Goal: Task Accomplishment & Management: Complete application form

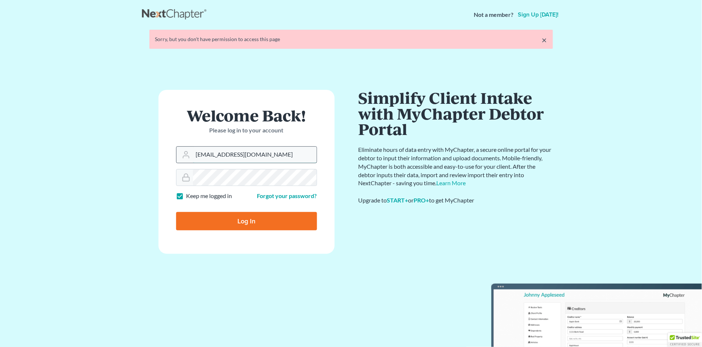
click at [272, 154] on input "info@propelparalegal.com" at bounding box center [255, 155] width 124 height 16
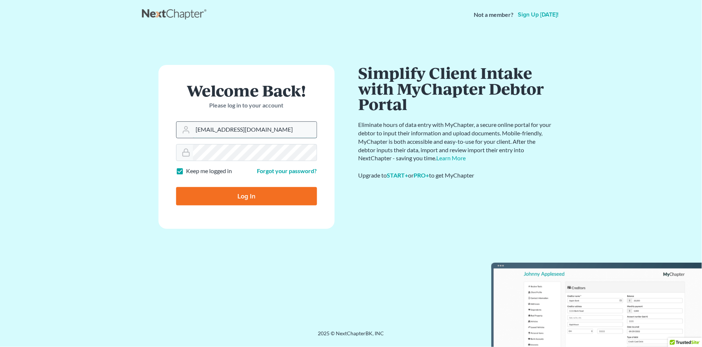
type input "[PERSON_NAME][EMAIL_ADDRESS][DOMAIN_NAME]"
click at [246, 193] on input "Log In" at bounding box center [246, 196] width 141 height 18
type input "Thinking..."
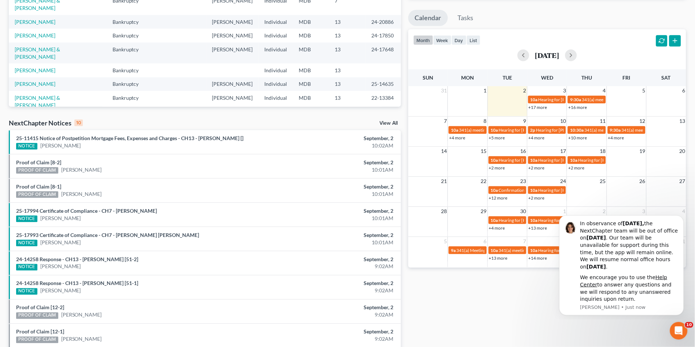
scroll to position [163, 0]
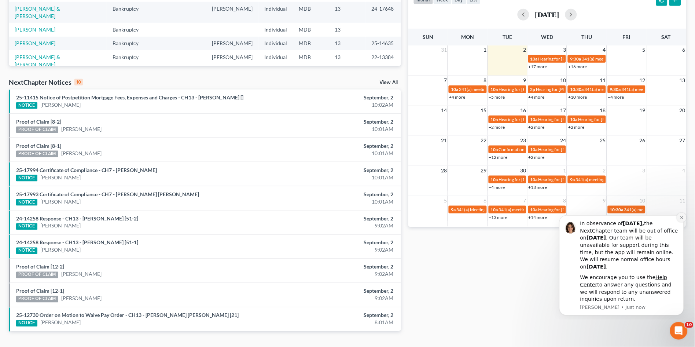
click at [680, 217] on icon "Dismiss notification" at bounding box center [682, 217] width 4 height 4
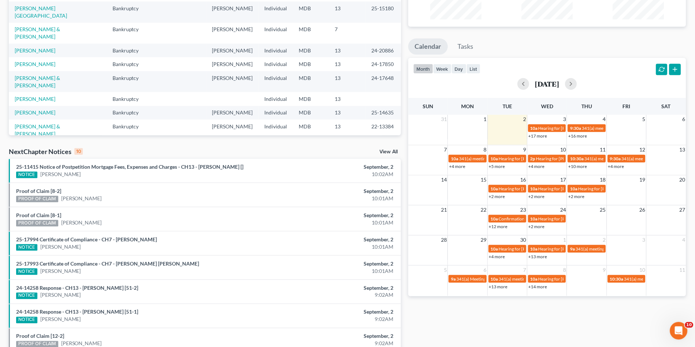
scroll to position [18, 0]
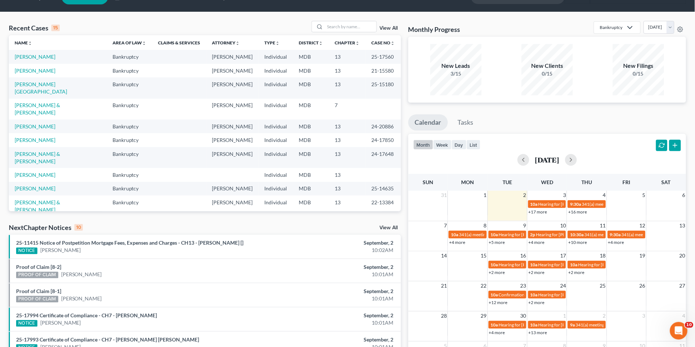
click at [387, 226] on link "View All" at bounding box center [389, 227] width 18 height 5
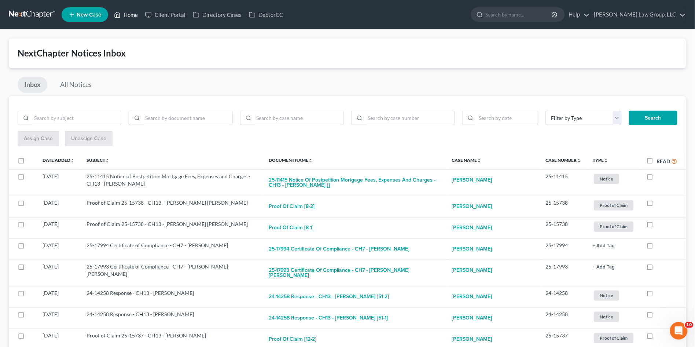
click at [121, 12] on link "Home" at bounding box center [125, 14] width 31 height 13
click at [129, 11] on link "Home" at bounding box center [125, 14] width 31 height 13
click at [131, 14] on link "Home" at bounding box center [125, 14] width 31 height 13
click at [129, 15] on link "Home" at bounding box center [125, 14] width 31 height 13
click at [129, 14] on link "Home" at bounding box center [125, 14] width 31 height 13
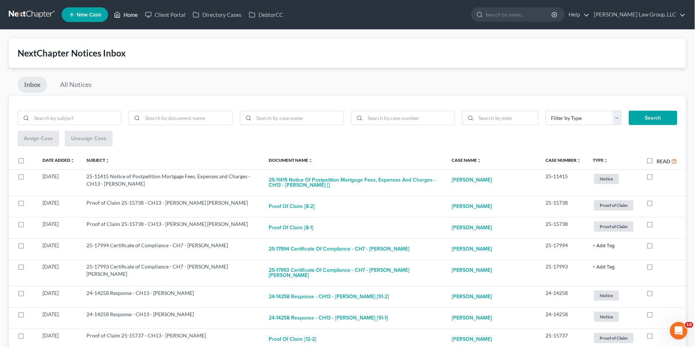
click at [116, 15] on icon at bounding box center [117, 14] width 7 height 9
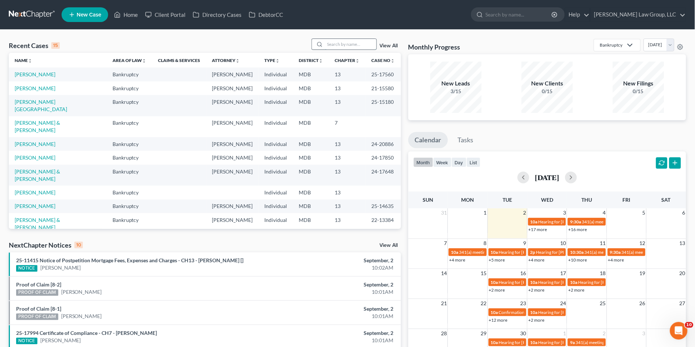
click at [345, 43] on input "search" at bounding box center [350, 44] width 51 height 11
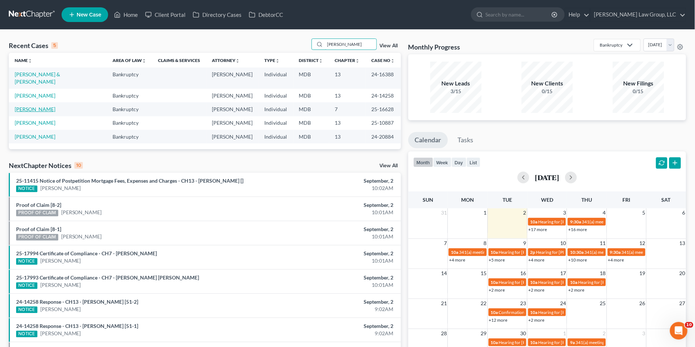
type input "[PERSON_NAME]"
click at [33, 106] on link "[PERSON_NAME]" at bounding box center [35, 109] width 41 height 6
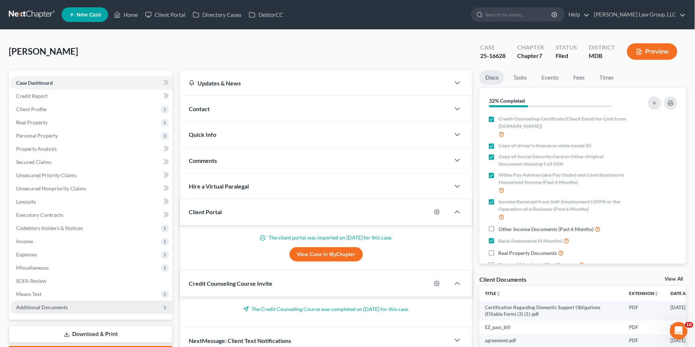
scroll to position [122, 0]
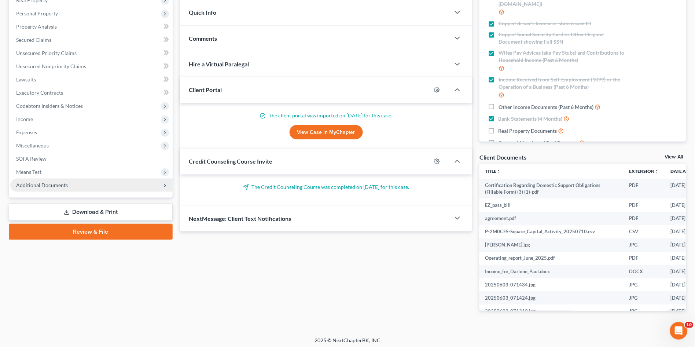
click at [42, 184] on span "Additional Documents" at bounding box center [42, 185] width 52 height 6
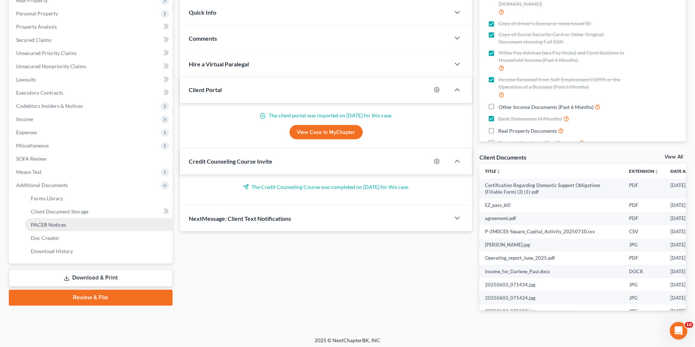
click at [54, 220] on link "PACER Notices" at bounding box center [99, 224] width 148 height 13
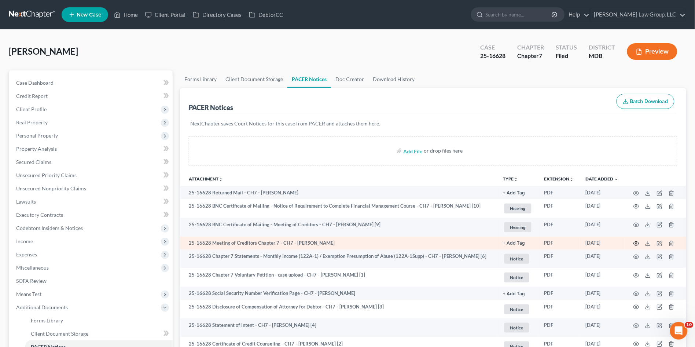
click at [634, 246] on icon "button" at bounding box center [637, 244] width 6 height 6
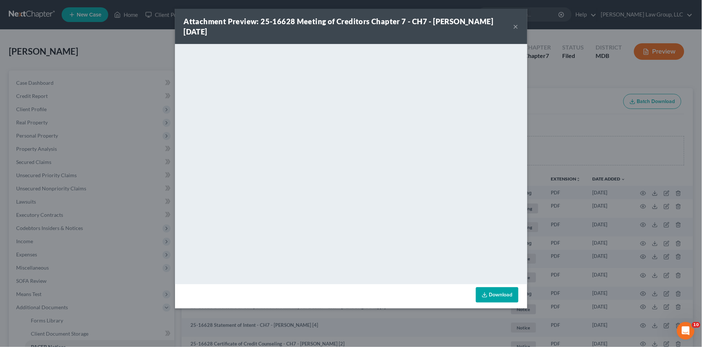
click at [516, 25] on button "×" at bounding box center [515, 26] width 5 height 9
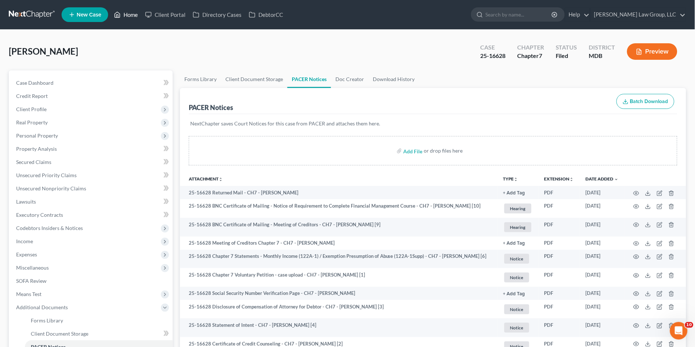
click at [131, 12] on link "Home" at bounding box center [125, 14] width 31 height 13
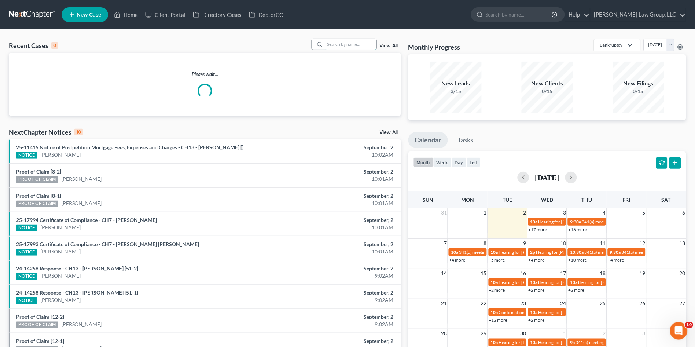
click at [335, 43] on input "search" at bounding box center [350, 44] width 51 height 11
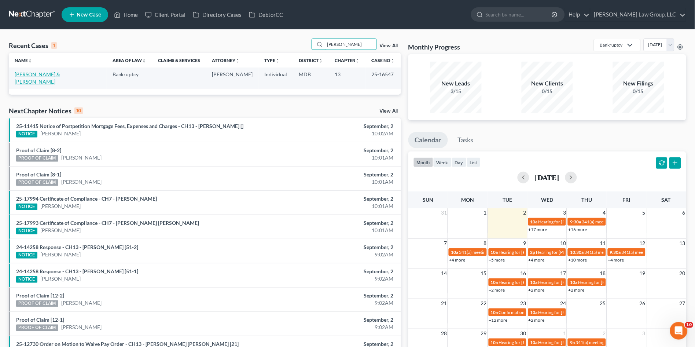
type input "[PERSON_NAME]"
click at [54, 75] on link "[PERSON_NAME] & [PERSON_NAME]" at bounding box center [37, 78] width 45 height 14
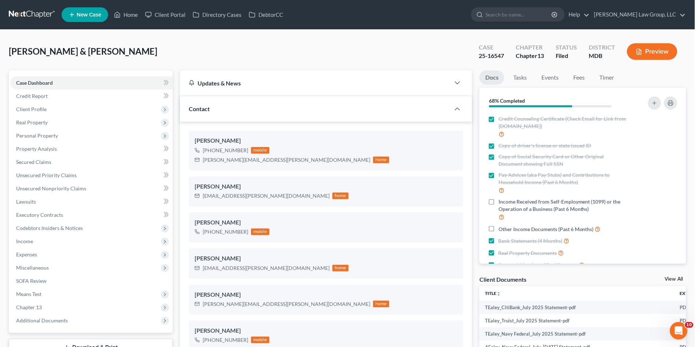
scroll to position [122, 0]
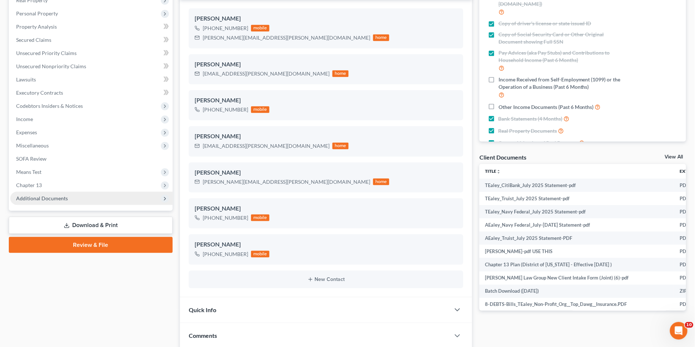
click at [49, 196] on span "Additional Documents" at bounding box center [42, 198] width 52 height 6
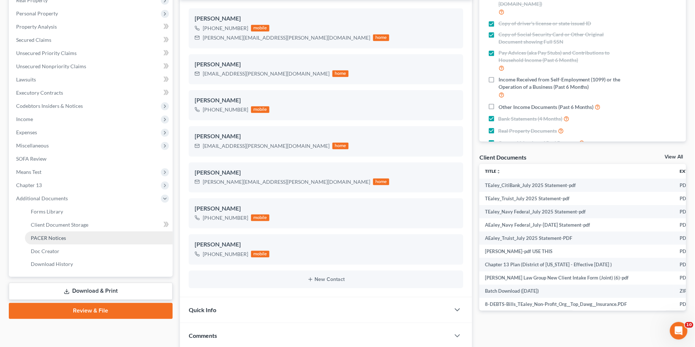
click at [63, 236] on span "PACER Notices" at bounding box center [48, 238] width 35 height 6
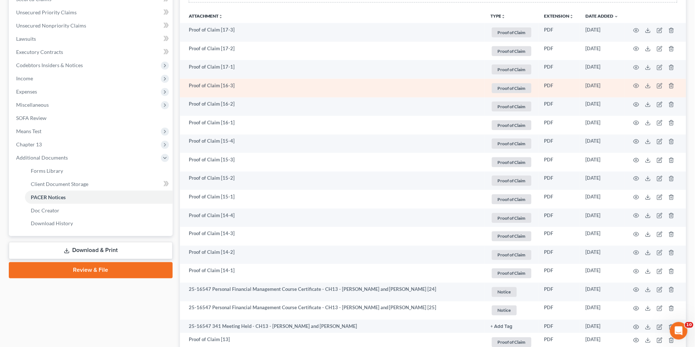
scroll to position [285, 0]
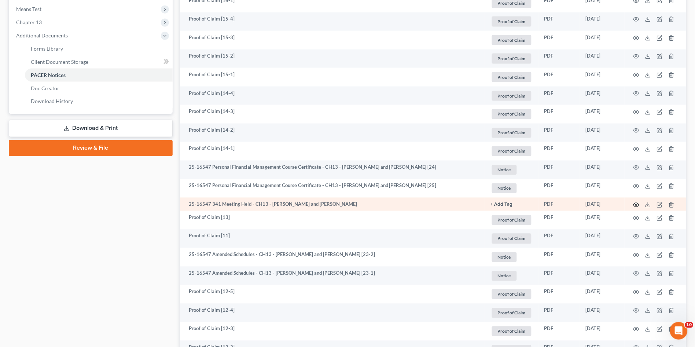
click at [636, 203] on icon "button" at bounding box center [637, 205] width 6 height 4
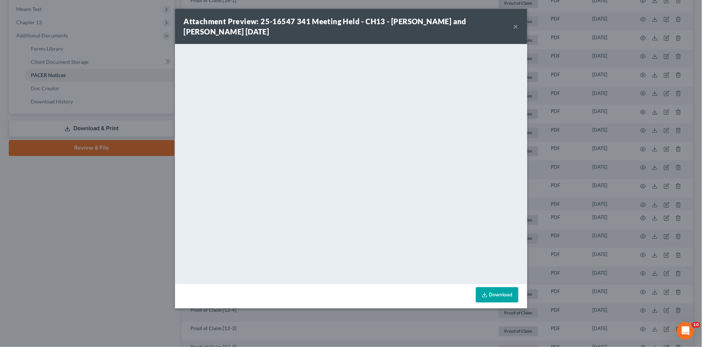
click at [515, 24] on button "×" at bounding box center [515, 26] width 5 height 9
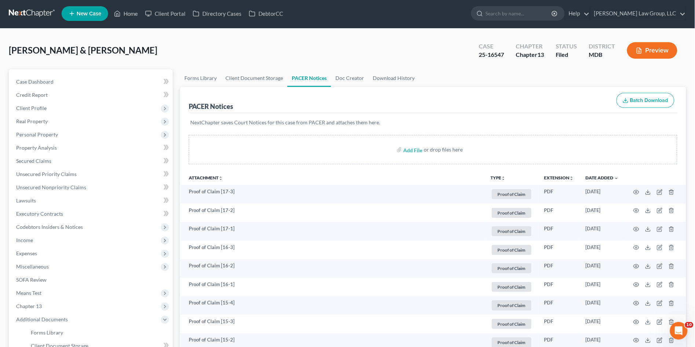
scroll to position [0, 0]
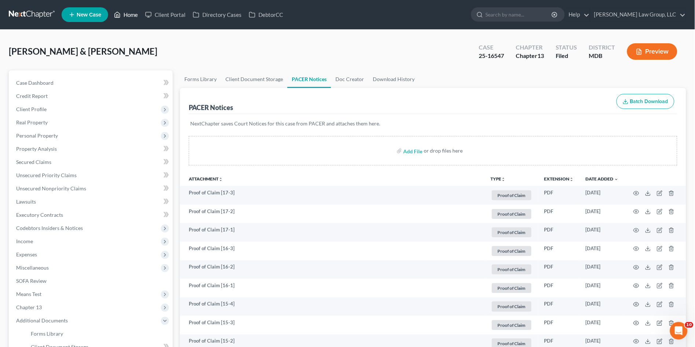
click at [127, 15] on link "Home" at bounding box center [125, 14] width 31 height 13
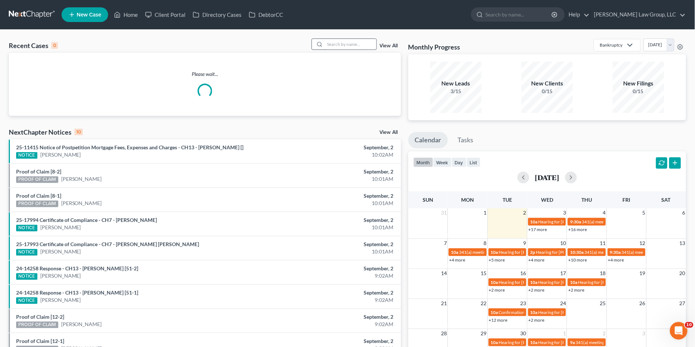
click at [343, 47] on input "search" at bounding box center [350, 44] width 51 height 11
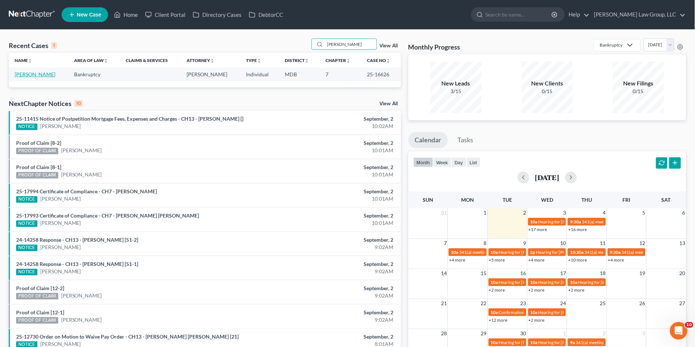
type input "[PERSON_NAME]"
click at [25, 73] on link "[PERSON_NAME]" at bounding box center [35, 74] width 41 height 6
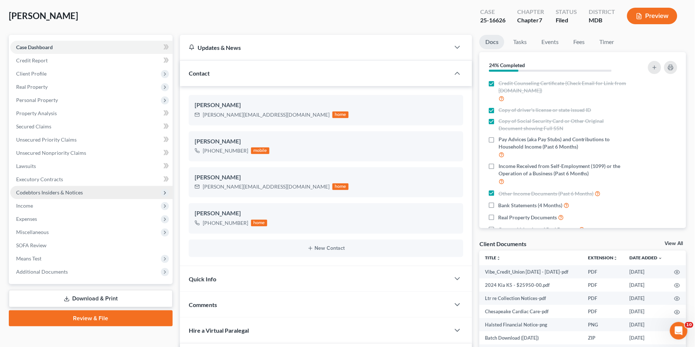
scroll to position [81, 0]
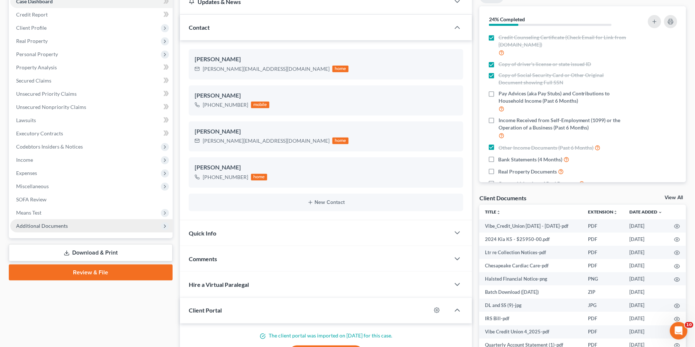
click at [77, 224] on span "Additional Documents" at bounding box center [91, 225] width 162 height 13
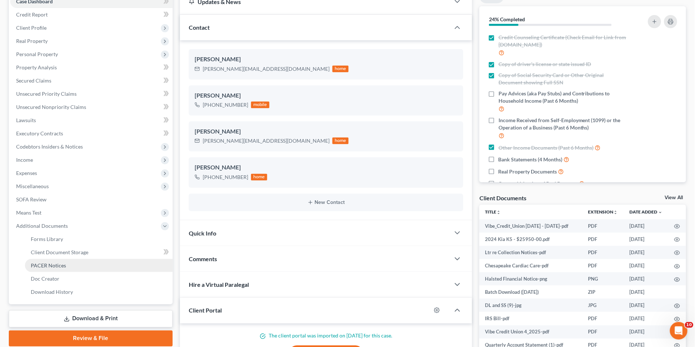
click at [69, 261] on link "PACER Notices" at bounding box center [99, 265] width 148 height 13
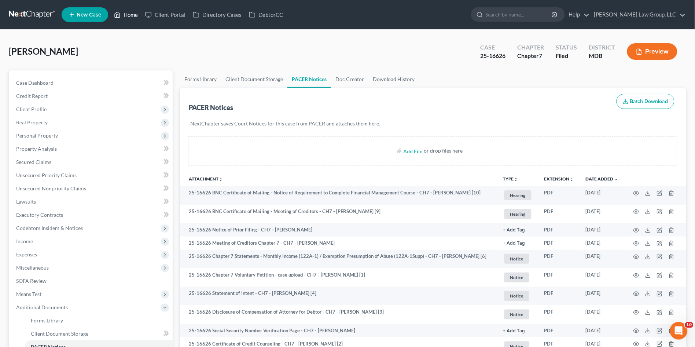
click at [126, 12] on link "Home" at bounding box center [125, 14] width 31 height 13
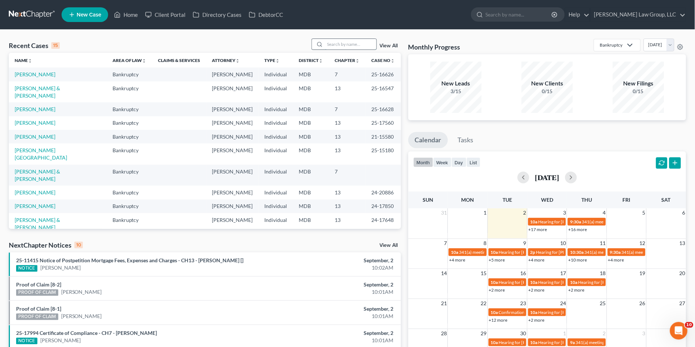
click at [351, 43] on input "search" at bounding box center [350, 44] width 51 height 11
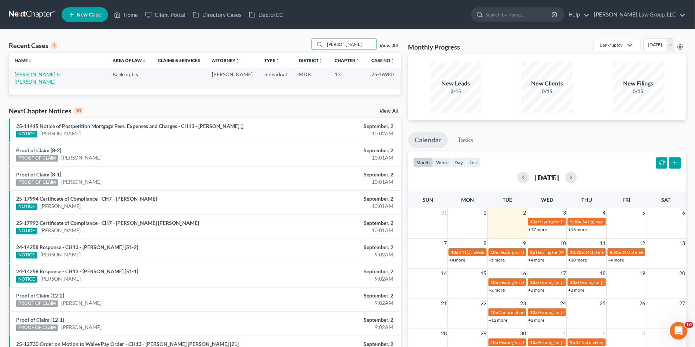
type input "[PERSON_NAME]"
click at [56, 75] on link "[PERSON_NAME] & [PERSON_NAME]" at bounding box center [37, 78] width 45 height 14
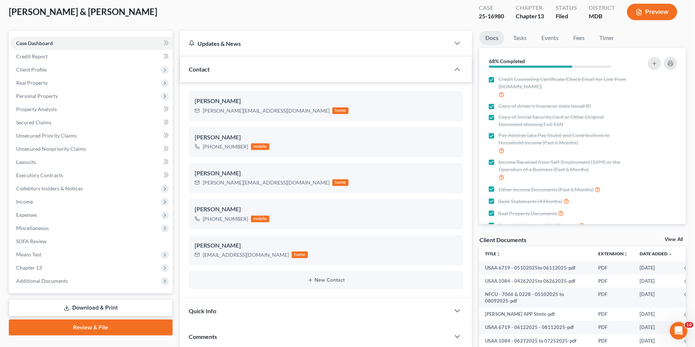
scroll to position [122, 0]
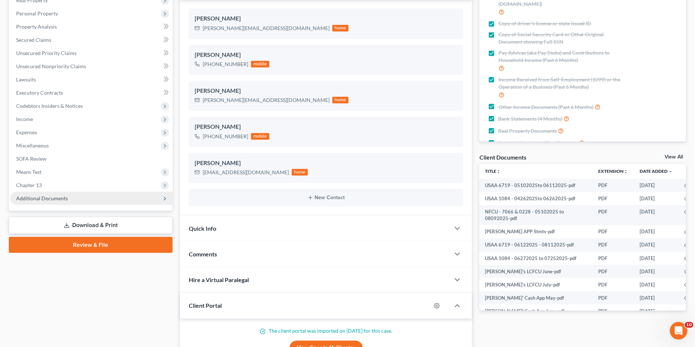
click at [57, 200] on span "Additional Documents" at bounding box center [42, 198] width 52 height 6
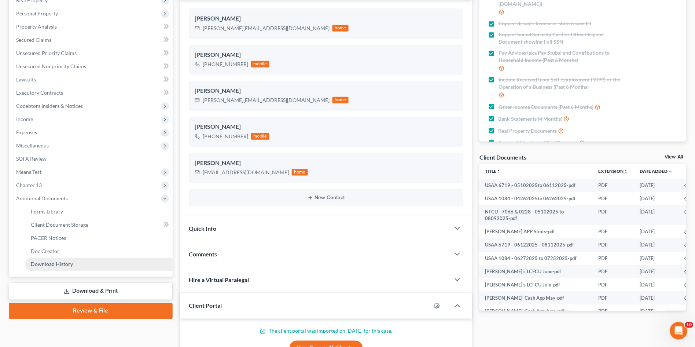
click at [61, 261] on span "Download History" at bounding box center [52, 264] width 42 height 6
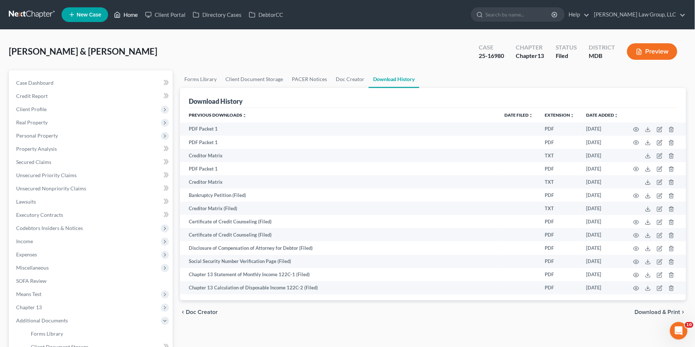
click at [132, 13] on link "Home" at bounding box center [125, 14] width 31 height 13
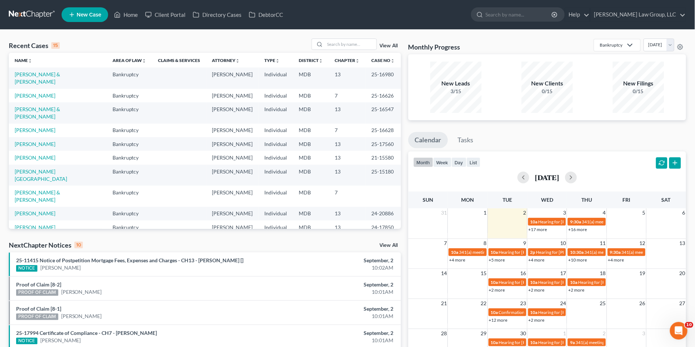
scroll to position [41, 0]
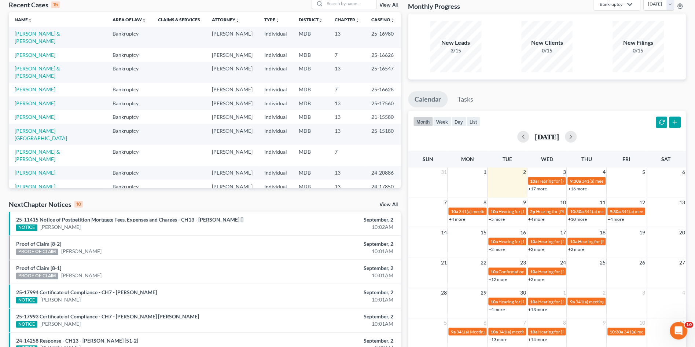
click at [540, 189] on link "+17 more" at bounding box center [538, 189] width 19 height 6
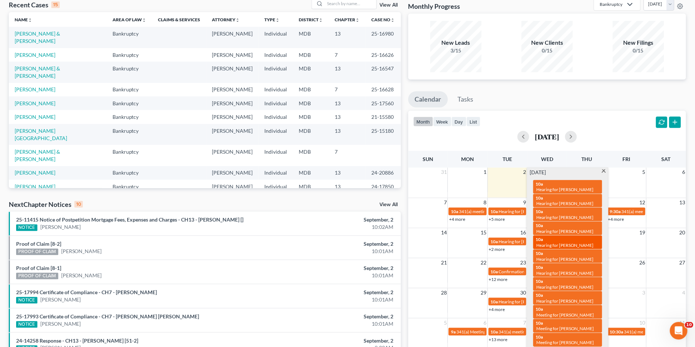
scroll to position [81, 0]
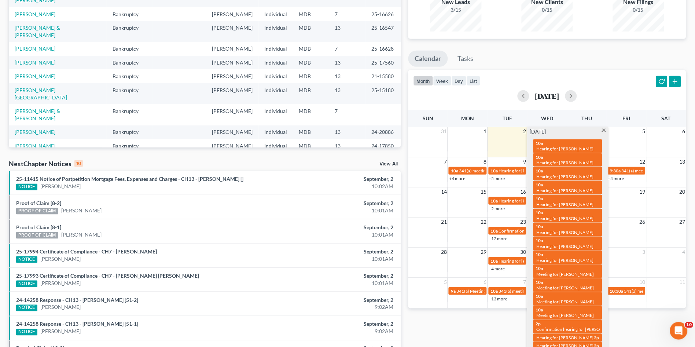
click at [531, 320] on div "Monthly Progress Bankruptcy Bankruptcy Consumer Protection Law Debt Immigration…" at bounding box center [547, 190] width 285 height 467
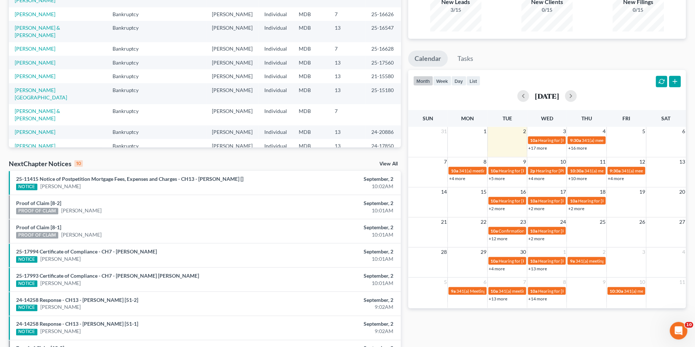
click at [583, 147] on link "+16 more" at bounding box center [577, 148] width 19 height 6
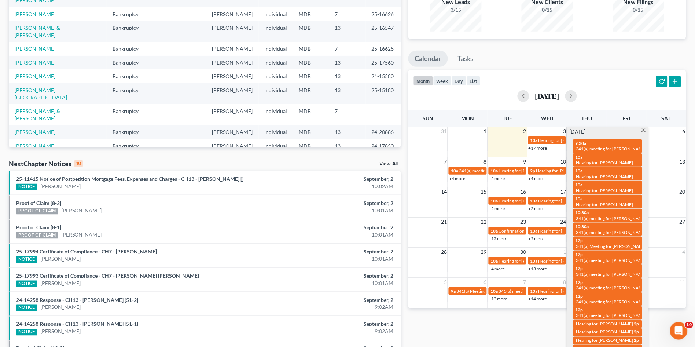
click at [492, 340] on div "Monthly Progress Bankruptcy Bankruptcy Consumer Protection Law Debt Immigration…" at bounding box center [547, 190] width 285 height 467
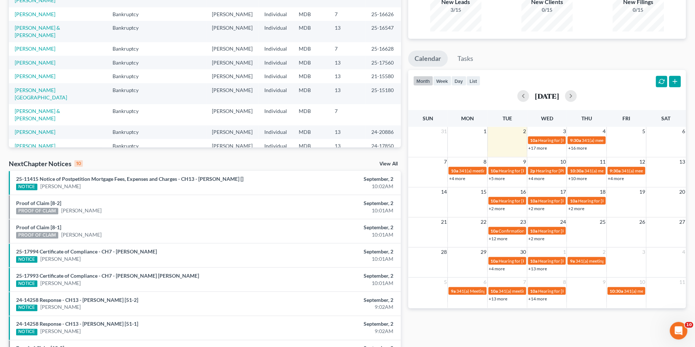
click at [583, 147] on link "+16 more" at bounding box center [577, 148] width 19 height 6
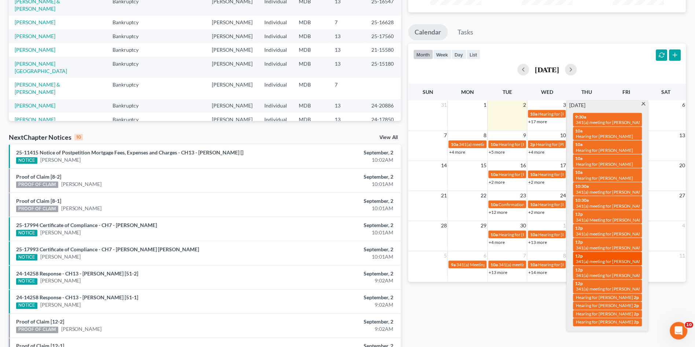
scroll to position [122, 0]
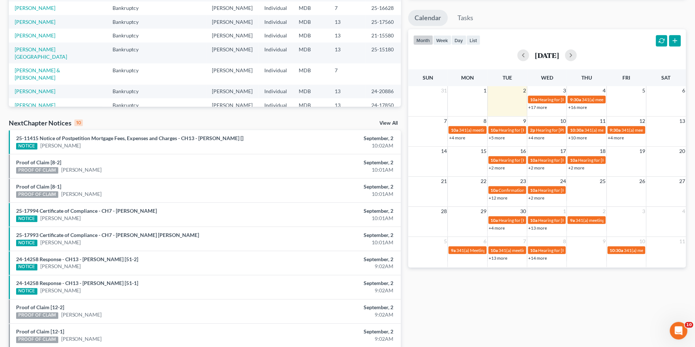
click at [513, 289] on div "Monthly Progress Bankruptcy Bankruptcy Consumer Protection Law Debt Immigration…" at bounding box center [547, 149] width 285 height 467
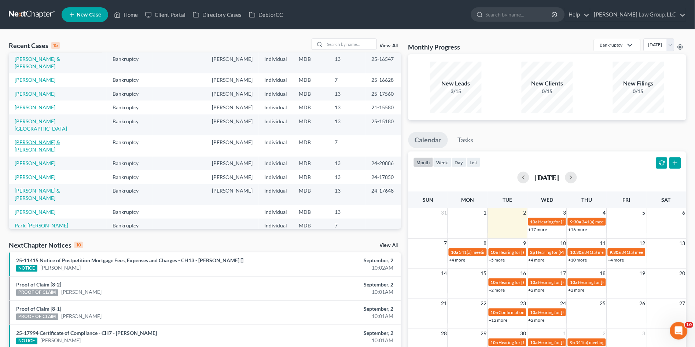
scroll to position [0, 0]
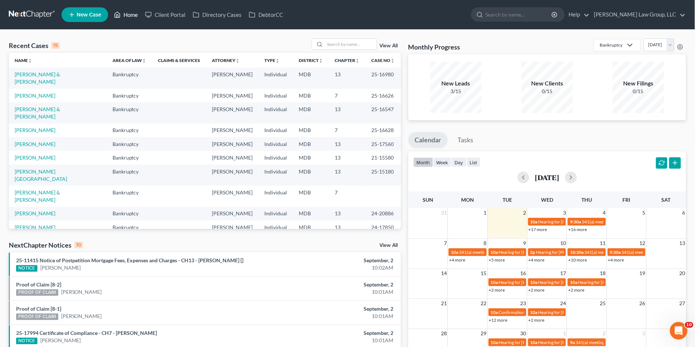
click at [129, 10] on link "Home" at bounding box center [125, 14] width 31 height 13
click at [344, 49] on input "search" at bounding box center [350, 44] width 51 height 11
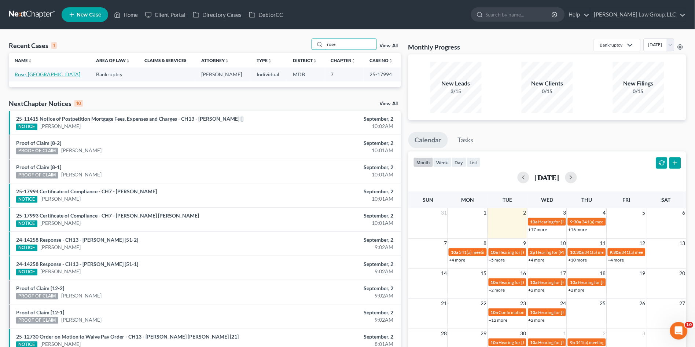
type input "rose"
click at [37, 74] on link "Rose, [GEOGRAPHIC_DATA]" at bounding box center [48, 74] width 66 height 6
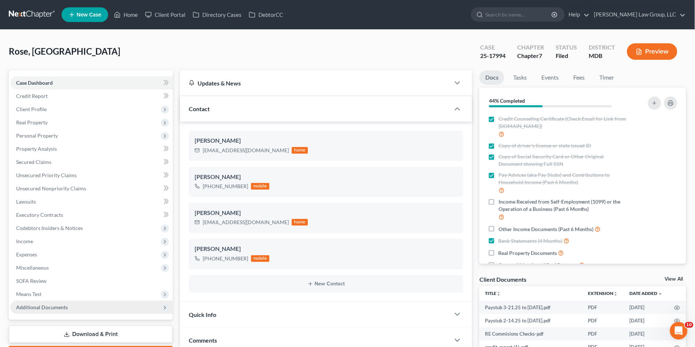
click at [72, 309] on span "Additional Documents" at bounding box center [91, 307] width 162 height 13
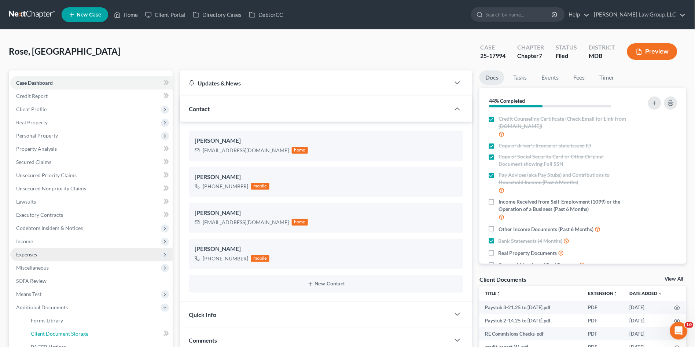
click at [77, 332] on span "Client Document Storage" at bounding box center [60, 333] width 58 height 6
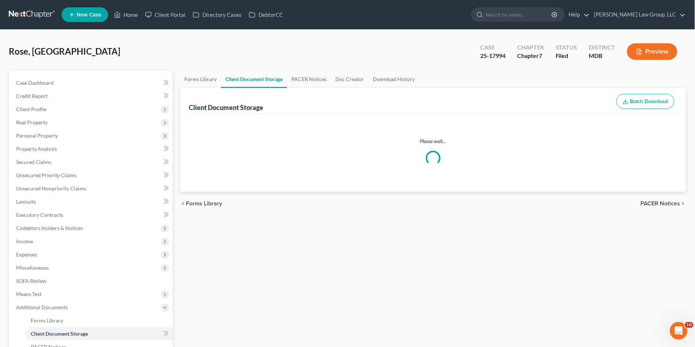
select select "14"
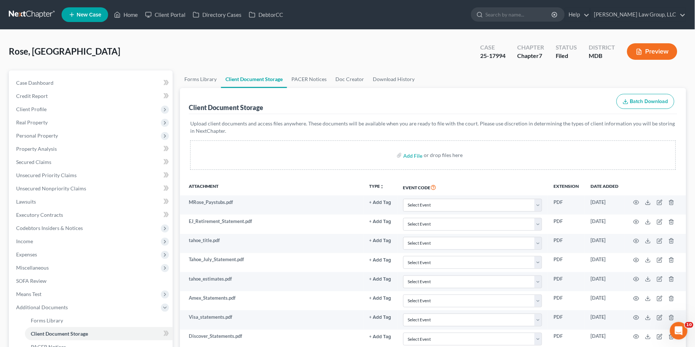
select select "14"
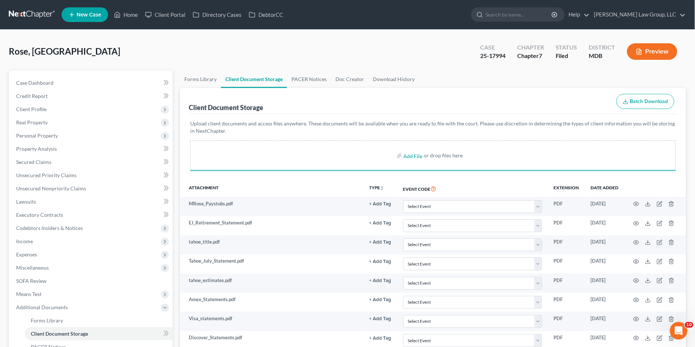
select select "14"
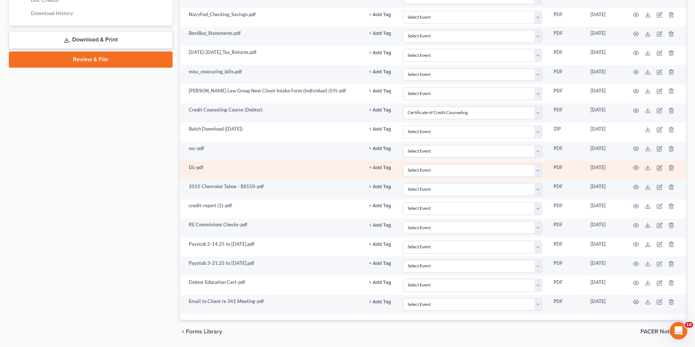
scroll to position [384, 0]
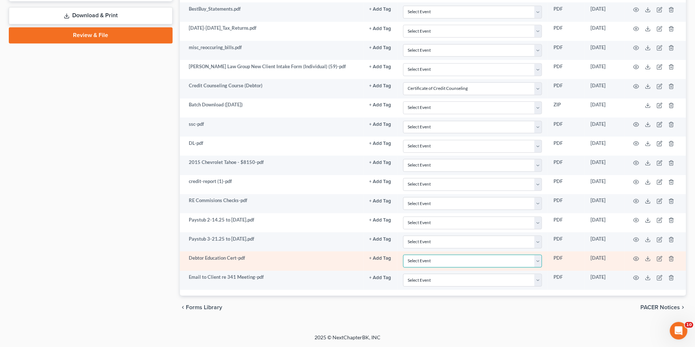
click at [430, 265] on select "Select Event Affidavit Affidavit of Adequate Protection and Lease Payments Affi…" at bounding box center [472, 261] width 139 height 13
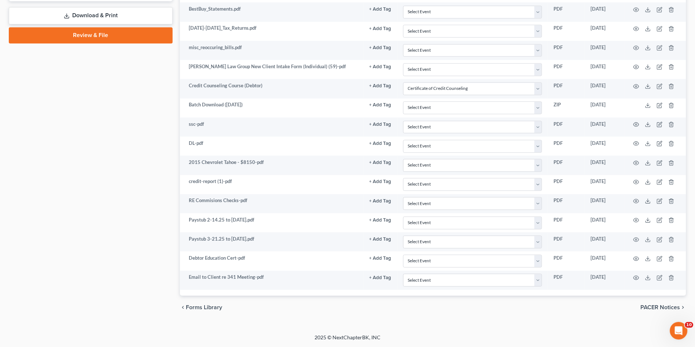
click at [120, 246] on div "Case Dashboard Payments Invoices Payments Payments Credit Report Client Profile" at bounding box center [90, 2] width 171 height 633
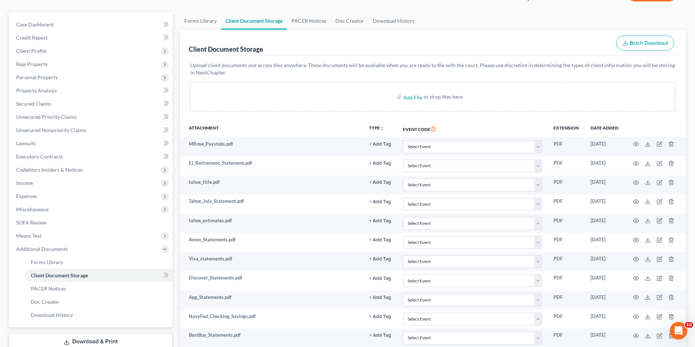
scroll to position [0, 0]
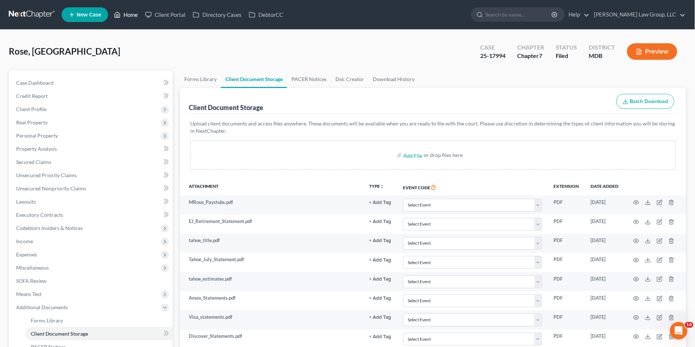
click at [129, 13] on link "Home" at bounding box center [125, 14] width 31 height 13
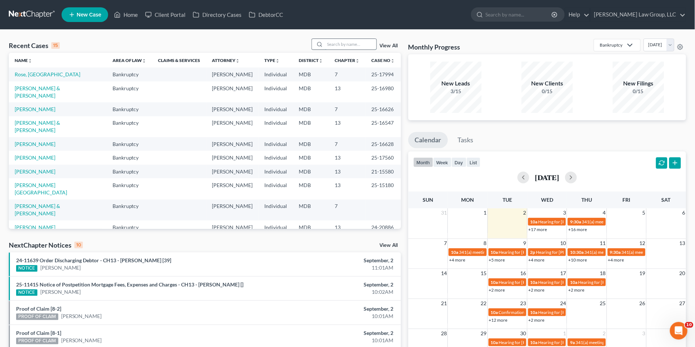
click at [349, 45] on input "search" at bounding box center [350, 44] width 51 height 11
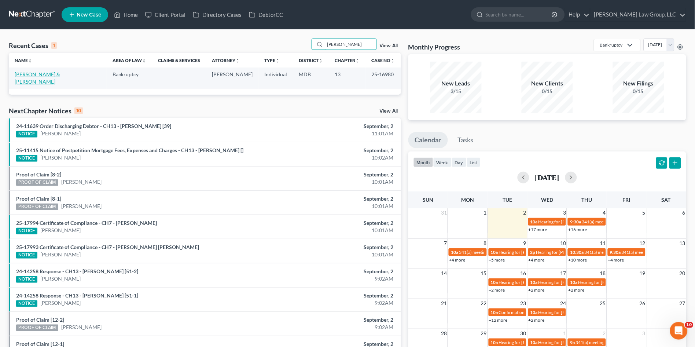
type input "[PERSON_NAME]"
click at [35, 75] on link "[PERSON_NAME] & [PERSON_NAME]" at bounding box center [37, 78] width 45 height 14
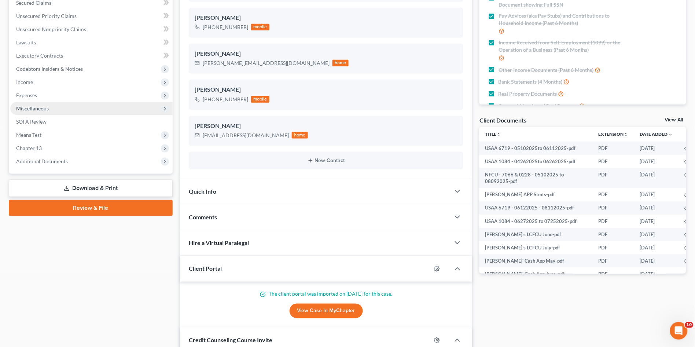
scroll to position [249, 0]
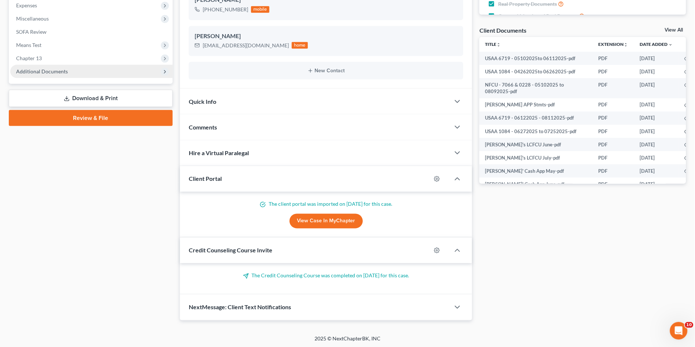
click at [48, 73] on span "Additional Documents" at bounding box center [42, 71] width 52 height 6
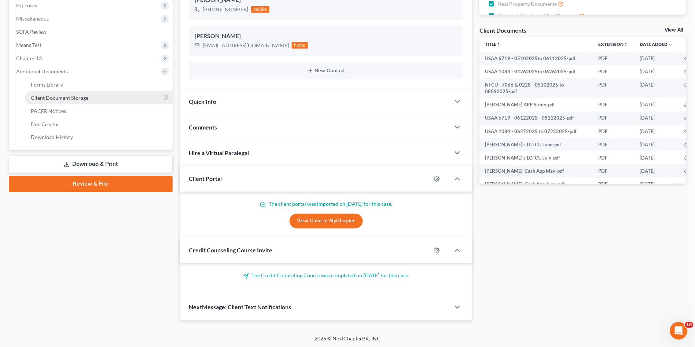
click at [69, 99] on span "Client Document Storage" at bounding box center [60, 98] width 58 height 6
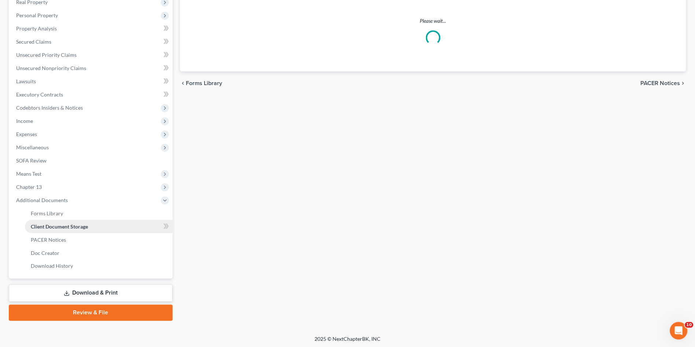
scroll to position [102, 0]
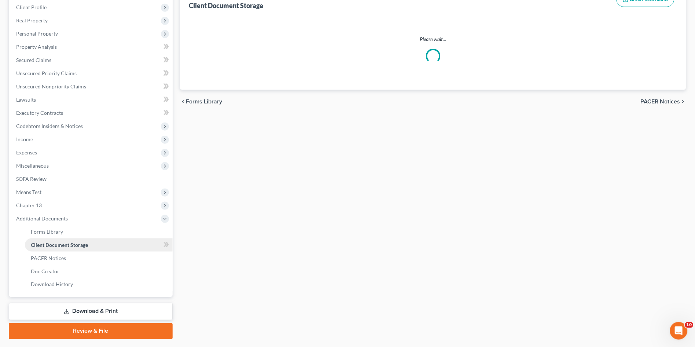
select select "14"
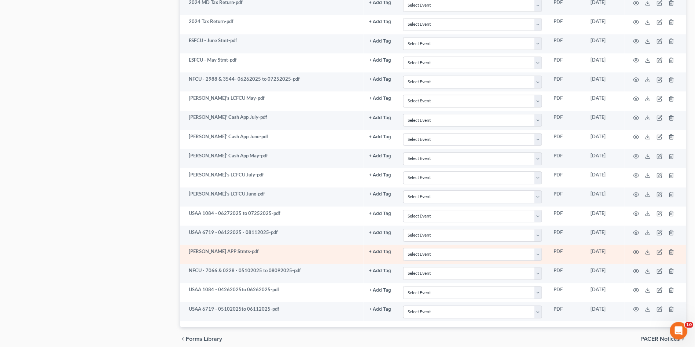
scroll to position [1227, 0]
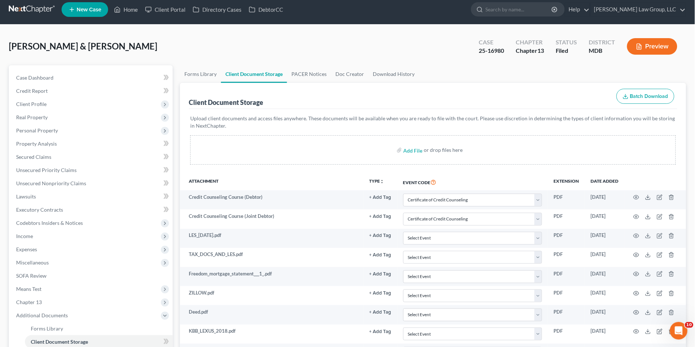
scroll to position [0, 0]
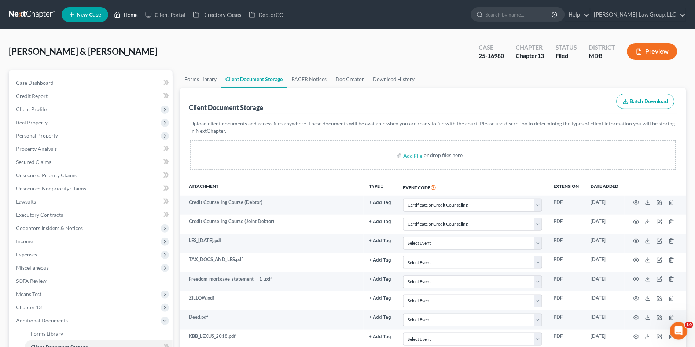
click at [127, 14] on link "Home" at bounding box center [125, 14] width 31 height 13
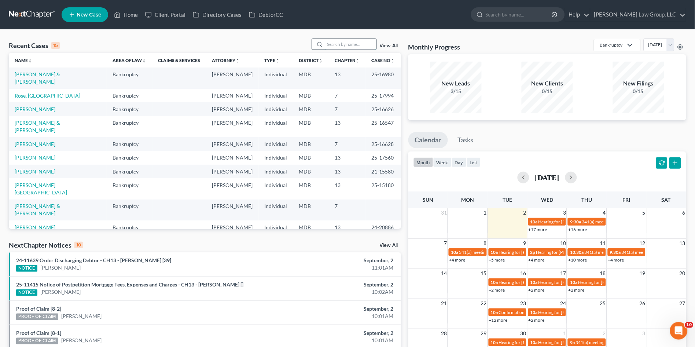
click at [338, 45] on input "search" at bounding box center [350, 44] width 51 height 11
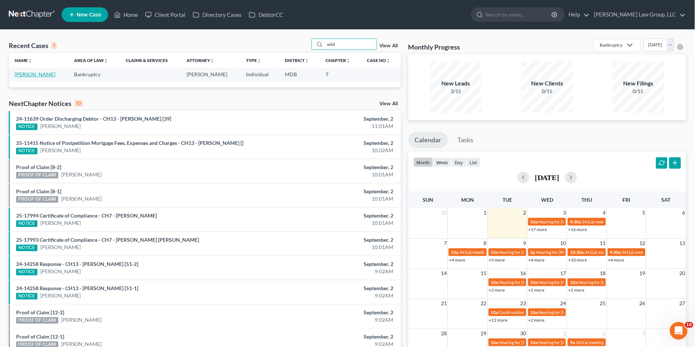
type input "wild"
click at [31, 76] on link "[PERSON_NAME]" at bounding box center [35, 74] width 41 height 6
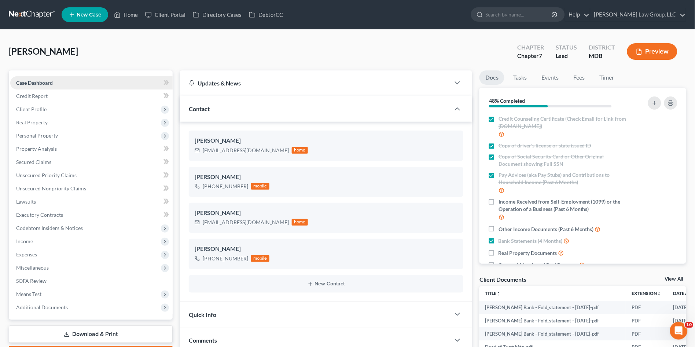
click at [67, 81] on link "Case Dashboard" at bounding box center [91, 82] width 162 height 13
click at [35, 111] on span "Client Profile" at bounding box center [31, 109] width 30 height 6
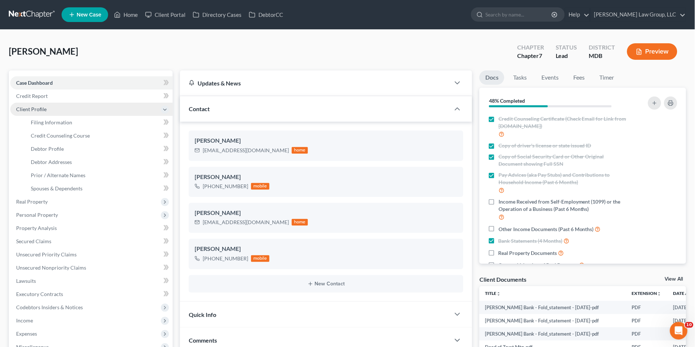
click at [43, 110] on span "Client Profile" at bounding box center [31, 109] width 30 height 6
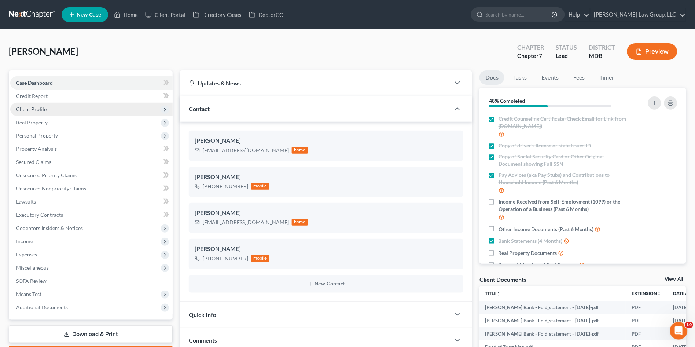
click at [44, 110] on span "Client Profile" at bounding box center [31, 109] width 30 height 6
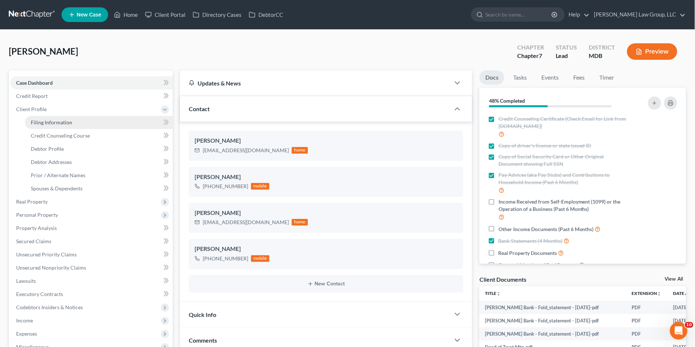
click at [43, 124] on span "Filing Information" at bounding box center [51, 122] width 41 height 6
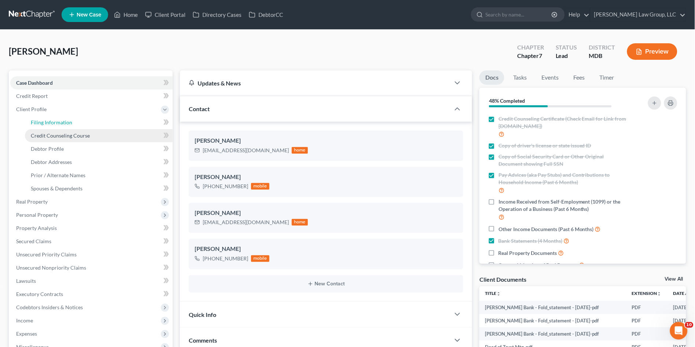
select select "1"
select select "0"
select select "21"
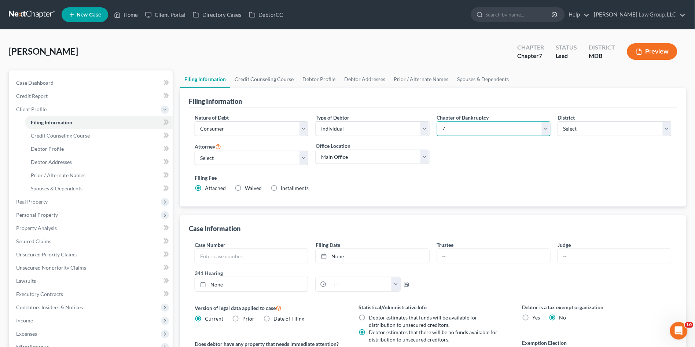
click at [462, 129] on select "Select 7 11 12 13" at bounding box center [494, 128] width 114 height 15
select select "3"
click at [437, 121] on select "Select 7 11 12 13" at bounding box center [494, 128] width 114 height 15
click at [384, 130] on select "Select Individual Joint" at bounding box center [373, 128] width 114 height 15
select select "1"
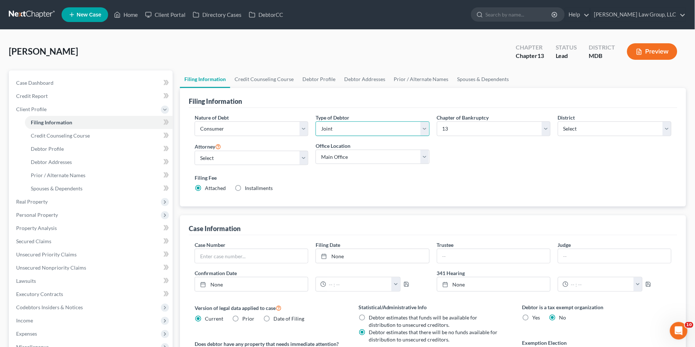
click at [316, 121] on select "Select Individual Joint" at bounding box center [373, 128] width 114 height 15
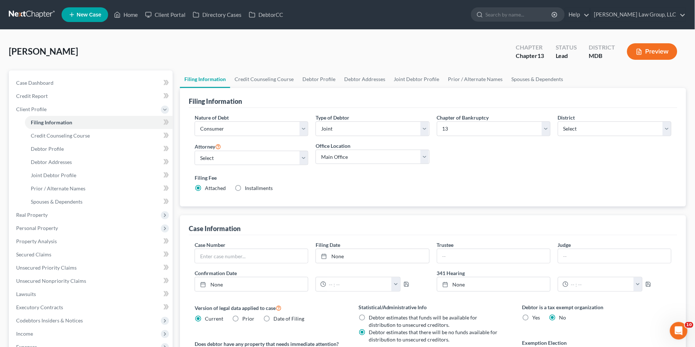
click at [507, 165] on div "Nature of Debt Select Business Consumer Other Nature of Business Select Clearin…" at bounding box center [433, 156] width 484 height 84
click at [261, 77] on link "Credit Counseling Course" at bounding box center [264, 79] width 68 height 18
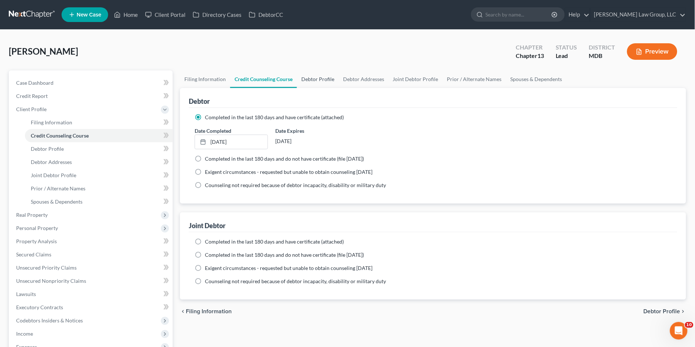
click at [327, 78] on link "Debtor Profile" at bounding box center [318, 79] width 42 height 18
select select "1"
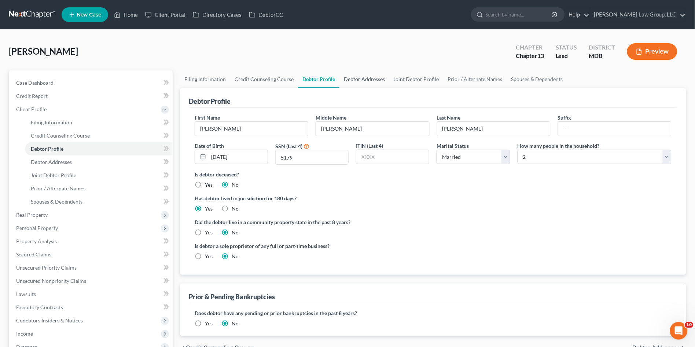
click at [362, 79] on link "Debtor Addresses" at bounding box center [365, 79] width 50 height 18
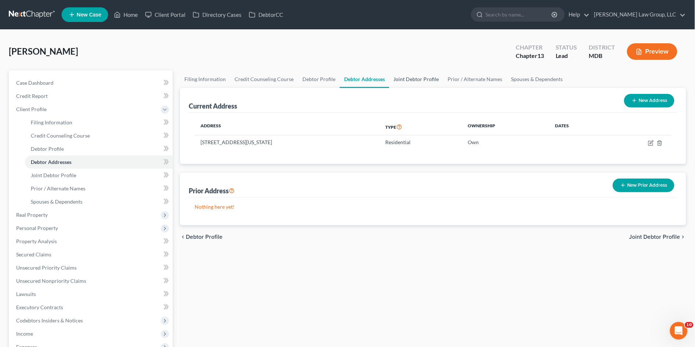
click at [407, 78] on link "Joint Debtor Profile" at bounding box center [416, 79] width 54 height 18
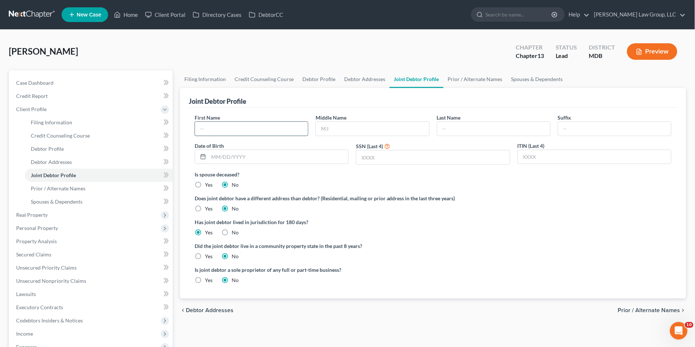
click at [255, 132] on input "text" at bounding box center [251, 129] width 113 height 14
type input "[PERSON_NAME]"
click at [354, 125] on input "text" at bounding box center [372, 129] width 113 height 14
type input "[PERSON_NAME]"
click at [473, 124] on input "text" at bounding box center [493, 129] width 113 height 14
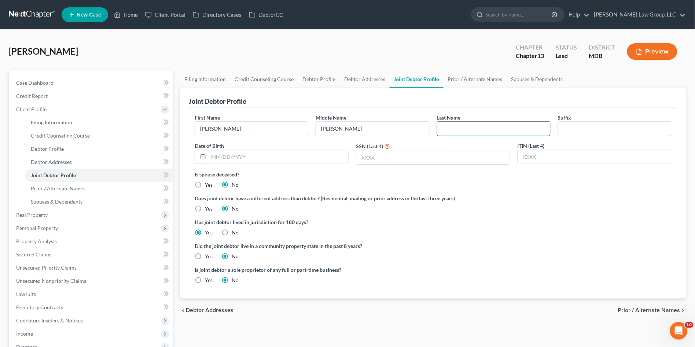
type input "[PERSON_NAME]"
type input "[DATE]"
click at [392, 156] on input "5179" at bounding box center [432, 157] width 153 height 14
type input "5"
type input "7184"
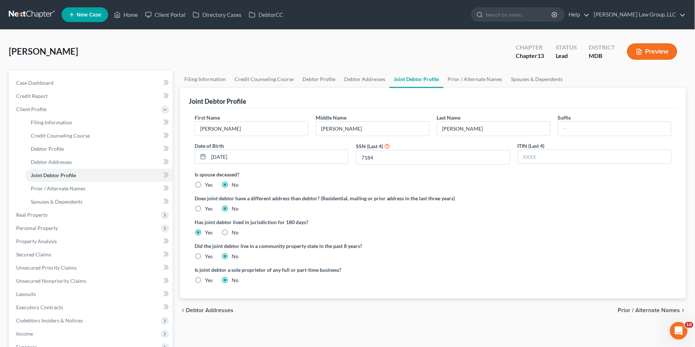
click at [535, 255] on div "Did the joint debtor live in a community property state in the past 8 years? Ye…" at bounding box center [433, 251] width 477 height 18
click at [261, 152] on input "[DATE]" at bounding box center [279, 157] width 140 height 14
type input "0"
click at [269, 150] on div at bounding box center [272, 157] width 154 height 15
click at [274, 157] on input "text" at bounding box center [279, 157] width 140 height 14
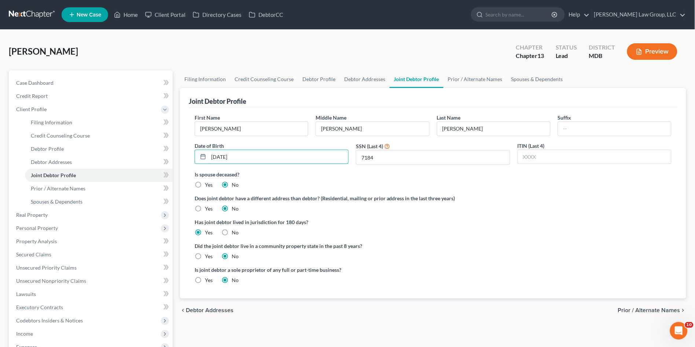
type input "[DATE]"
click at [519, 255] on div "Did the joint debtor live in a community property state in the past 8 years? Ye…" at bounding box center [433, 251] width 477 height 18
click at [461, 82] on link "Prior / Alternate Names" at bounding box center [475, 79] width 63 height 18
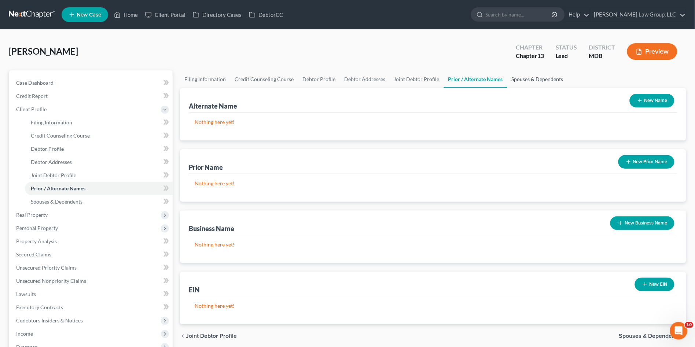
click at [546, 76] on link "Spouses & Dependents" at bounding box center [538, 79] width 61 height 18
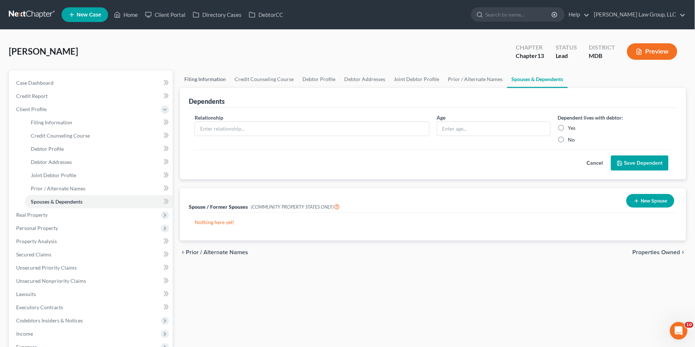
click at [195, 78] on link "Filing Information" at bounding box center [205, 79] width 50 height 18
select select "1"
select select "3"
select select "38"
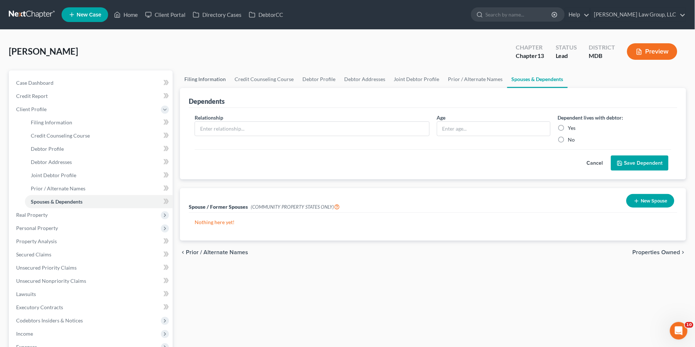
select select "0"
select select "21"
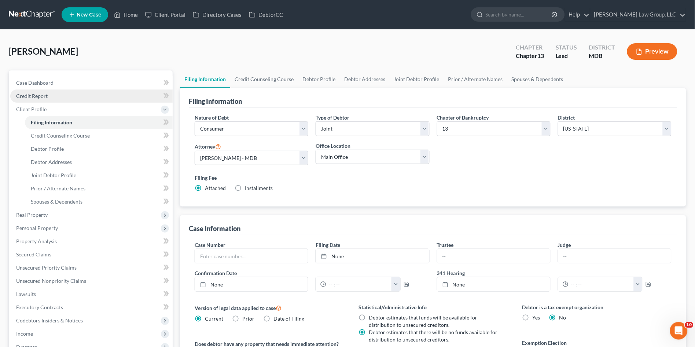
click at [51, 91] on link "Credit Report" at bounding box center [91, 95] width 162 height 13
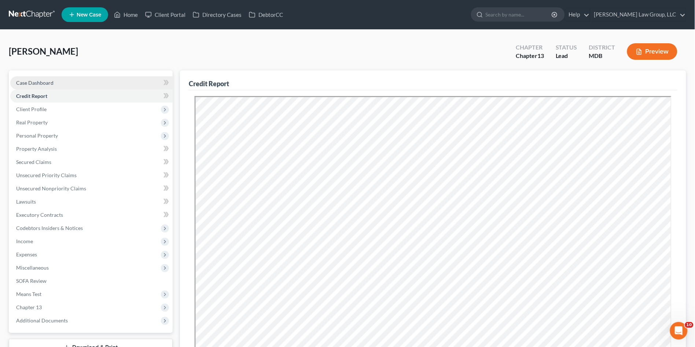
click at [54, 80] on link "Case Dashboard" at bounding box center [91, 82] width 162 height 13
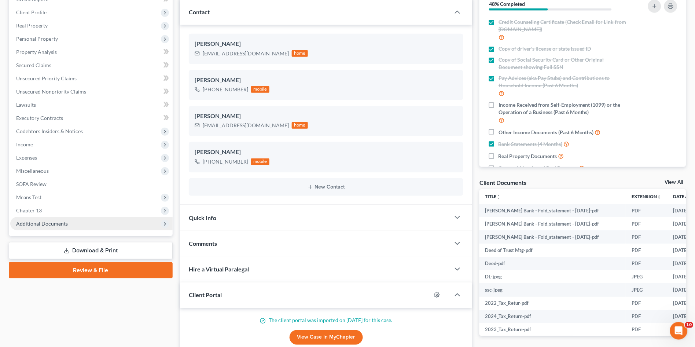
scroll to position [91, 0]
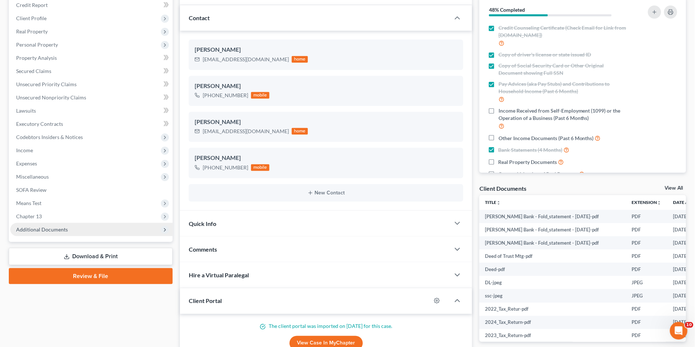
click at [30, 229] on span "Additional Documents" at bounding box center [42, 229] width 52 height 6
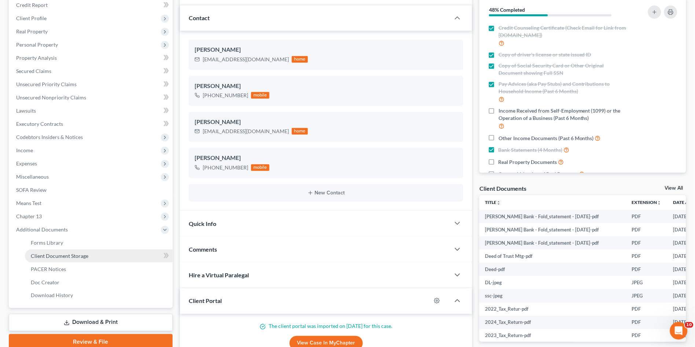
click at [61, 253] on span "Client Document Storage" at bounding box center [60, 256] width 58 height 6
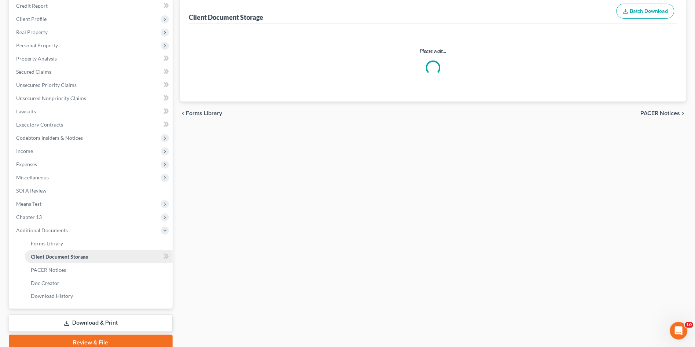
scroll to position [54, 0]
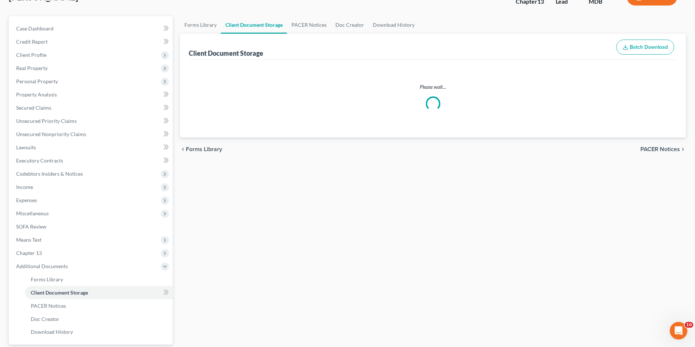
select select "14"
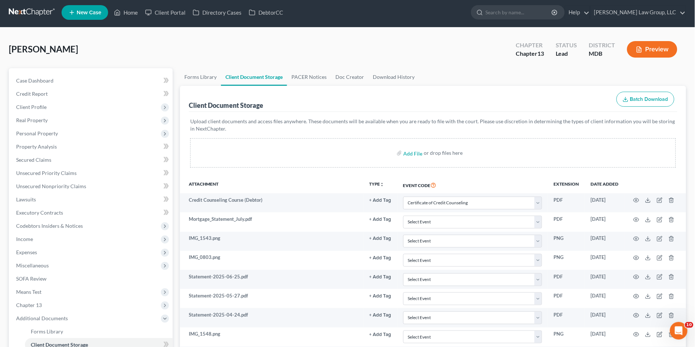
scroll to position [0, 0]
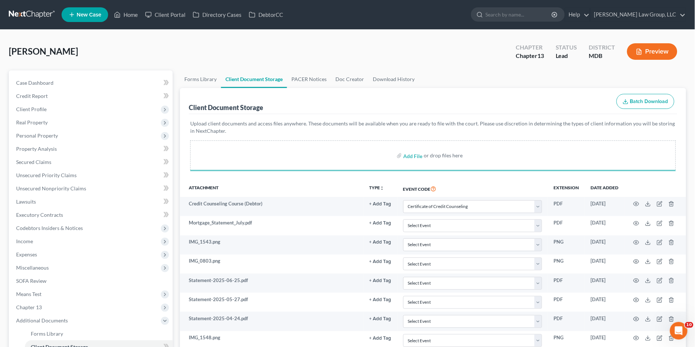
select select "14"
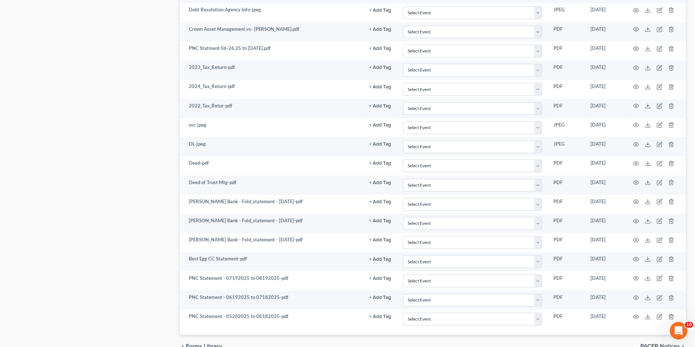
select select "14"
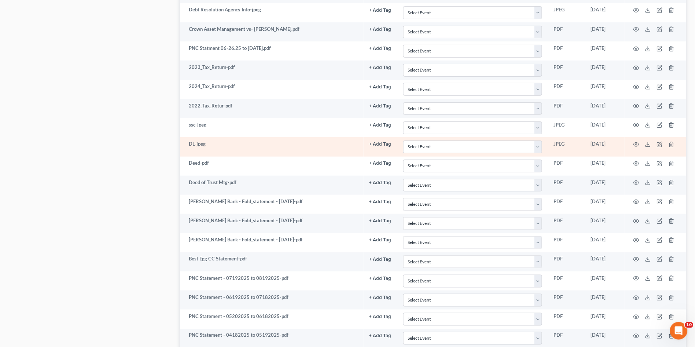
scroll to position [904, 0]
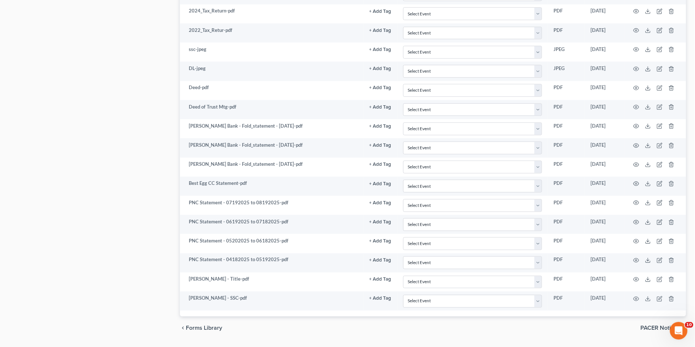
select select "14"
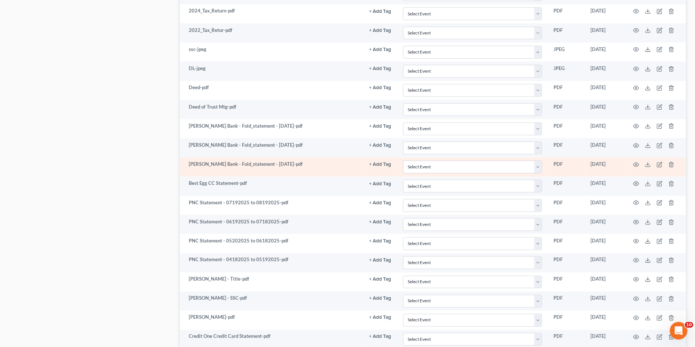
select select "14"
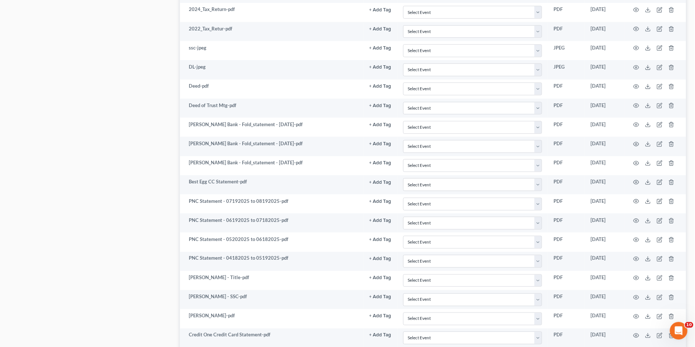
scroll to position [982, 0]
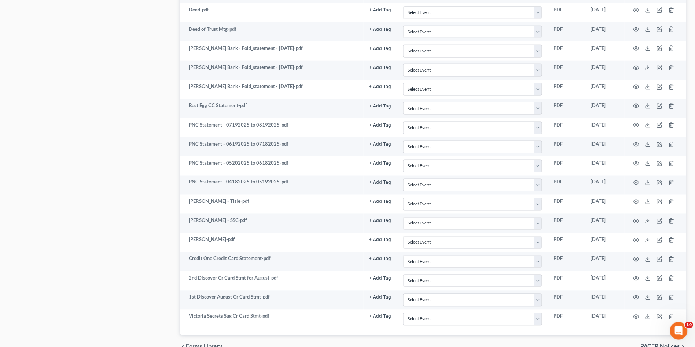
select select "14"
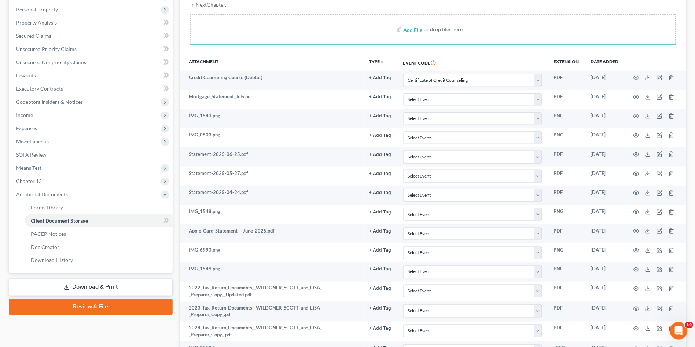
select select "14"
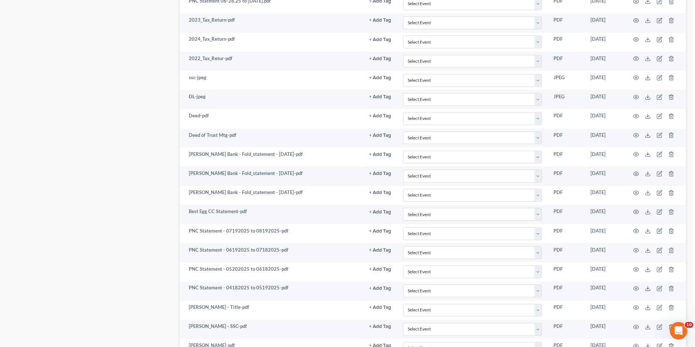
scroll to position [224, 0]
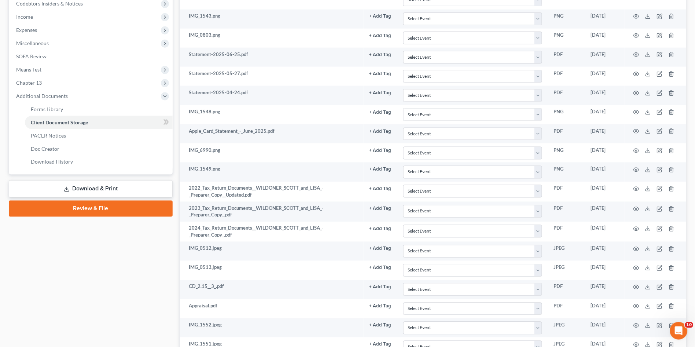
select select "14"
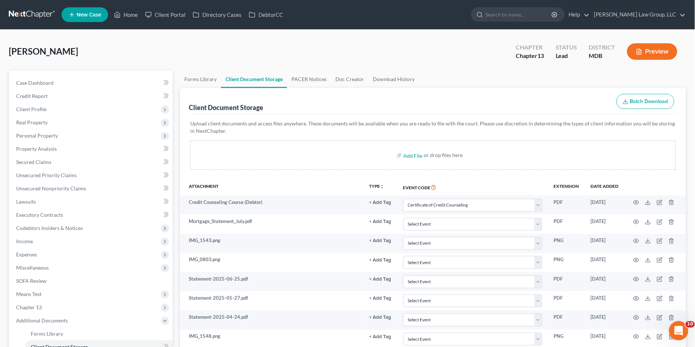
click at [678, 329] on icon "Open Intercom Messenger" at bounding box center [678, 330] width 12 height 12
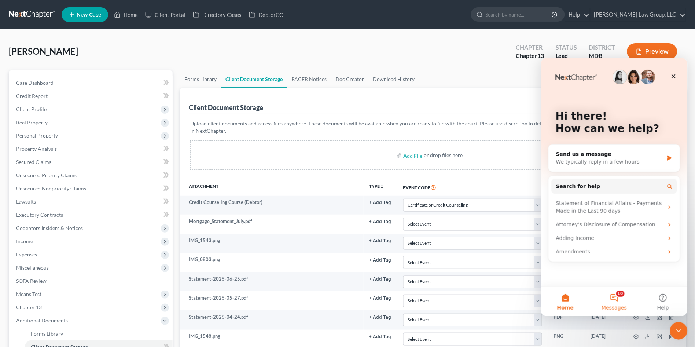
click at [613, 301] on button "10 Messages" at bounding box center [614, 300] width 49 height 29
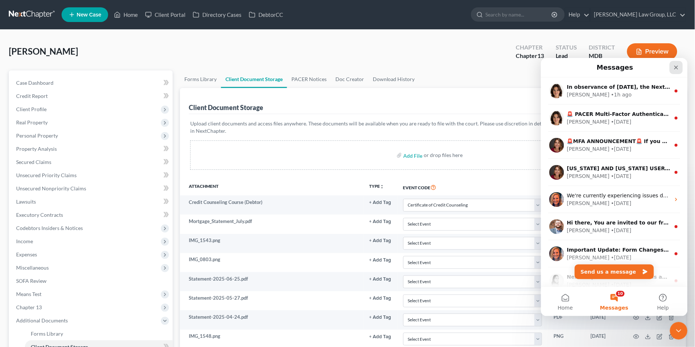
click at [677, 69] on icon "Close" at bounding box center [676, 67] width 6 height 6
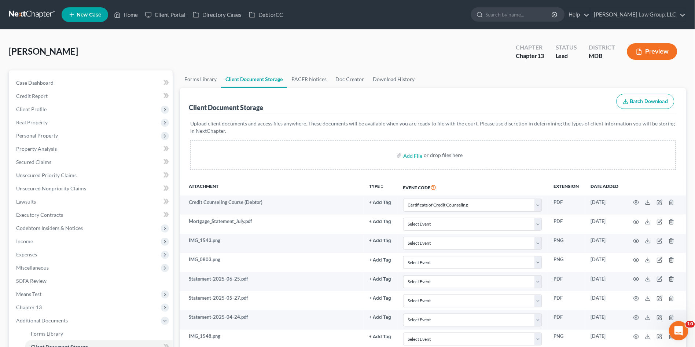
click at [680, 333] on icon "Open Intercom Messenger" at bounding box center [678, 330] width 12 height 12
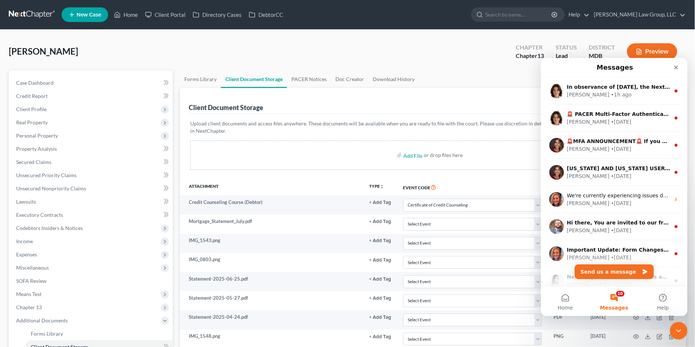
drag, startPoint x: 501, startPoint y: 99, endPoint x: 145, endPoint y: 154, distance: 360.1
click at [501, 99] on div "Client Document Storage Batch Download" at bounding box center [433, 101] width 489 height 26
click at [676, 68] on icon "Close" at bounding box center [676, 67] width 6 height 6
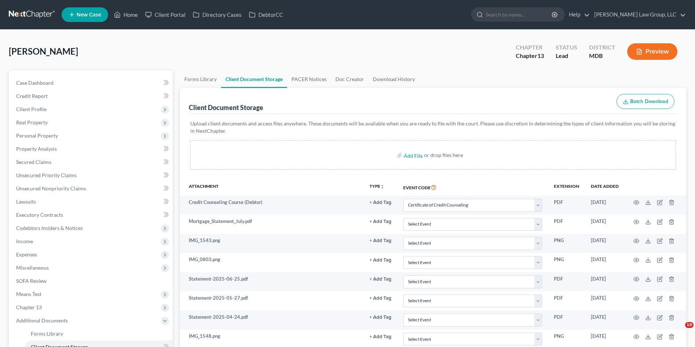
select select "14"
click at [127, 16] on link "Home" at bounding box center [125, 14] width 31 height 13
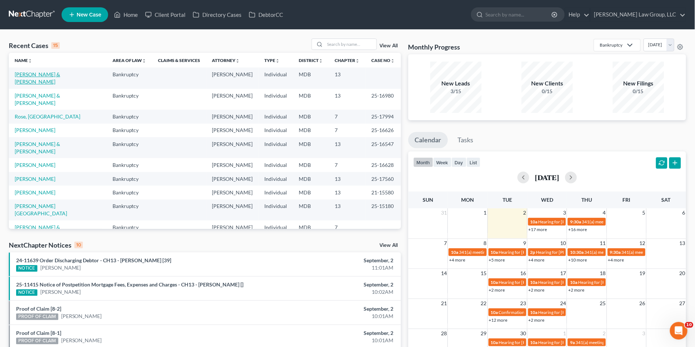
click at [42, 75] on link "Wildoner, Scott & Lisa" at bounding box center [37, 78] width 45 height 14
click at [29, 74] on link "Wildoner, Scott & Lisa" at bounding box center [37, 78] width 45 height 14
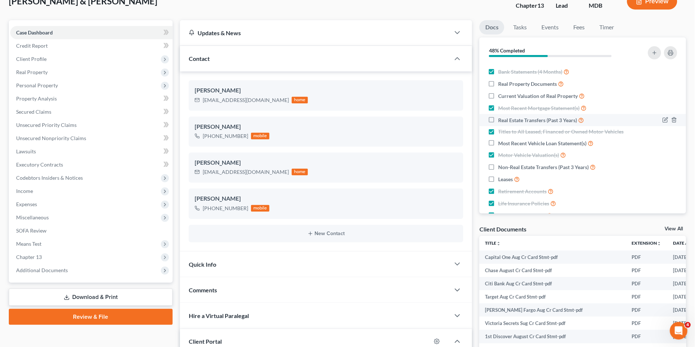
scroll to position [122, 0]
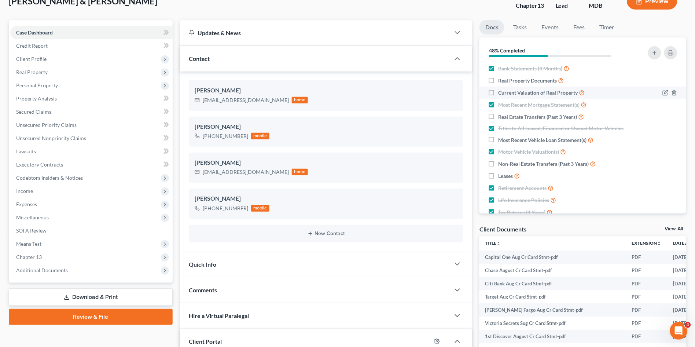
click at [499, 93] on label "Current Valuation of Real Property" at bounding box center [542, 92] width 87 height 8
click at [502, 93] on input "Current Valuation of Real Property" at bounding box center [504, 90] width 5 height 5
checkbox input "true"
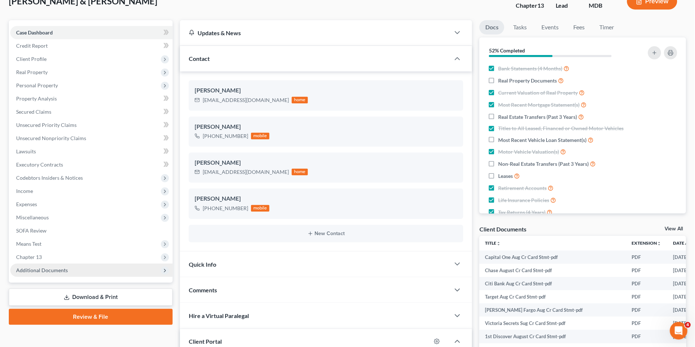
click at [78, 271] on span "Additional Documents" at bounding box center [91, 270] width 162 height 13
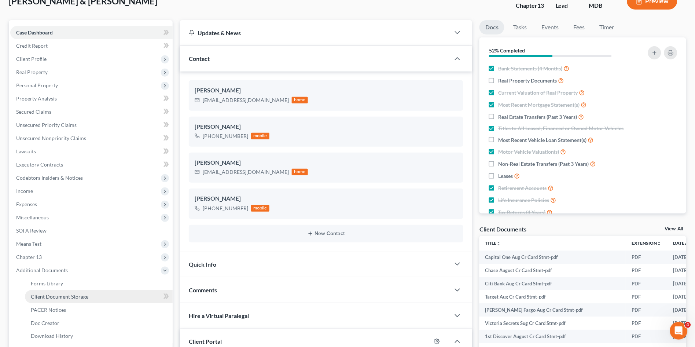
click at [78, 295] on span "Client Document Storage" at bounding box center [60, 296] width 58 height 6
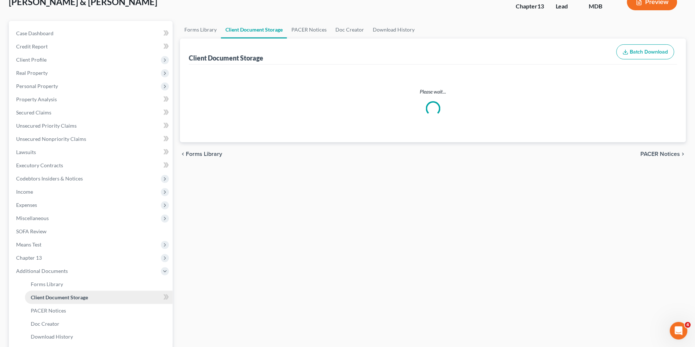
scroll to position [17, 0]
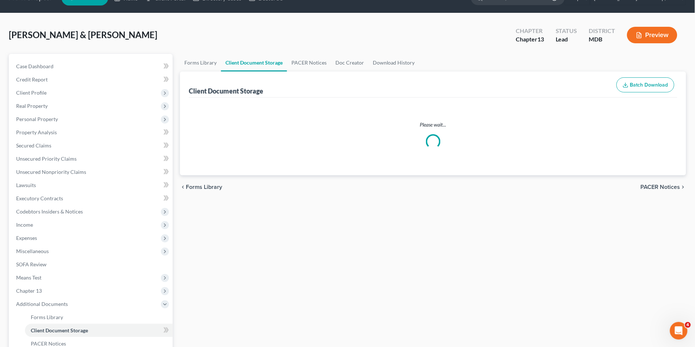
select select "14"
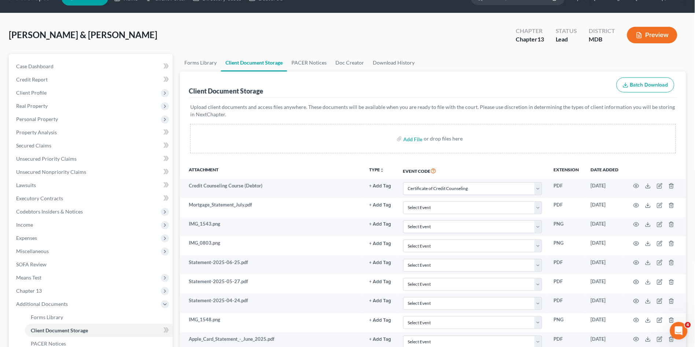
scroll to position [0, 0]
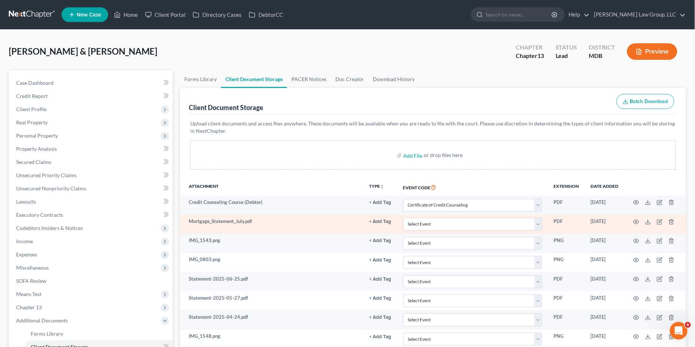
select select "14"
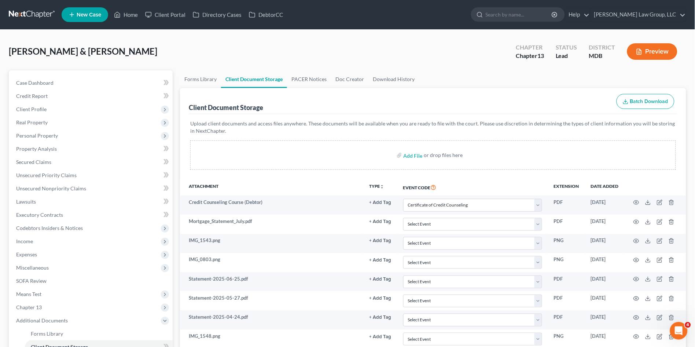
scroll to position [1115, 0]
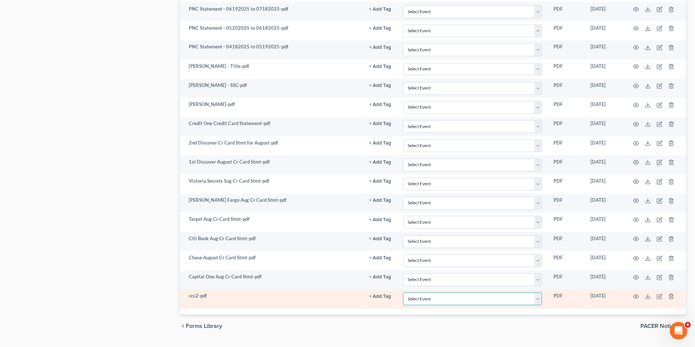
click at [436, 300] on select "Select Event Affidavit Affidavit of Adequate Protection and Lease Payments Affi…" at bounding box center [472, 299] width 139 height 13
select select "14"
click at [403, 293] on select "Select Event Affidavit Affidavit of Adequate Protection and Lease Payments Affi…" at bounding box center [472, 299] width 139 height 13
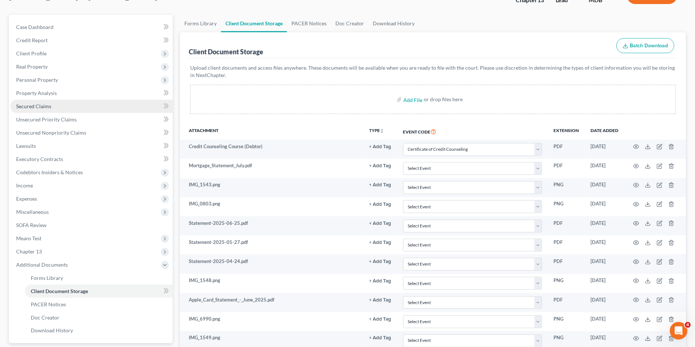
scroll to position [0, 0]
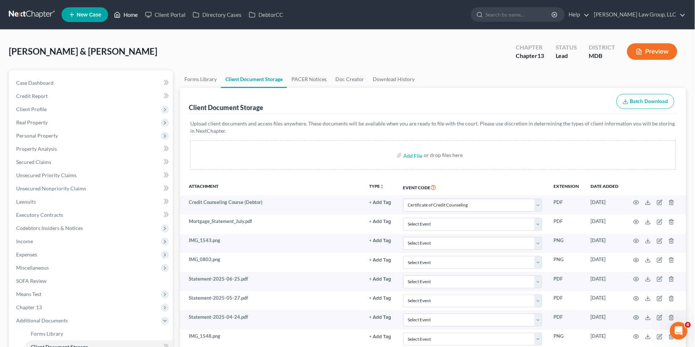
click at [132, 12] on link "Home" at bounding box center [125, 14] width 31 height 13
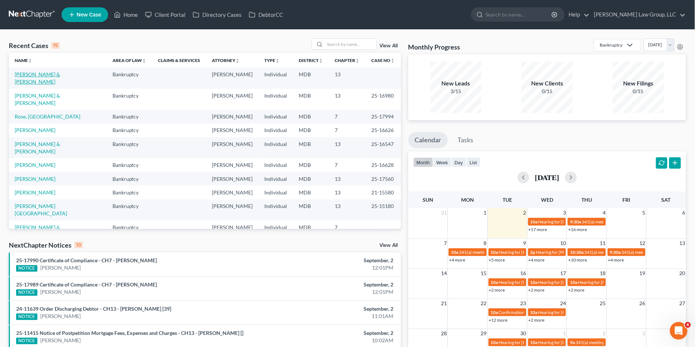
click at [41, 73] on link "Wildoner, Scott & Lisa" at bounding box center [37, 78] width 45 height 14
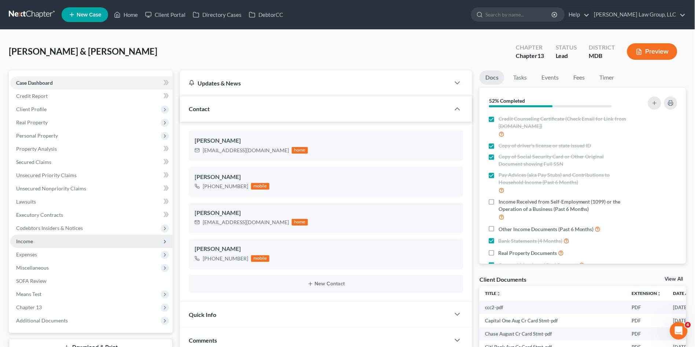
click at [31, 241] on span "Income" at bounding box center [24, 241] width 17 height 6
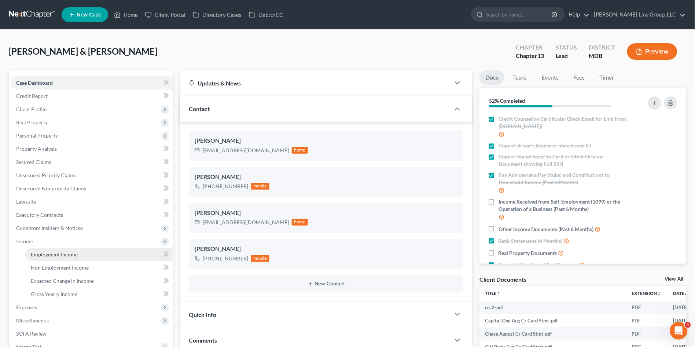
click at [62, 256] on span "Employment Income" at bounding box center [54, 254] width 47 height 6
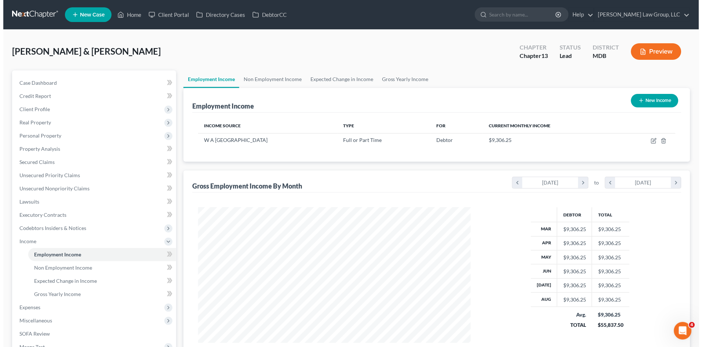
scroll to position [135, 287]
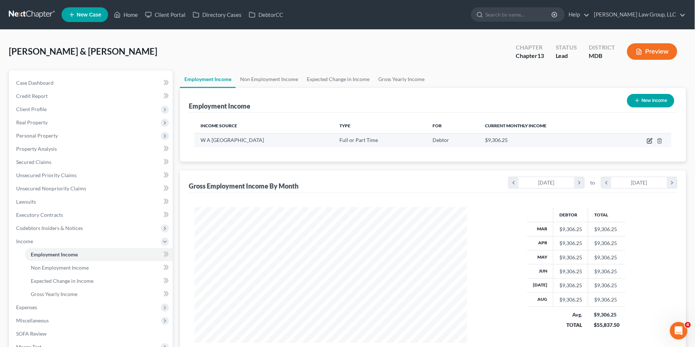
click at [649, 139] on icon "button" at bounding box center [650, 141] width 6 height 6
select select "0"
select select "21"
select select "0"
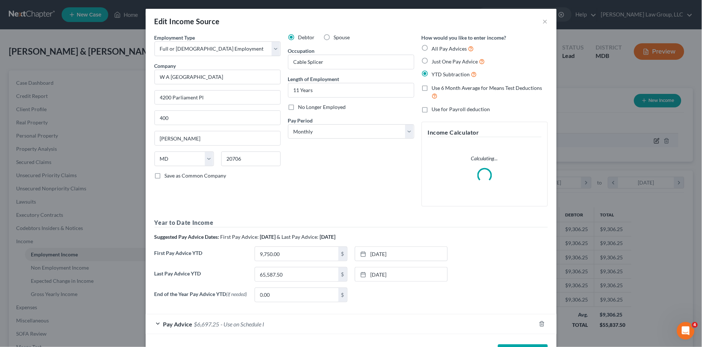
scroll to position [136, 290]
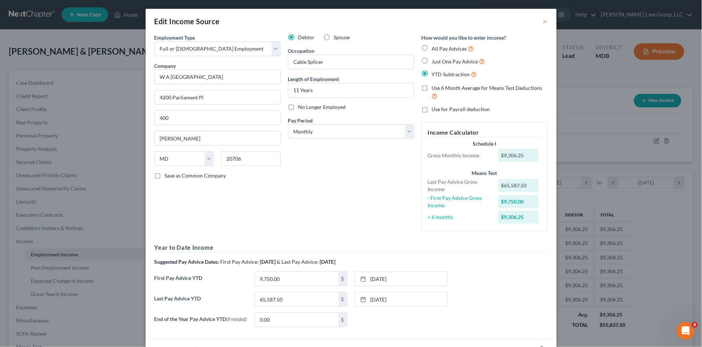
click at [310, 165] on div "Debtor Spouse Occupation Cable Splicer Length of Employment 11 Years No Longer …" at bounding box center [350, 136] width 133 height 204
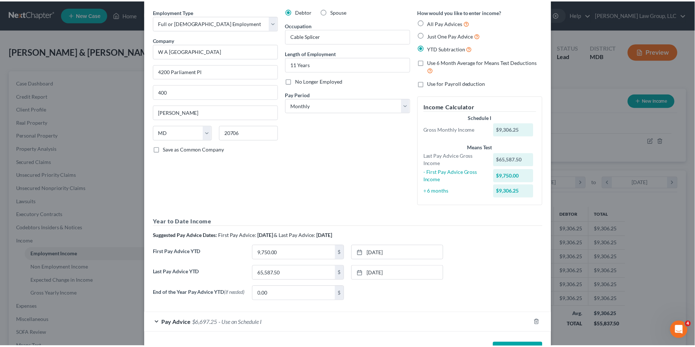
scroll to position [53, 0]
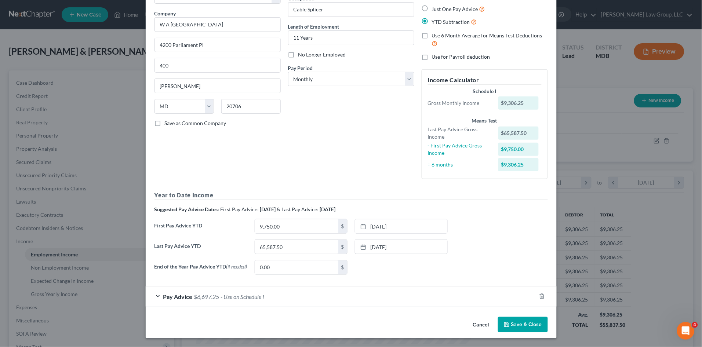
click at [511, 325] on button "Save & Close" at bounding box center [523, 324] width 50 height 15
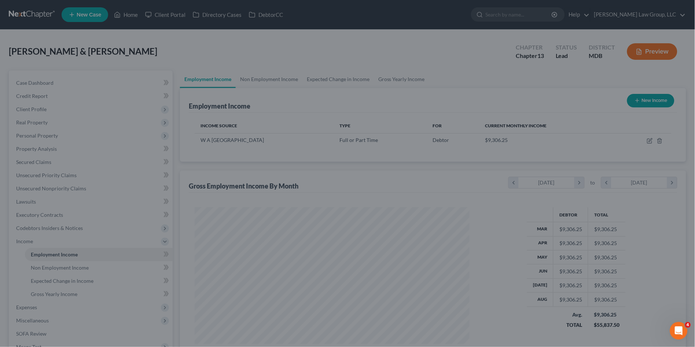
scroll to position [366582, 366431]
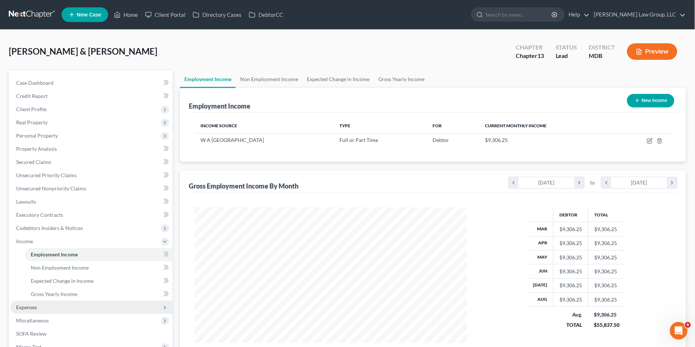
click at [55, 304] on span "Expenses" at bounding box center [91, 307] width 162 height 13
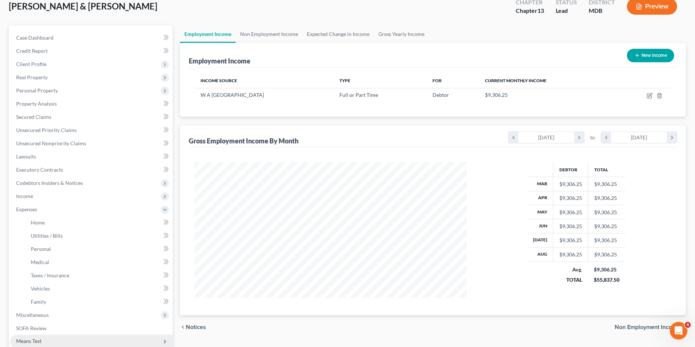
scroll to position [81, 0]
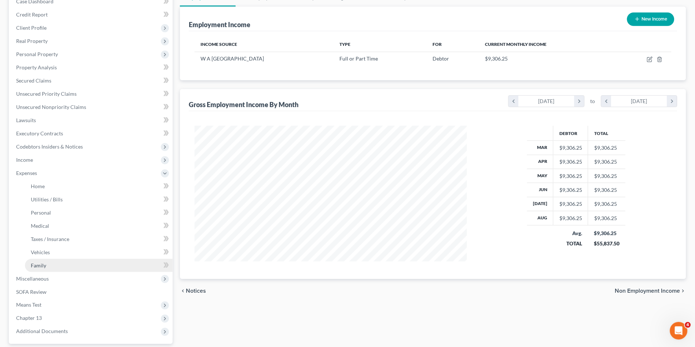
click at [55, 260] on link "Family" at bounding box center [99, 265] width 148 height 13
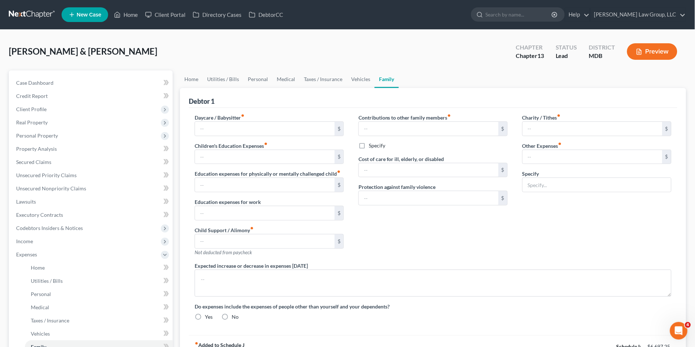
type input "1,500.00"
type input "Non-Debtor Wife's separate expenses (separate debt pmts, gas, medical prescript…"
radio input "true"
type input "1,500.00"
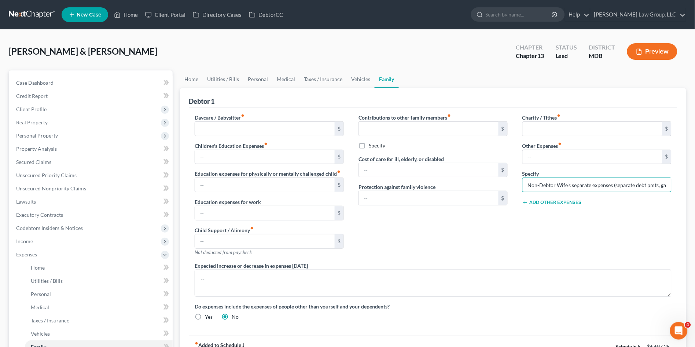
scroll to position [0, 63]
drag, startPoint x: 528, startPoint y: 183, endPoint x: 805, endPoint y: 152, distance: 278.3
click at [695, 152] on html "Home New Case Client Portal Directory Cases DebtorCC Nager Law Group, LLC alici…" at bounding box center [347, 247] width 695 height 495
click at [358, 76] on link "Vehicles" at bounding box center [361, 79] width 28 height 18
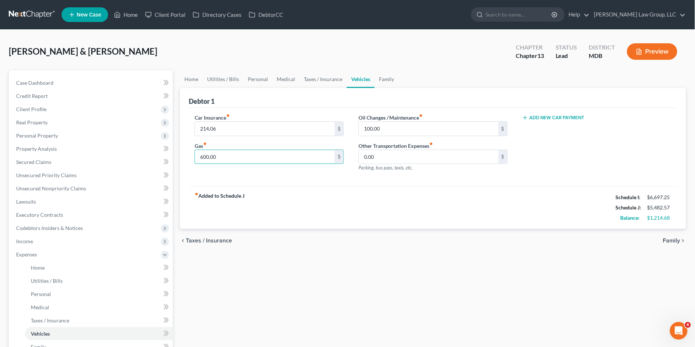
type input "600.00"
click at [308, 208] on div "fiber_manual_record Added to Schedule J Schedule I: $6,697.25 Schedule J: $5,48…" at bounding box center [433, 207] width 489 height 43
click at [190, 80] on link "Home" at bounding box center [191, 79] width 23 height 18
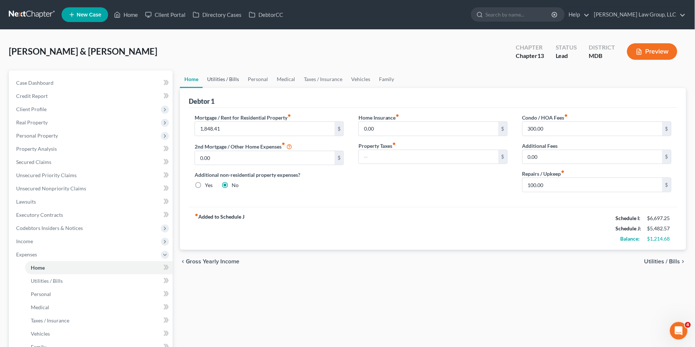
click at [223, 78] on link "Utilities / Bills" at bounding box center [223, 79] width 41 height 18
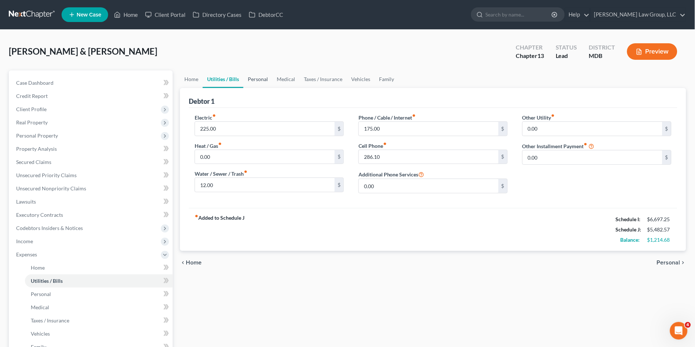
click at [252, 77] on link "Personal" at bounding box center [258, 79] width 29 height 18
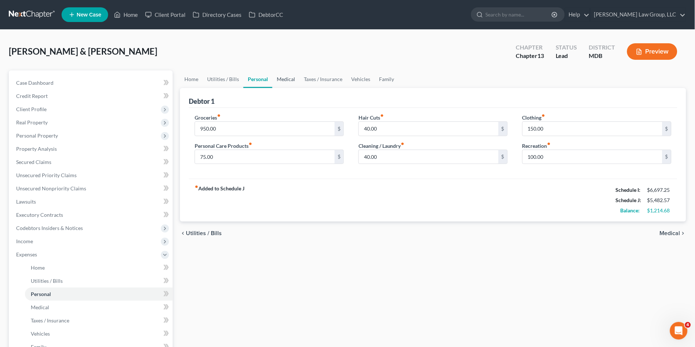
click at [290, 79] on link "Medical" at bounding box center [285, 79] width 27 height 18
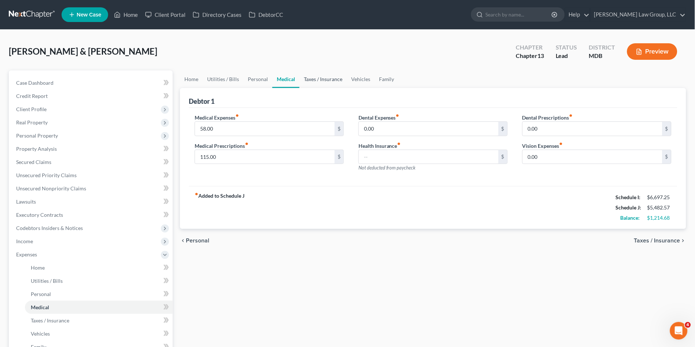
click at [316, 78] on link "Taxes / Insurance" at bounding box center [323, 79] width 47 height 18
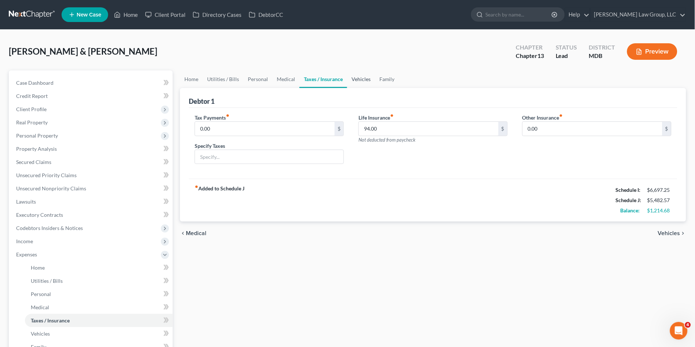
click at [358, 79] on link "Vehicles" at bounding box center [361, 79] width 28 height 18
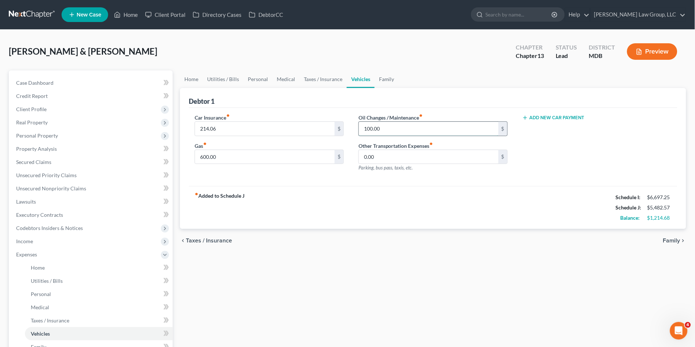
click at [389, 129] on input "100.00" at bounding box center [429, 129] width 140 height 14
type input "150.00"
click at [396, 184] on div "Car Insurance fiber_manual_record 214.06 $ Gas fiber_manual_record 600.00 $ Oil…" at bounding box center [433, 147] width 489 height 78
click at [386, 80] on link "Family" at bounding box center [387, 79] width 24 height 18
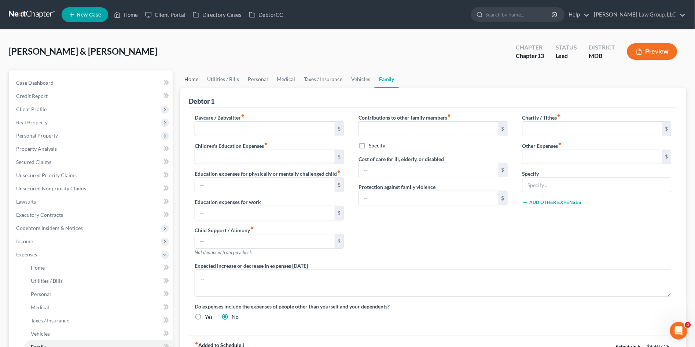
click at [194, 82] on link "Home" at bounding box center [191, 79] width 23 height 18
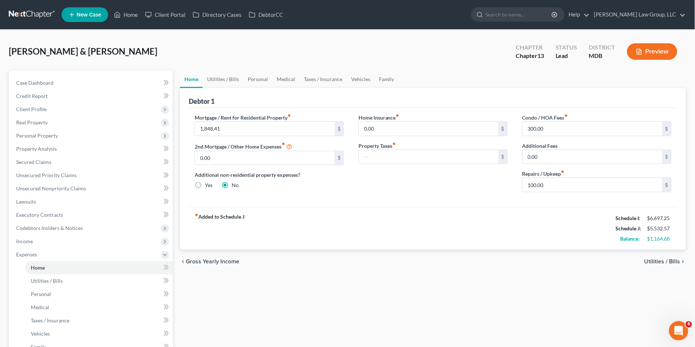
click at [681, 332] on icon "Open Intercom Messenger" at bounding box center [678, 330] width 12 height 12
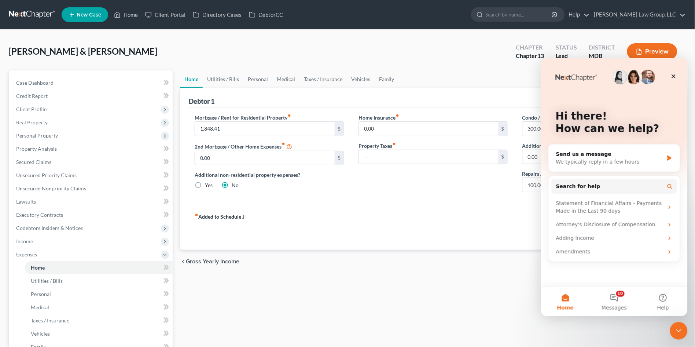
click at [504, 288] on div "Home Utilities / Bills Personal Medical Taxes / Insurance Vehicles Family Debto…" at bounding box center [433, 268] width 514 height 397
click at [662, 305] on span "Help" at bounding box center [663, 307] width 12 height 5
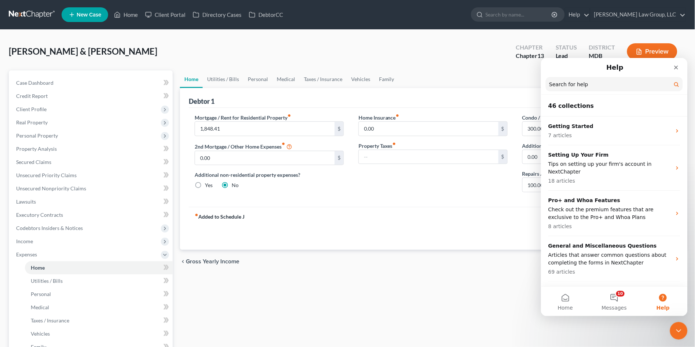
click at [590, 81] on input "Search for help" at bounding box center [614, 84] width 137 height 14
type input "x"
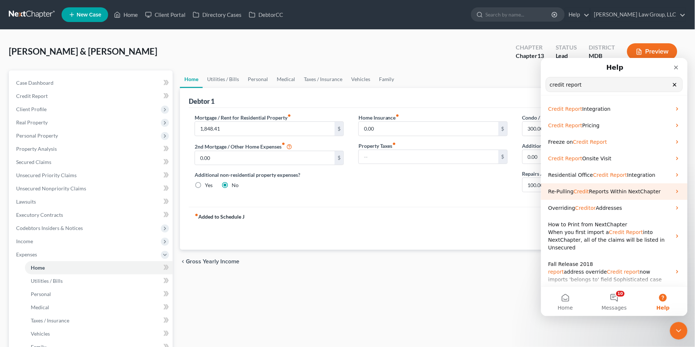
type input "credit report"
click at [563, 192] on span "Re-Pulling" at bounding box center [560, 191] width 25 height 6
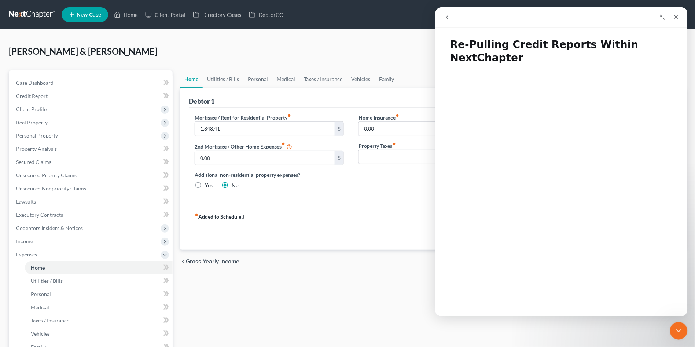
click at [663, 16] on icon "Collapse window" at bounding box center [663, 17] width 6 height 6
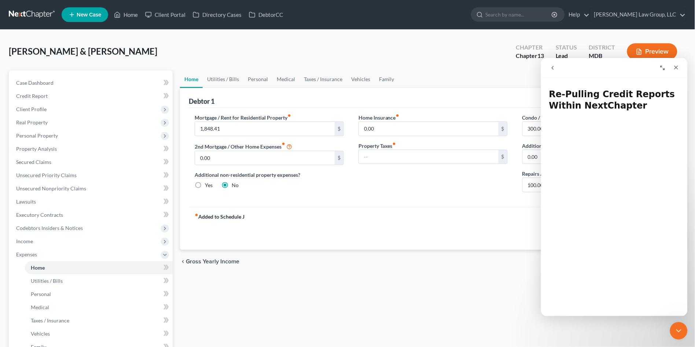
click at [661, 69] on icon "Expand window" at bounding box center [663, 68] width 6 height 6
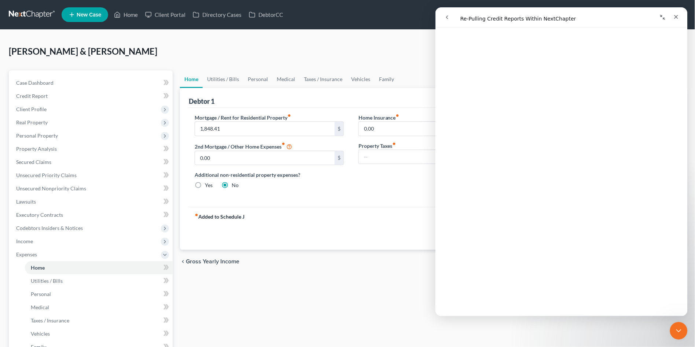
scroll to position [227, 0]
click at [321, 300] on div "Home Utilities / Bills Personal Medical Taxes / Insurance Vehicles Family Debto…" at bounding box center [433, 268] width 514 height 397
click at [677, 17] on icon "Close" at bounding box center [676, 17] width 4 height 4
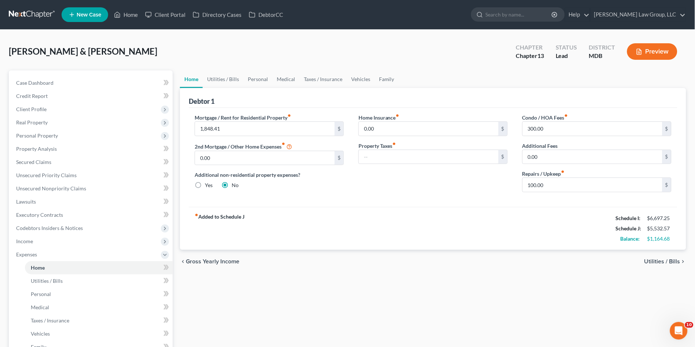
scroll to position [0, 0]
click at [52, 96] on link "Credit Report" at bounding box center [91, 95] width 162 height 13
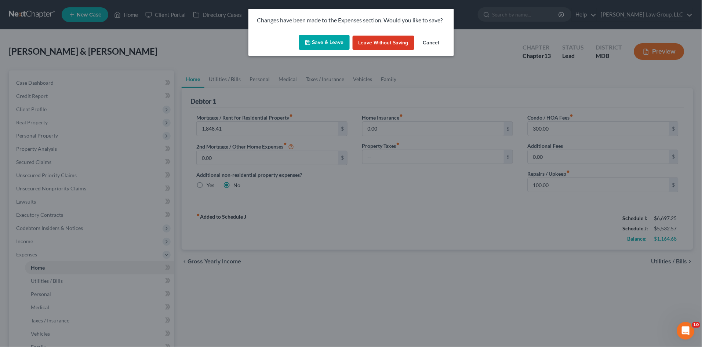
click at [326, 43] on button "Save & Leave" at bounding box center [324, 42] width 51 height 15
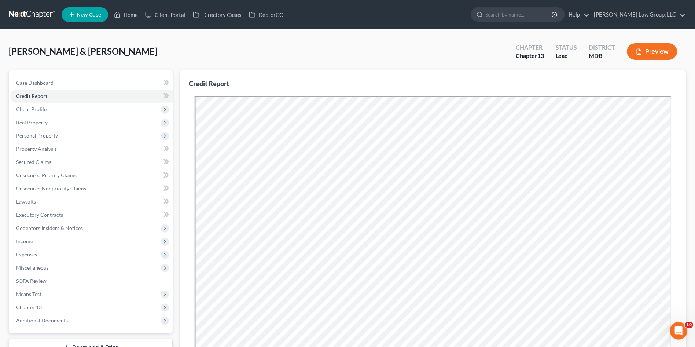
click at [303, 61] on div "Wildoner, Scott & Lisa Upgraded Chapter Chapter 13 Status Lead District MDB Pre…" at bounding box center [348, 55] width 678 height 32
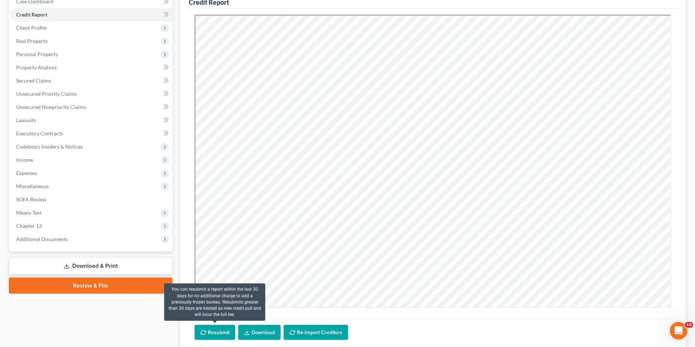
drag, startPoint x: 211, startPoint y: 330, endPoint x: 215, endPoint y: 329, distance: 3.7
click at [215, 329] on button "Resubmit" at bounding box center [215, 332] width 41 height 15
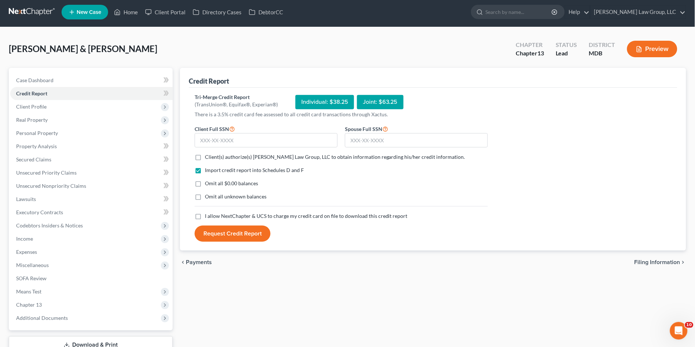
scroll to position [0, 0]
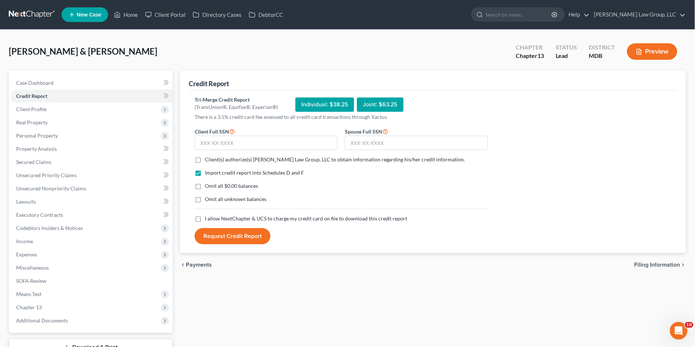
click at [377, 103] on div "Joint: $63.25" at bounding box center [380, 105] width 47 height 14
click at [376, 142] on input "text" at bounding box center [416, 143] width 143 height 15
click at [205, 156] on label "Client(s) authorize(s) Nager Law Group, LLC to obtain information regarding his…" at bounding box center [335, 159] width 260 height 7
click at [208, 156] on input "Client(s) authorize(s) Nager Law Group, LLC to obtain information regarding his…" at bounding box center [210, 158] width 5 height 5
checkbox input "true"
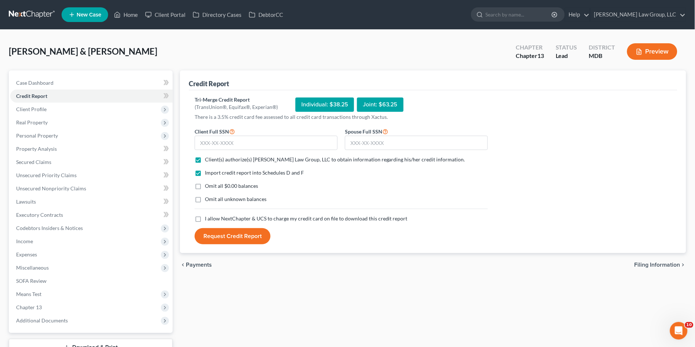
click at [205, 217] on label "I allow NextChapter & UCS to charge my credit card on file to download this cre…" at bounding box center [306, 218] width 203 height 7
click at [208, 217] on input "I allow NextChapter & UCS to charge my credit card on file to download this cre…" at bounding box center [210, 217] width 5 height 5
checkbox input "true"
click at [379, 140] on input "text" at bounding box center [416, 143] width 143 height 15
click at [388, 140] on input "text" at bounding box center [416, 143] width 143 height 15
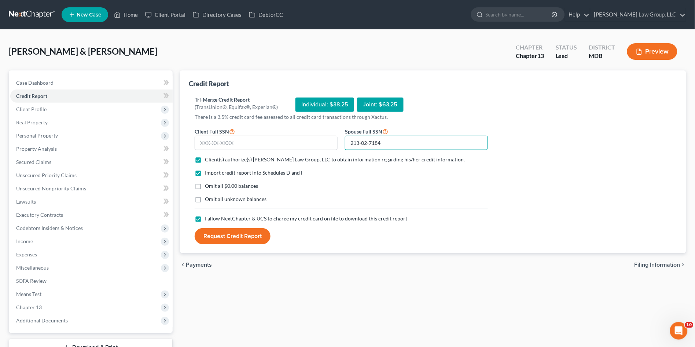
type input "213-02-7184"
click at [307, 281] on div "Credit Report Tri-Merge Credit Report (TransUnion®, Equifax®, Experian®) Indivi…" at bounding box center [433, 222] width 514 height 305
click at [242, 235] on button "Request Credit Report" at bounding box center [233, 236] width 76 height 16
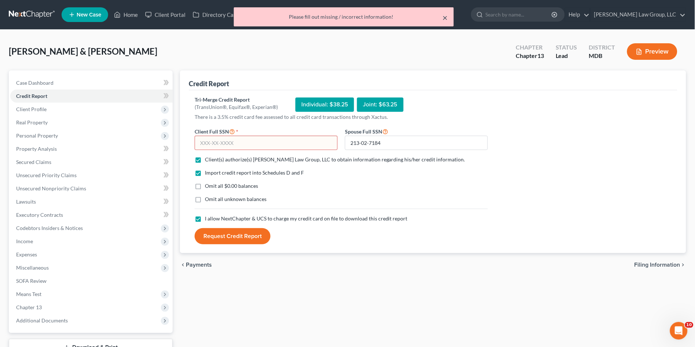
click at [444, 19] on button "×" at bounding box center [445, 17] width 5 height 9
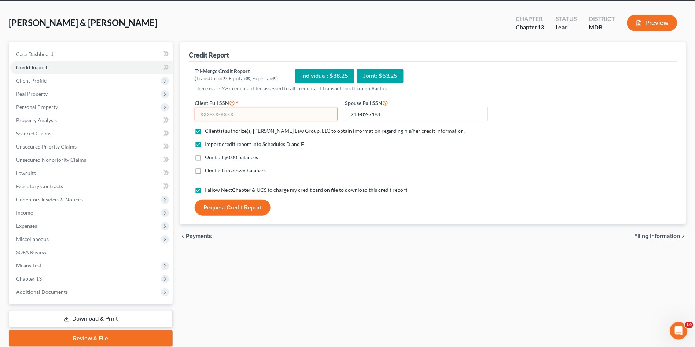
scroll to position [14, 0]
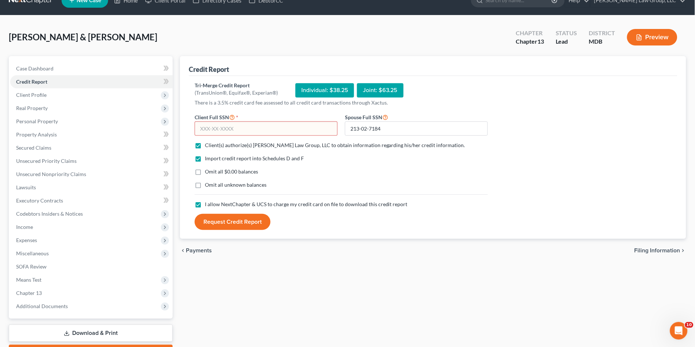
click at [268, 129] on input "text" at bounding box center [266, 128] width 143 height 15
type input "217-13-5179"
click at [310, 252] on div "chevron_left Payments Filing Information chevron_right" at bounding box center [433, 250] width 506 height 23
click at [226, 222] on button "Request Credit Report" at bounding box center [233, 222] width 76 height 16
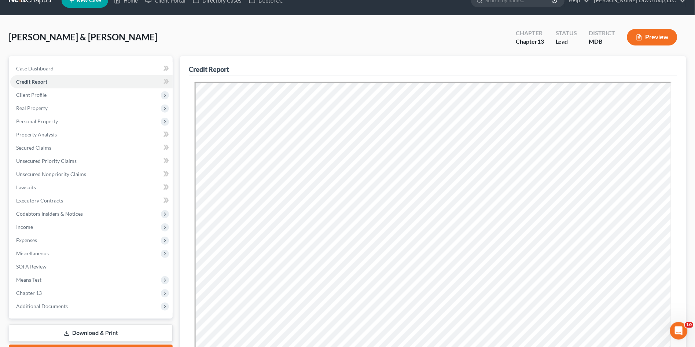
scroll to position [0, 0]
click at [49, 121] on span "Personal Property" at bounding box center [37, 121] width 42 height 6
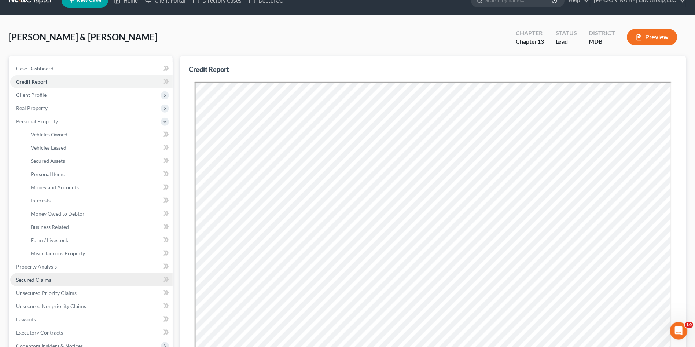
click at [59, 280] on link "Secured Claims" at bounding box center [91, 279] width 162 height 13
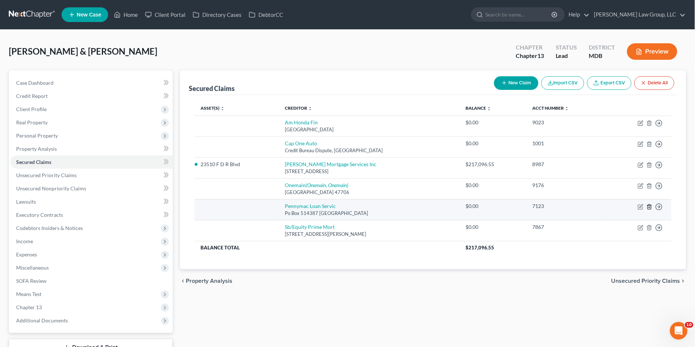
click at [649, 208] on line "button" at bounding box center [649, 206] width 0 height 1
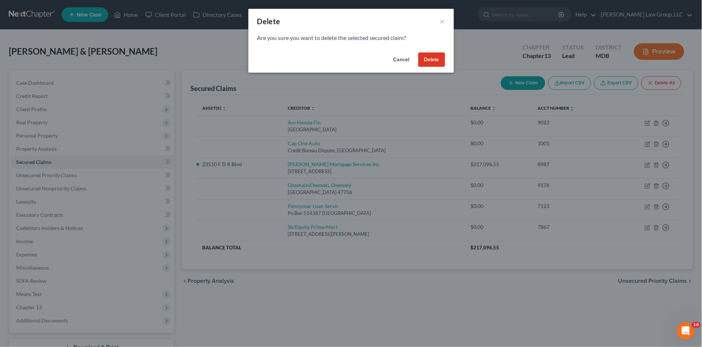
click at [428, 61] on button "Delete" at bounding box center [431, 59] width 27 height 15
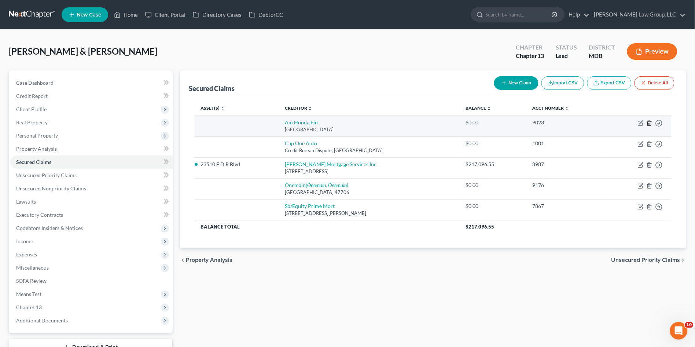
click at [651, 124] on icon "button" at bounding box center [650, 123] width 6 height 6
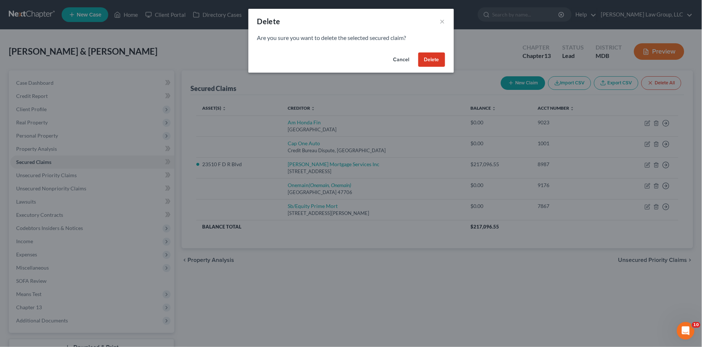
click at [431, 58] on button "Delete" at bounding box center [431, 59] width 27 height 15
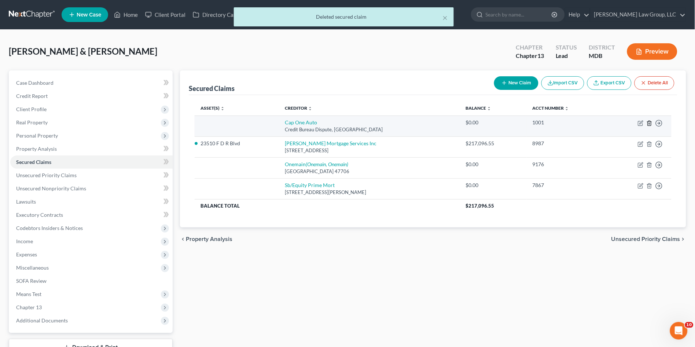
click at [648, 121] on icon "button" at bounding box center [650, 123] width 6 height 6
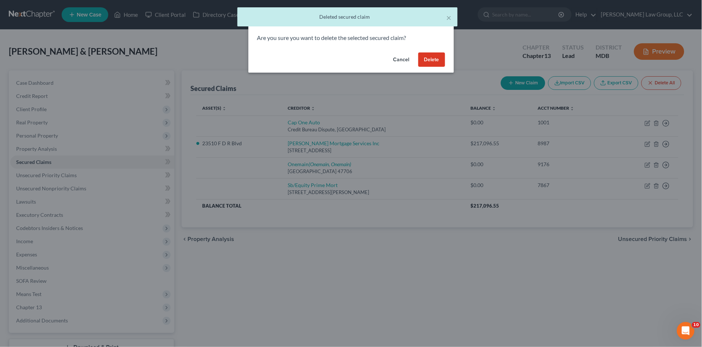
click at [419, 57] on button "Delete" at bounding box center [431, 59] width 27 height 15
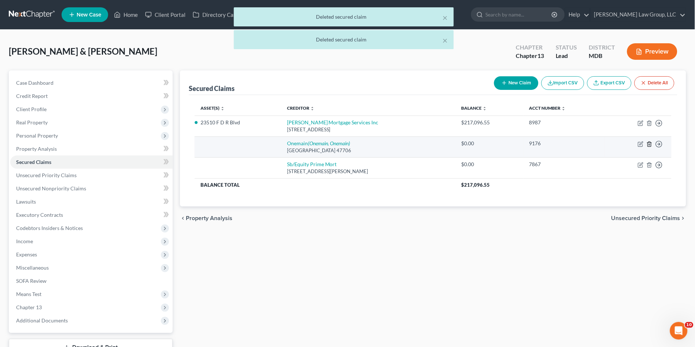
click at [649, 142] on icon "button" at bounding box center [649, 144] width 3 height 5
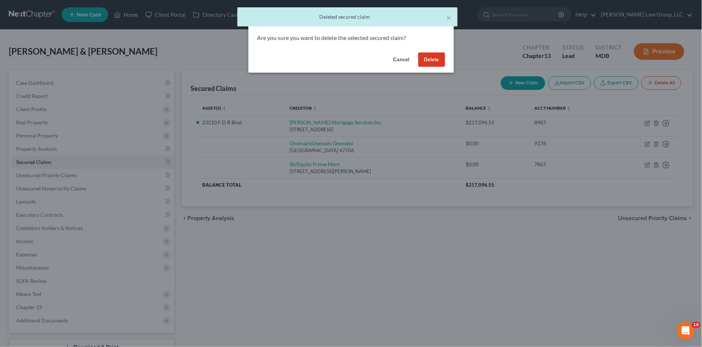
click at [424, 61] on button "Delete" at bounding box center [431, 59] width 27 height 15
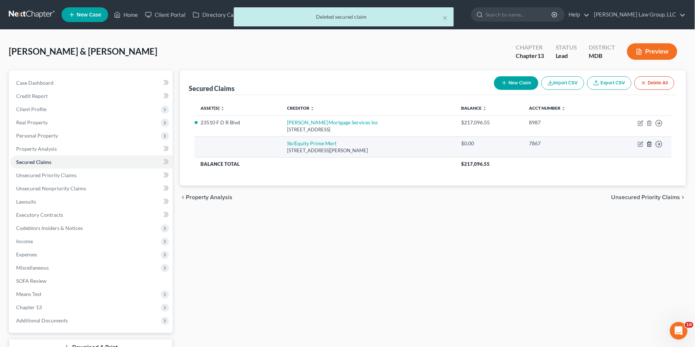
click at [649, 144] on line "button" at bounding box center [649, 144] width 0 height 1
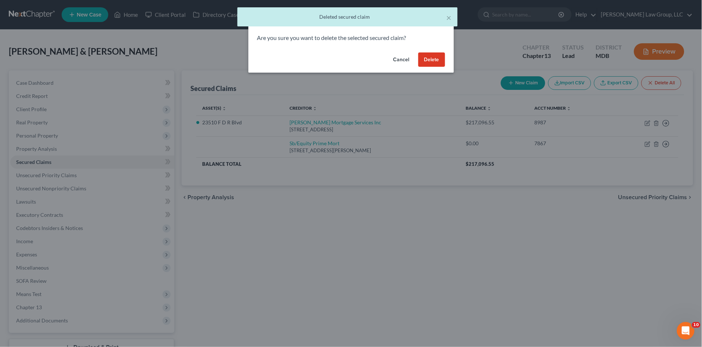
click at [432, 56] on button "Delete" at bounding box center [431, 59] width 27 height 15
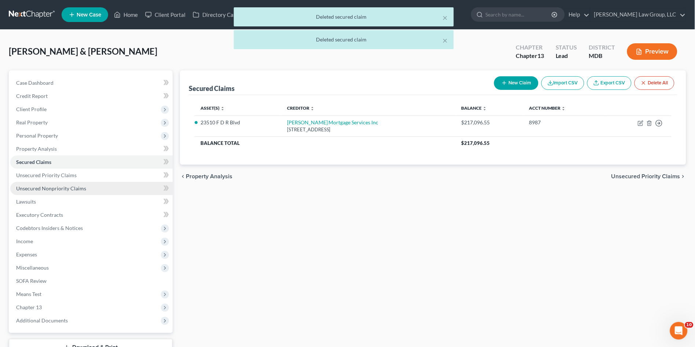
click at [72, 188] on span "Unsecured Nonpriority Claims" at bounding box center [51, 188] width 70 height 6
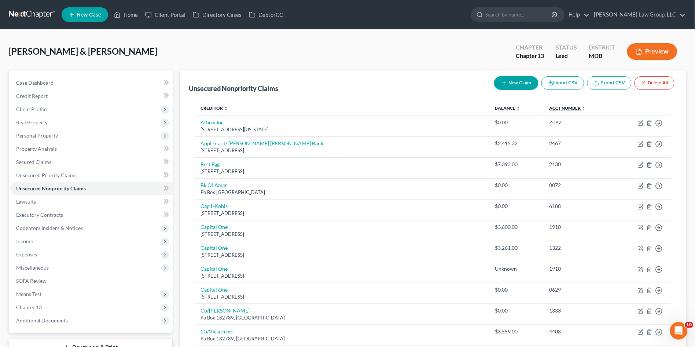
click at [550, 107] on link "Acct Number expand_more expand_less unfold_more" at bounding box center [568, 108] width 37 height 6
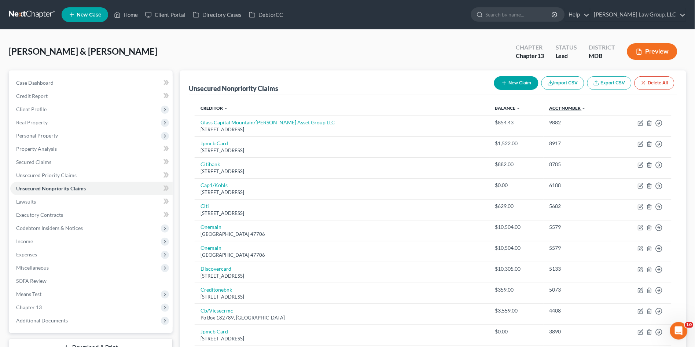
click at [550, 107] on link "Acct Number expand_more expand_less unfold_more" at bounding box center [568, 108] width 37 height 6
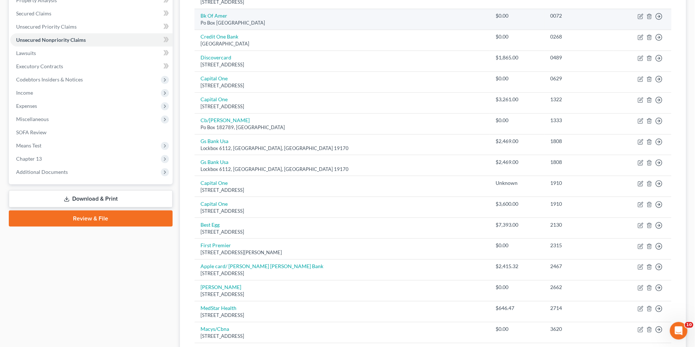
scroll to position [163, 0]
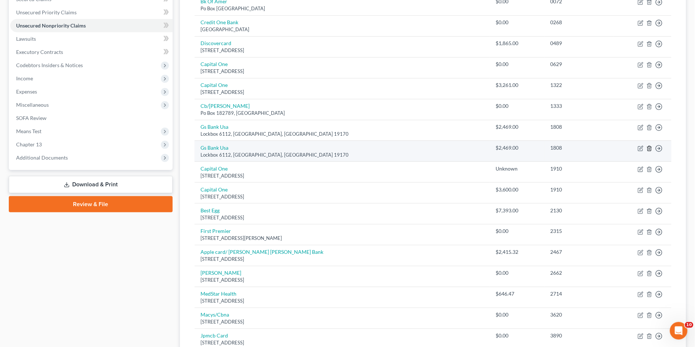
click at [649, 149] on icon "button" at bounding box center [650, 149] width 6 height 6
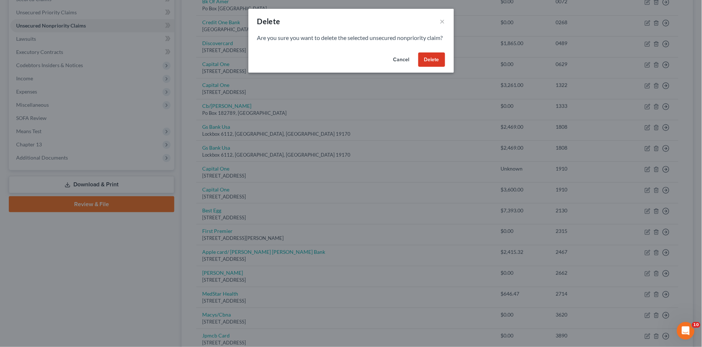
click at [427, 67] on button "Delete" at bounding box center [431, 59] width 27 height 15
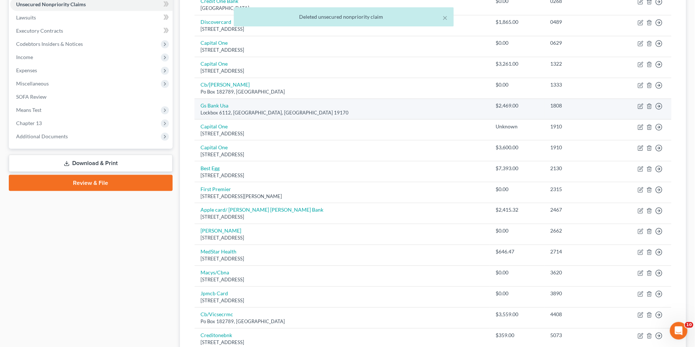
scroll to position [204, 0]
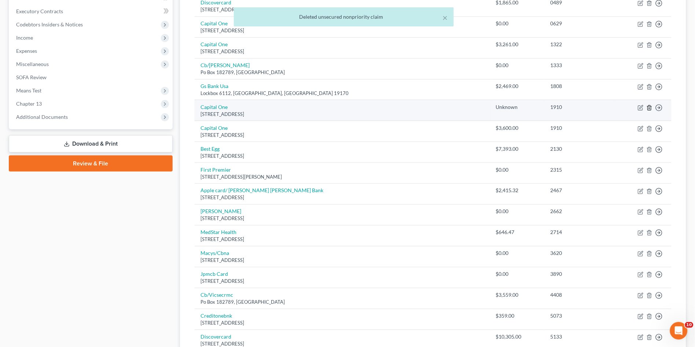
click at [649, 106] on icon "button" at bounding box center [650, 108] width 6 height 6
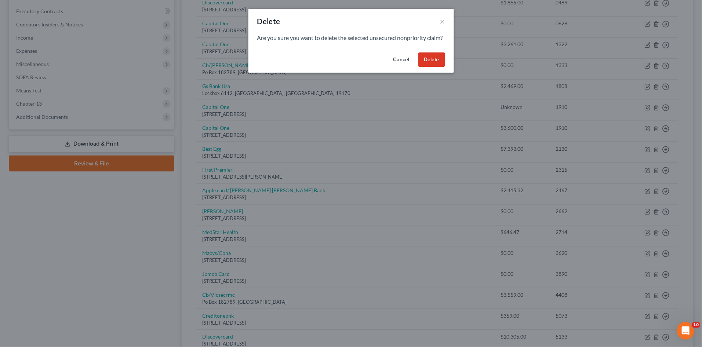
click at [429, 67] on button "Delete" at bounding box center [431, 59] width 27 height 15
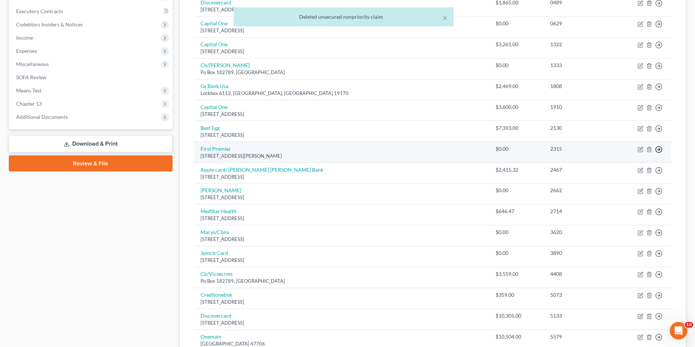
click at [639, 193] on link "Move to Notice Only" at bounding box center [625, 192] width 61 height 12
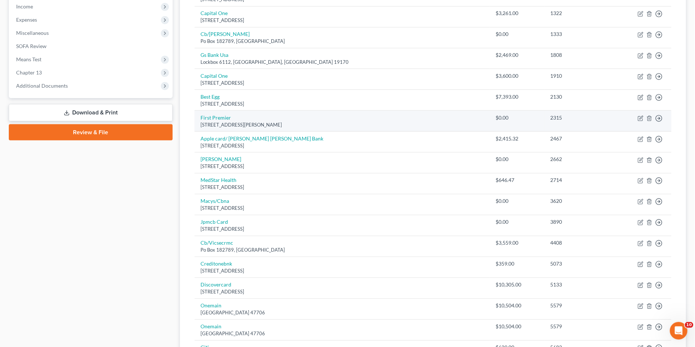
scroll to position [244, 0]
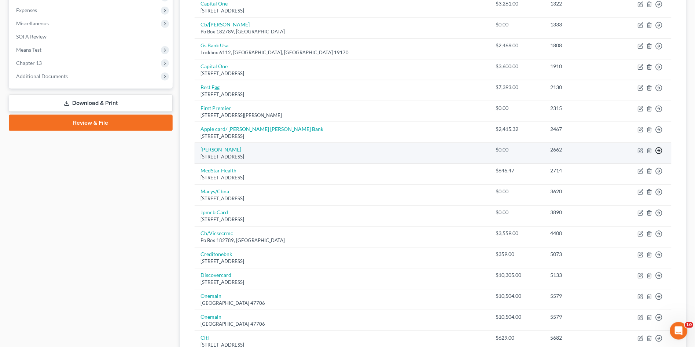
click at [614, 192] on link "Move to Notice Only" at bounding box center [625, 193] width 61 height 12
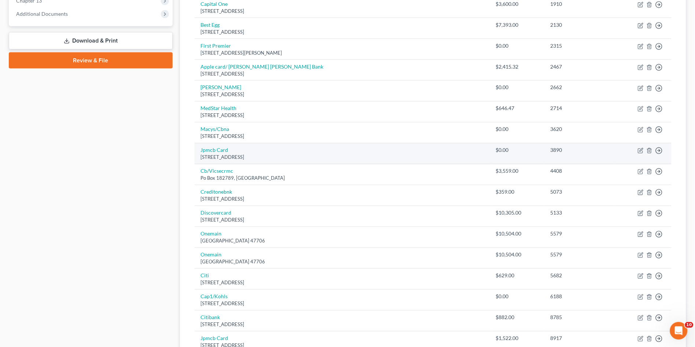
scroll to position [326, 0]
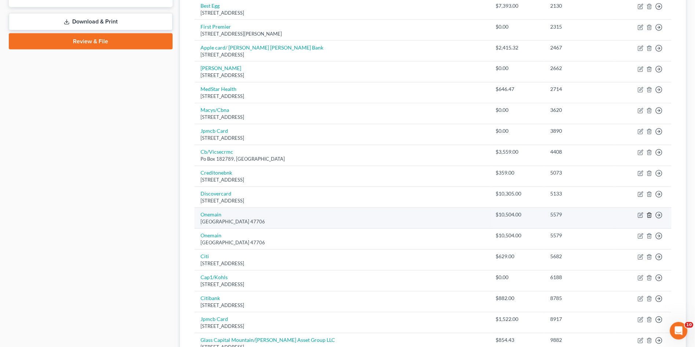
click at [650, 215] on icon "button" at bounding box center [650, 215] width 6 height 6
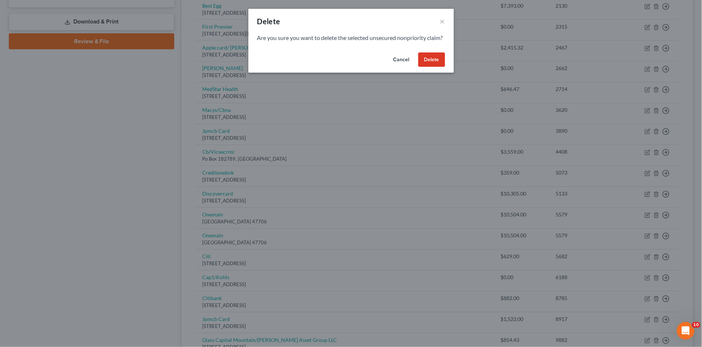
click at [424, 67] on button "Delete" at bounding box center [431, 59] width 27 height 15
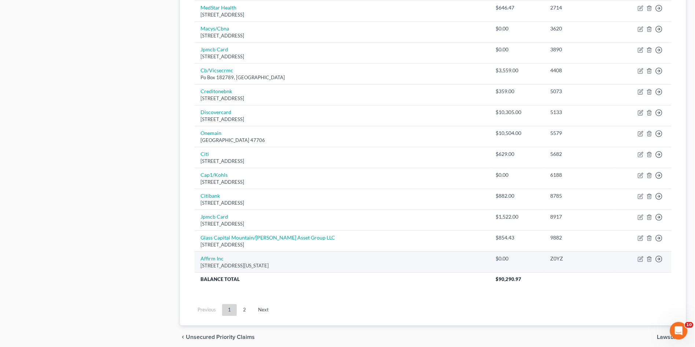
scroll to position [436, 0]
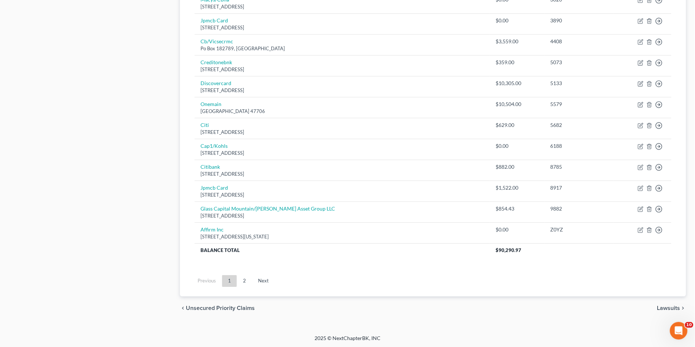
click at [244, 279] on link "2" at bounding box center [244, 281] width 15 height 12
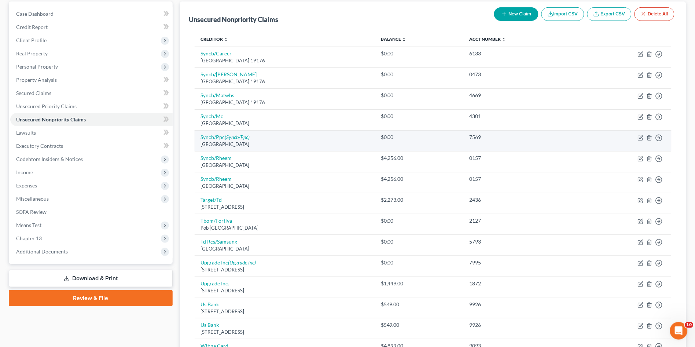
scroll to position [81, 0]
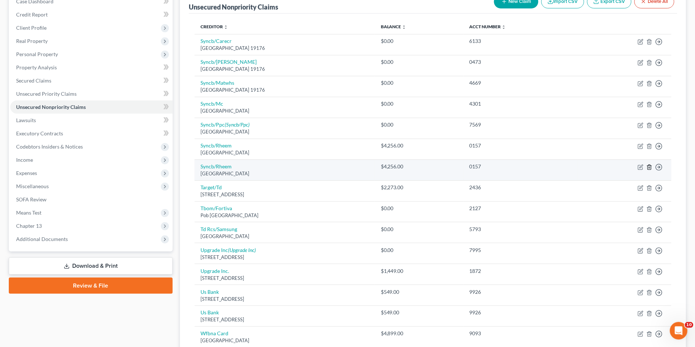
click at [650, 165] on icon "button" at bounding box center [649, 167] width 3 height 5
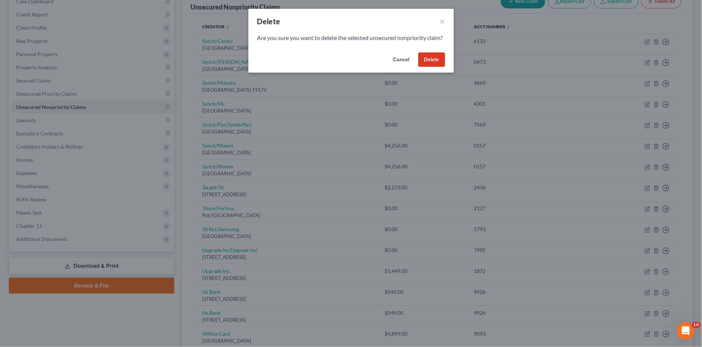
click at [436, 67] on button "Delete" at bounding box center [431, 59] width 27 height 15
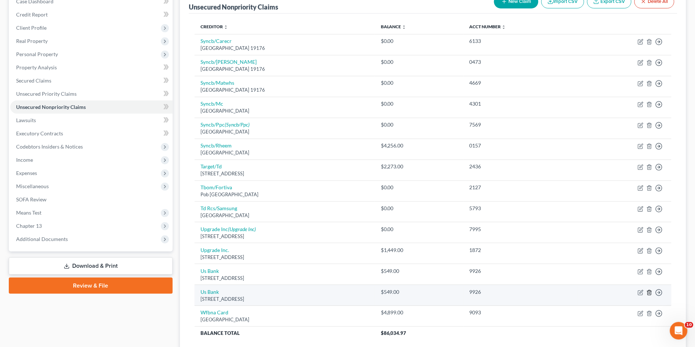
click at [651, 292] on icon "button" at bounding box center [650, 293] width 6 height 6
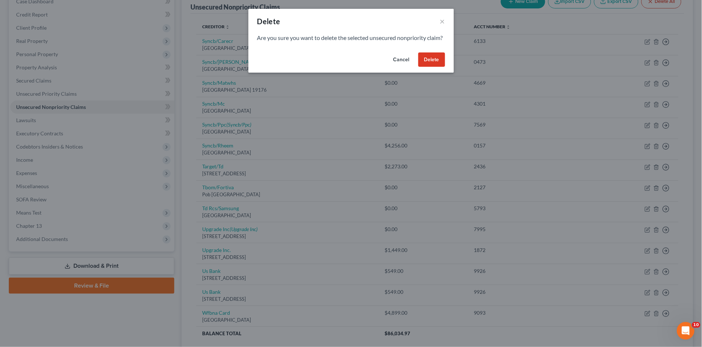
drag, startPoint x: 440, startPoint y: 69, endPoint x: 494, endPoint y: 100, distance: 63.0
click at [440, 67] on button "Delete" at bounding box center [431, 59] width 27 height 15
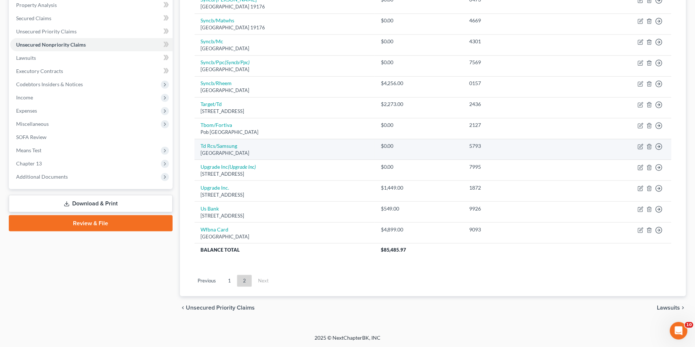
scroll to position [0, 0]
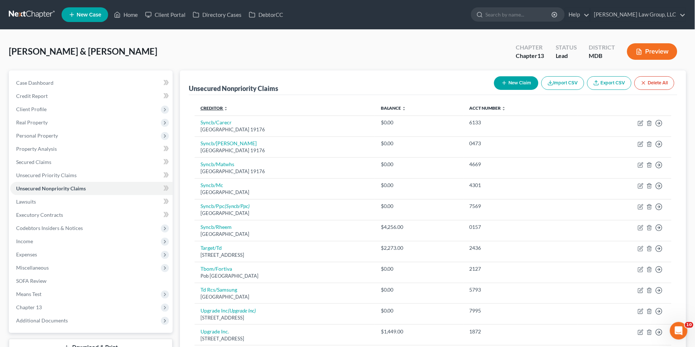
click at [209, 107] on link "Creditor expand_more expand_less unfold_more" at bounding box center [215, 108] width 28 height 6
click at [210, 107] on link "Creditor expand_more expand_less unfold_more" at bounding box center [215, 108] width 28 height 6
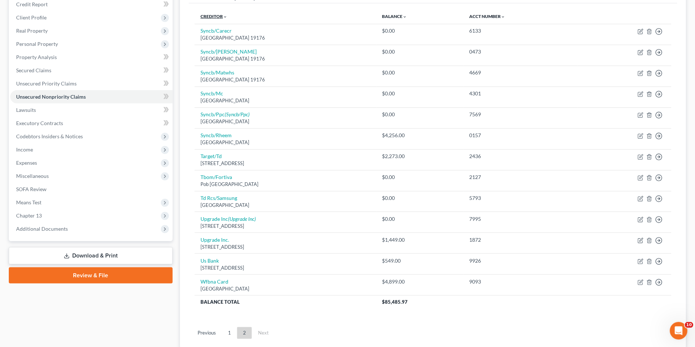
scroll to position [144, 0]
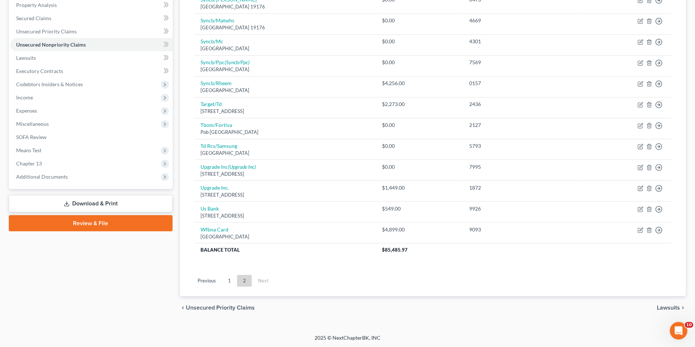
click at [206, 280] on link "Previous" at bounding box center [207, 281] width 30 height 12
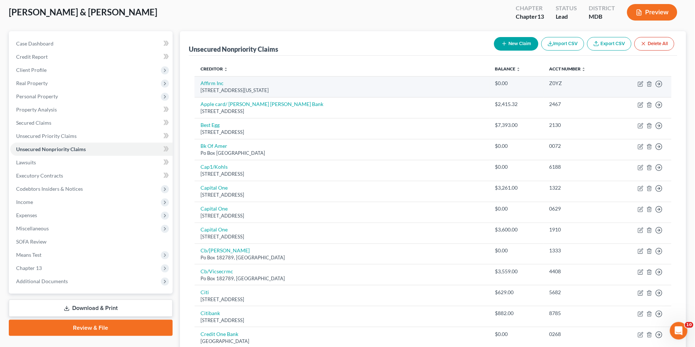
scroll to position [0, 0]
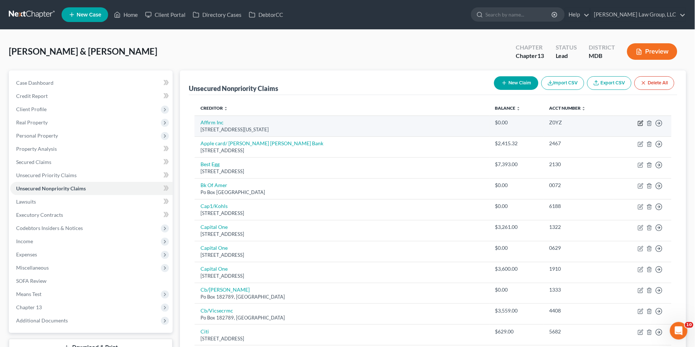
click at [641, 121] on icon "button" at bounding box center [641, 123] width 6 height 6
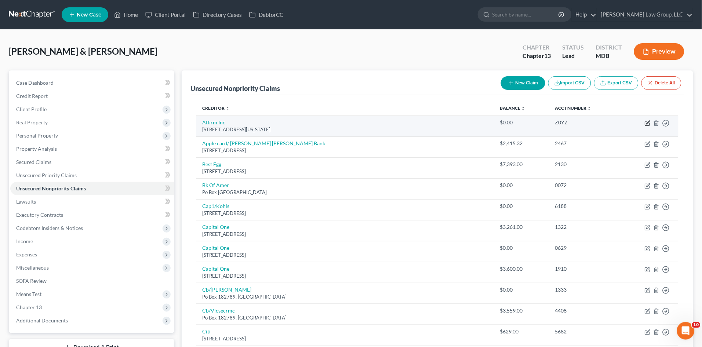
select select "4"
select select "0"
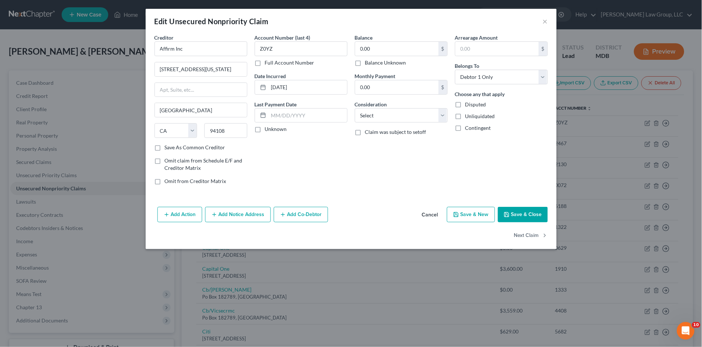
click at [365, 64] on label "Balance Unknown" at bounding box center [385, 62] width 41 height 7
click at [368, 64] on input "Balance Unknown" at bounding box center [370, 61] width 5 height 5
checkbox input "true"
click at [373, 116] on select "Select Cable / Satellite Services Collection Agency Credit Card Debt Debt Couns…" at bounding box center [401, 115] width 93 height 15
select select "10"
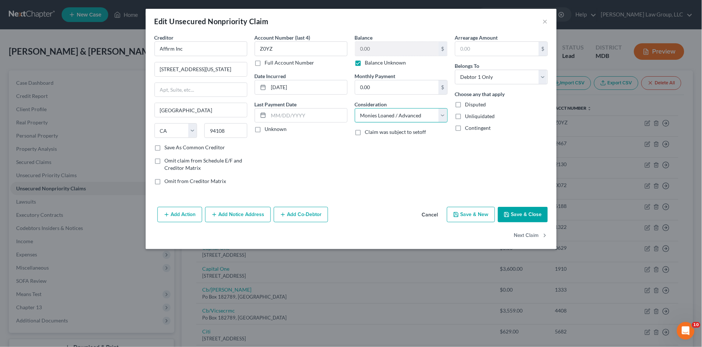
click at [355, 108] on select "Select Cable / Satellite Services Collection Agency Credit Card Debt Debt Couns…" at bounding box center [401, 115] width 93 height 15
click at [518, 211] on button "Save & Close" at bounding box center [523, 214] width 50 height 15
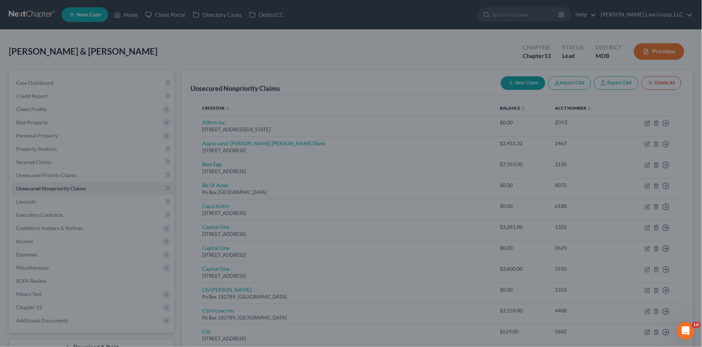
type input "0"
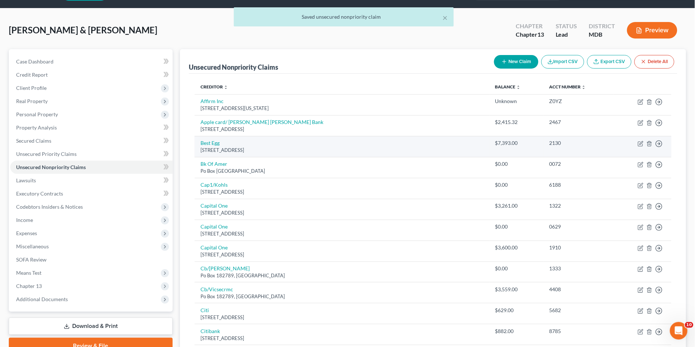
scroll to position [41, 0]
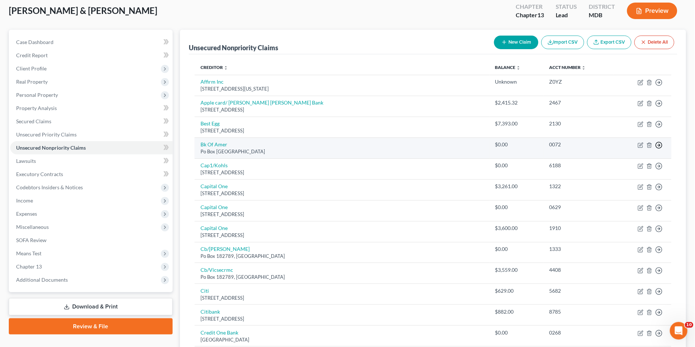
click at [662, 86] on icon "button" at bounding box center [659, 82] width 7 height 7
click at [615, 185] on link "Move to Notice Only" at bounding box center [625, 187] width 61 height 12
click at [658, 86] on icon "button" at bounding box center [659, 82] width 7 height 7
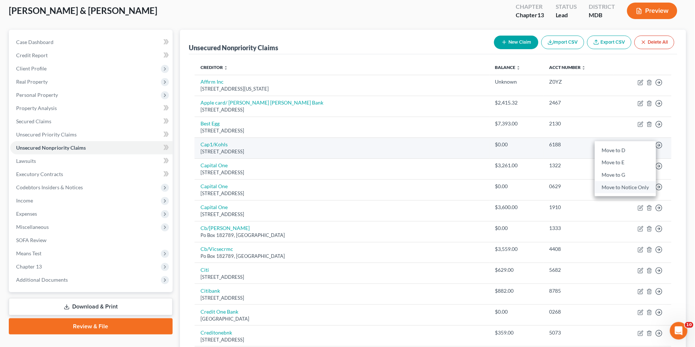
click at [622, 187] on link "Move to Notice Only" at bounding box center [625, 187] width 61 height 12
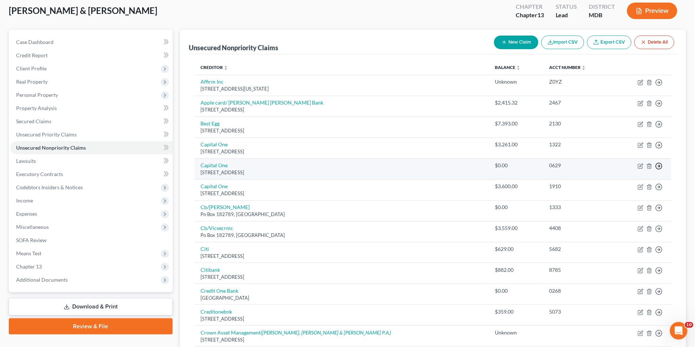
click at [659, 86] on icon "button" at bounding box center [659, 82] width 7 height 7
click at [615, 206] on link "Move to Notice Only" at bounding box center [625, 208] width 61 height 12
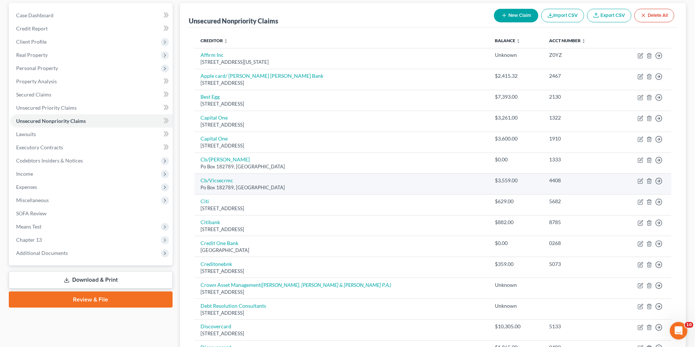
scroll to position [81, 0]
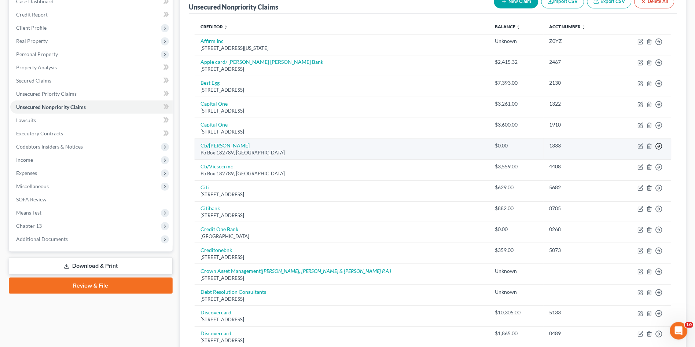
click at [659, 42] on line "button" at bounding box center [659, 42] width 3 height 0
click at [610, 190] on link "Move to Notice Only" at bounding box center [625, 188] width 61 height 12
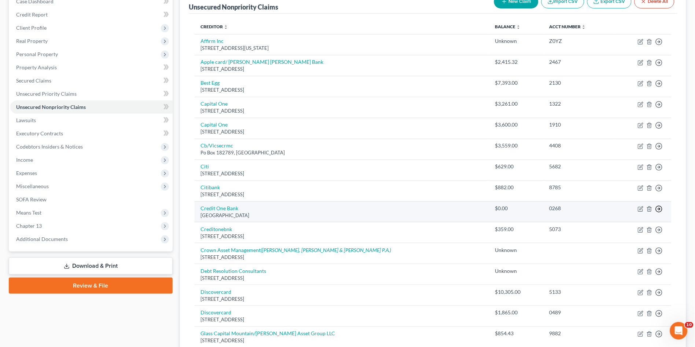
click at [660, 43] on polyline "button" at bounding box center [659, 42] width 1 height 3
click at [614, 252] on link "Move to Notice Only" at bounding box center [625, 251] width 61 height 12
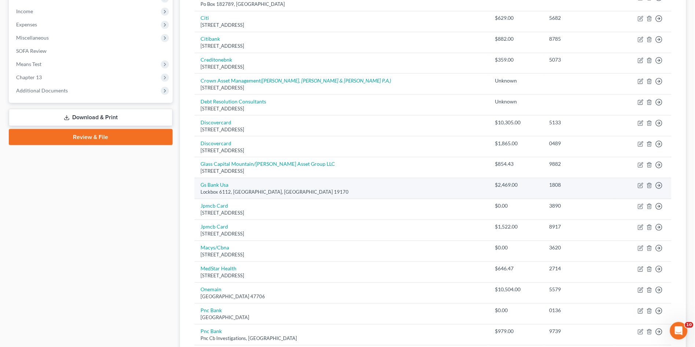
scroll to position [244, 0]
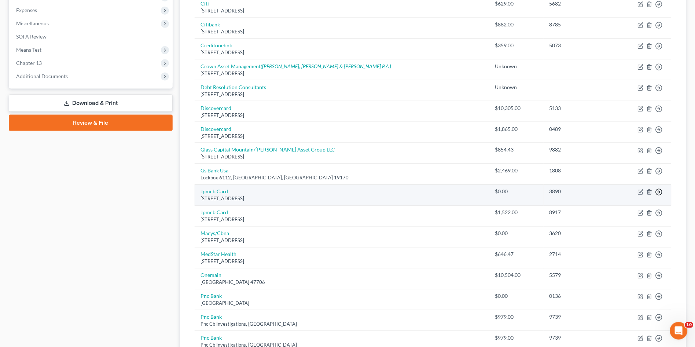
click at [609, 234] on link "Move to Notice Only" at bounding box center [625, 234] width 61 height 12
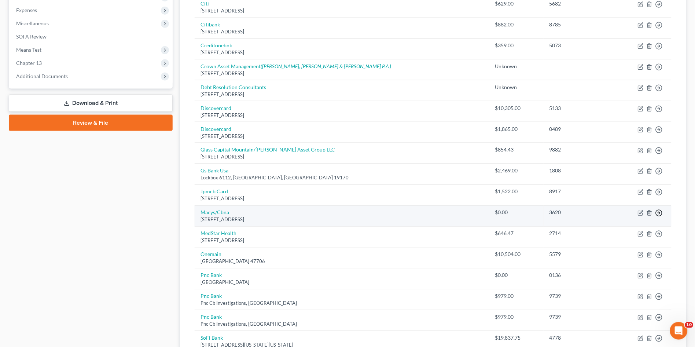
click at [628, 256] on link "Move to Notice Only" at bounding box center [625, 255] width 61 height 12
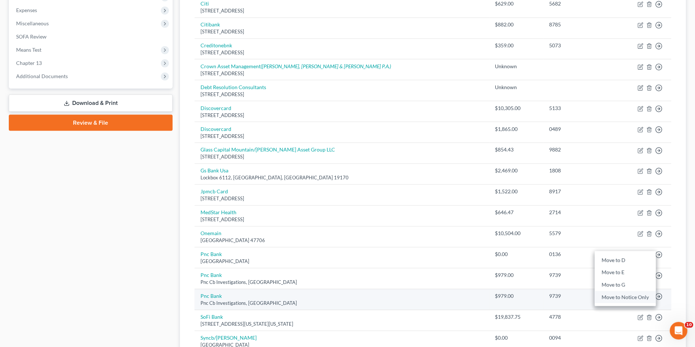
click at [633, 300] on link "Move to Notice Only" at bounding box center [625, 297] width 61 height 12
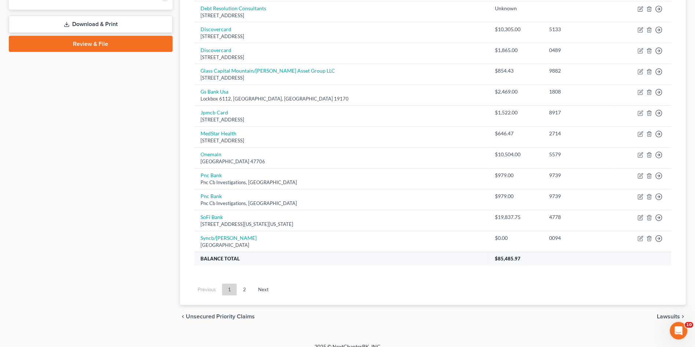
scroll to position [326, 0]
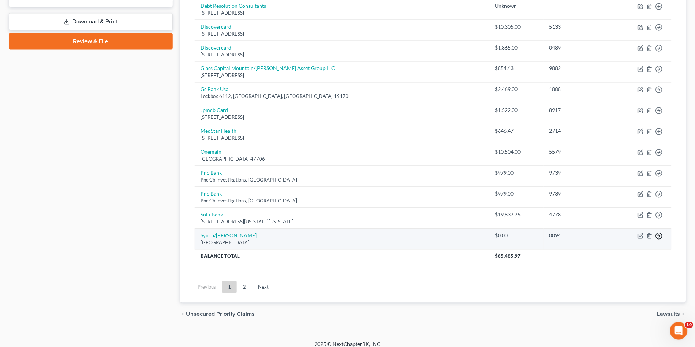
click at [618, 277] on link "Move to Notice Only" at bounding box center [625, 278] width 61 height 12
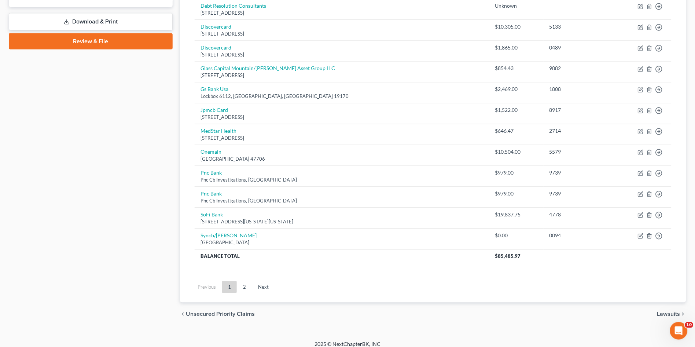
scroll to position [311, 0]
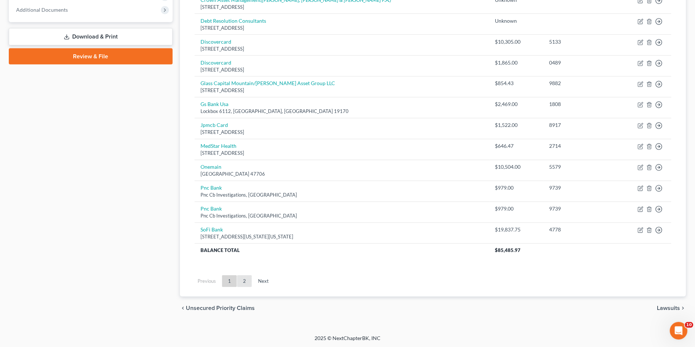
click at [241, 280] on link "2" at bounding box center [244, 281] width 15 height 12
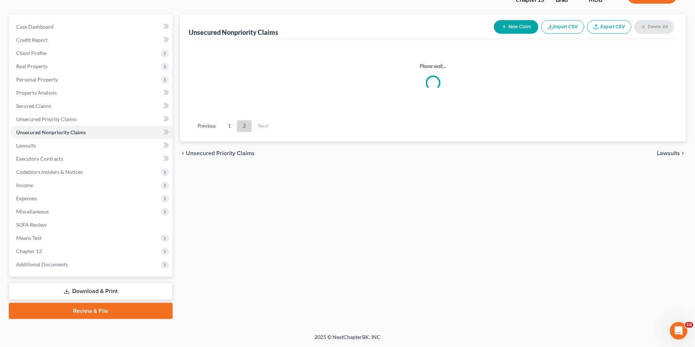
scroll to position [55, 0]
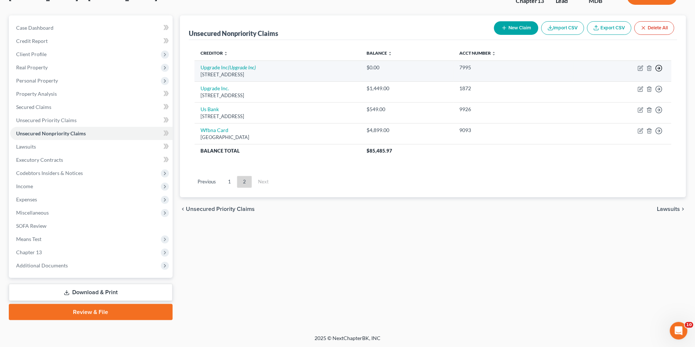
click at [661, 65] on icon "button" at bounding box center [659, 68] width 7 height 7
click at [640, 111] on link "Move to Notice Only" at bounding box center [625, 110] width 61 height 12
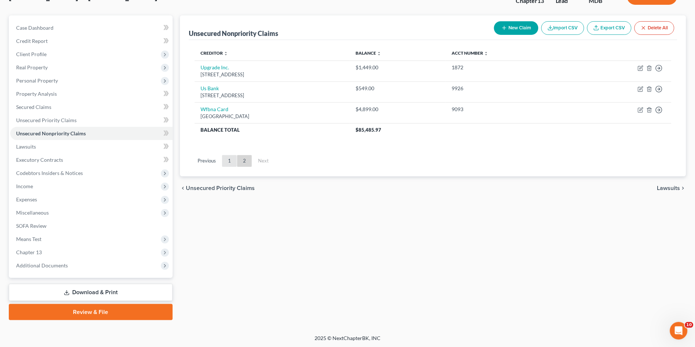
click at [227, 158] on link "1" at bounding box center [229, 161] width 15 height 12
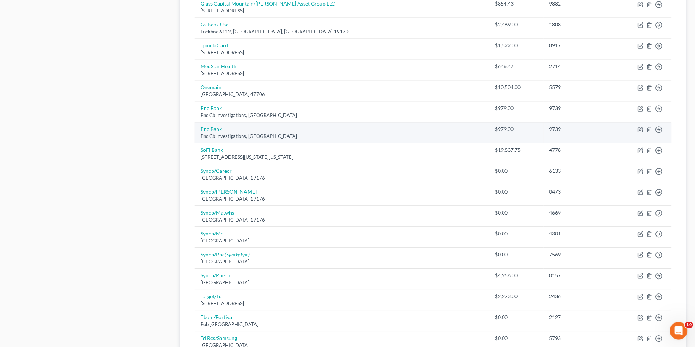
scroll to position [499, 0]
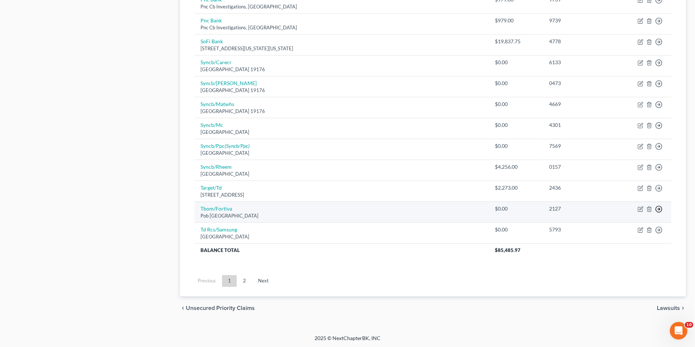
click at [637, 250] on link "Move to Notice Only" at bounding box center [625, 251] width 61 height 12
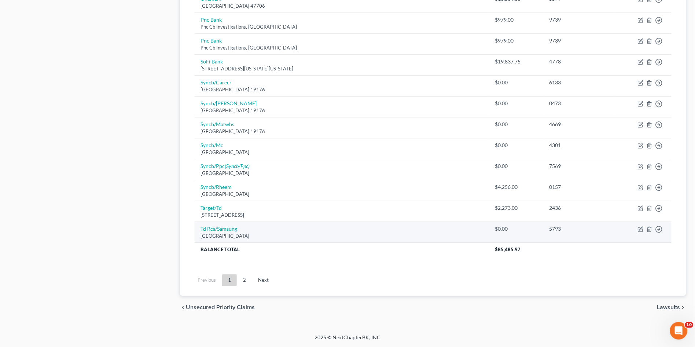
scroll to position [478, 0]
click at [635, 271] on link "Move to Notice Only" at bounding box center [625, 272] width 61 height 12
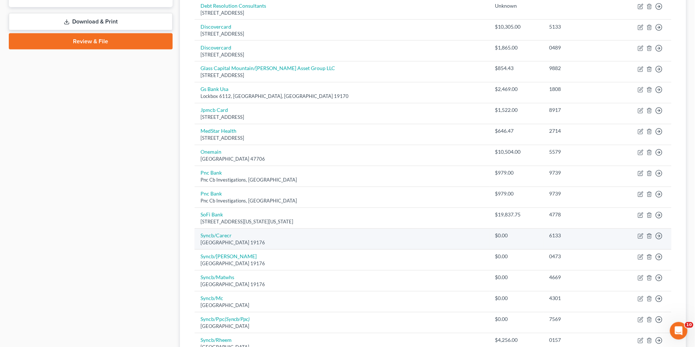
scroll to position [367, 0]
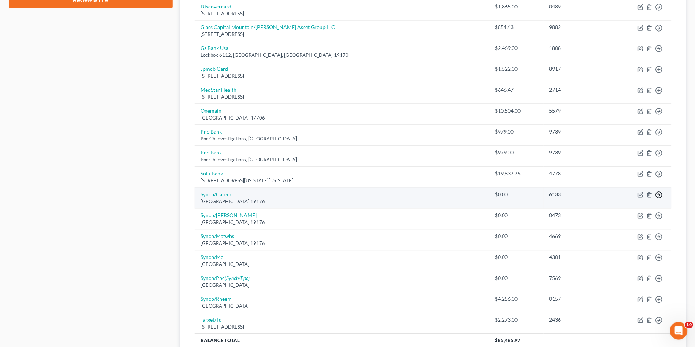
click at [642, 237] on link "Move to Notice Only" at bounding box center [625, 237] width 61 height 12
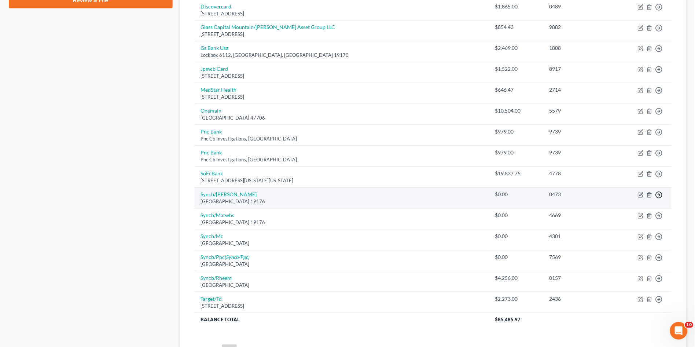
click at [642, 238] on link "Move to Notice Only" at bounding box center [625, 237] width 61 height 12
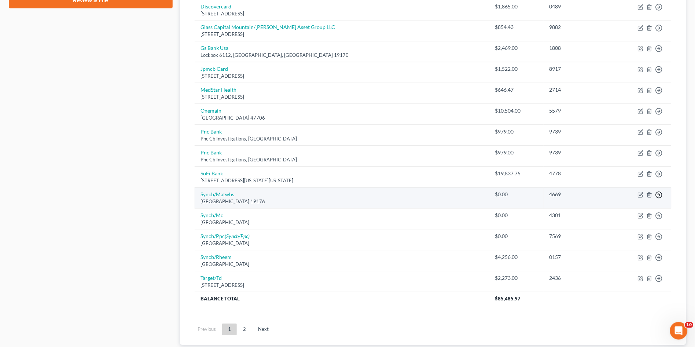
click at [646, 238] on link "Move to Notice Only" at bounding box center [625, 237] width 61 height 12
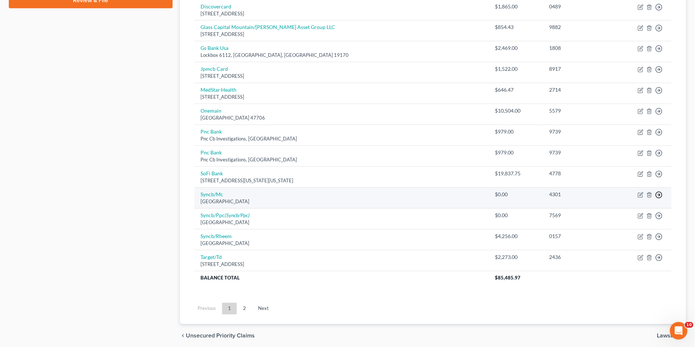
click at [631, 238] on link "Move to Notice Only" at bounding box center [625, 237] width 61 height 12
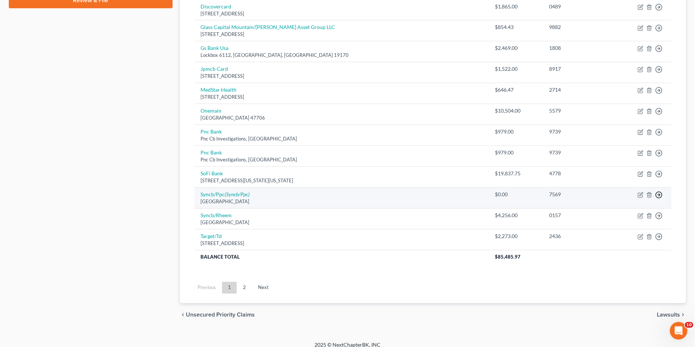
click at [631, 239] on link "Move to Notice Only" at bounding box center [625, 237] width 61 height 12
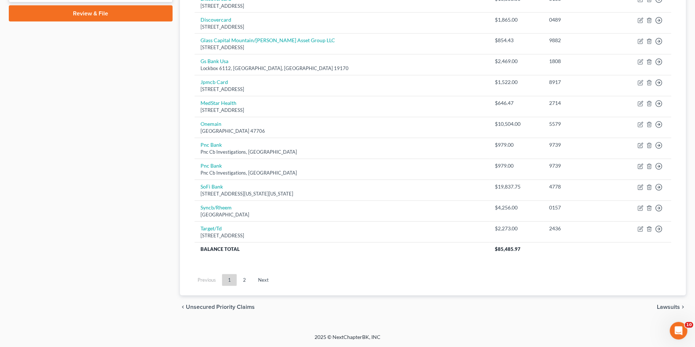
scroll to position [352, 0]
click at [537, 270] on div "Creditor expand_more expand_less unfold_more Balance expand_more expand_less un…" at bounding box center [433, 7] width 489 height 529
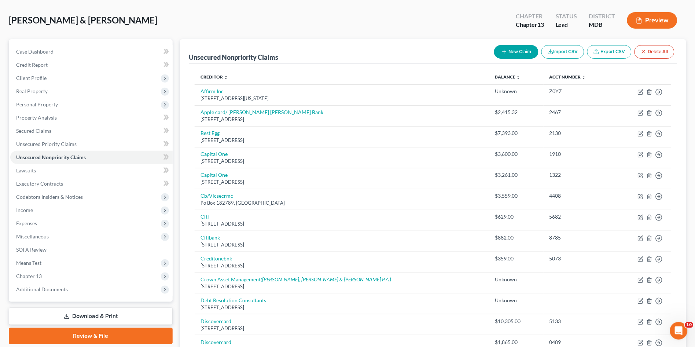
scroll to position [0, 0]
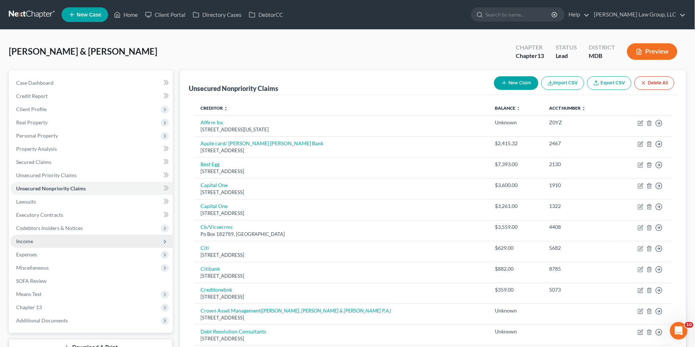
click at [33, 243] on span "Income" at bounding box center [91, 241] width 162 height 13
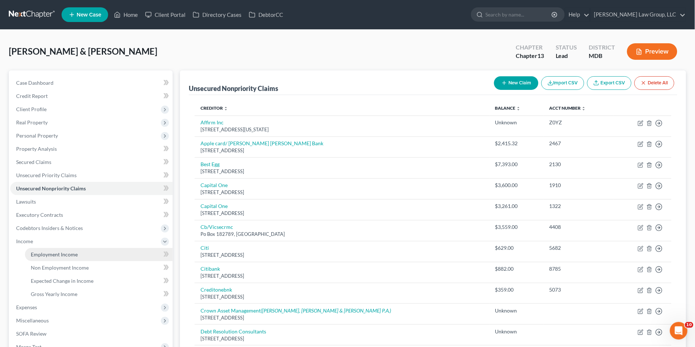
click at [33, 253] on span "Employment Income" at bounding box center [54, 254] width 47 height 6
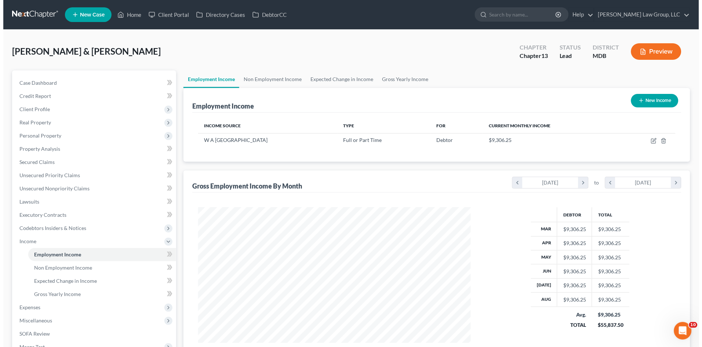
scroll to position [135, 287]
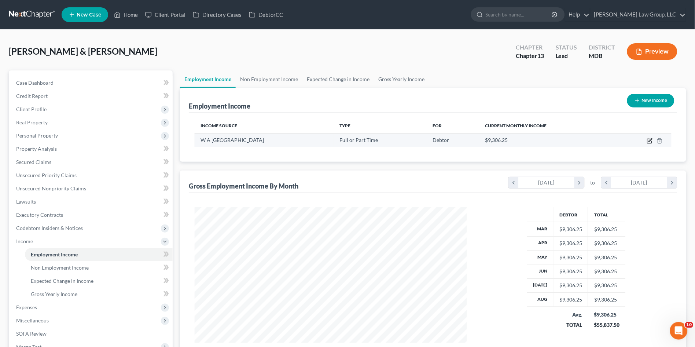
click at [651, 139] on icon "button" at bounding box center [650, 139] width 3 height 3
select select "0"
select select "21"
select select "0"
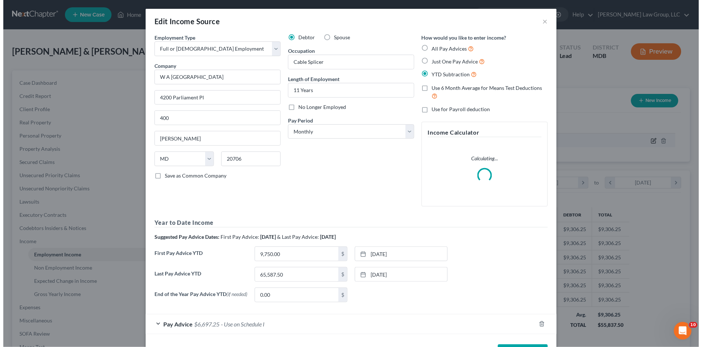
scroll to position [136, 290]
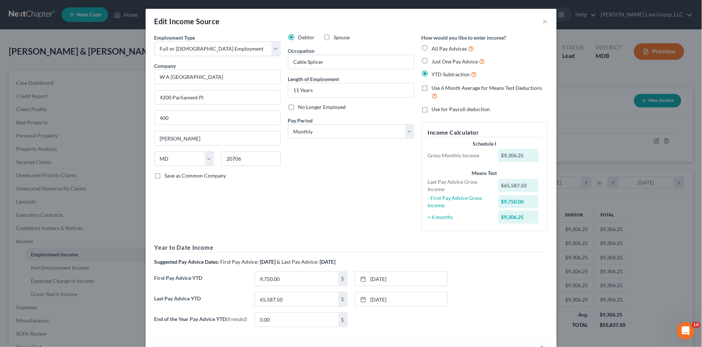
click at [378, 257] on div "Year to Date Income Suggested Pay Advice Dates: First Pay Advice: March 2025 & …" at bounding box center [350, 287] width 393 height 89
click at [382, 277] on link "2/6/2025" at bounding box center [401, 279] width 92 height 14
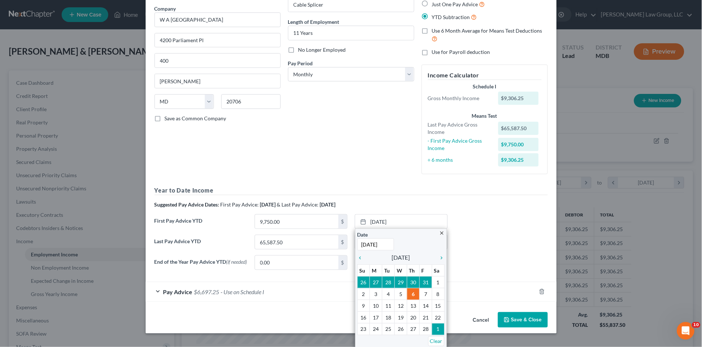
scroll to position [58, 0]
drag, startPoint x: 439, startPoint y: 259, endPoint x: 439, endPoint y: 264, distance: 5.5
click at [439, 258] on icon "chevron_right" at bounding box center [440, 257] width 10 height 6
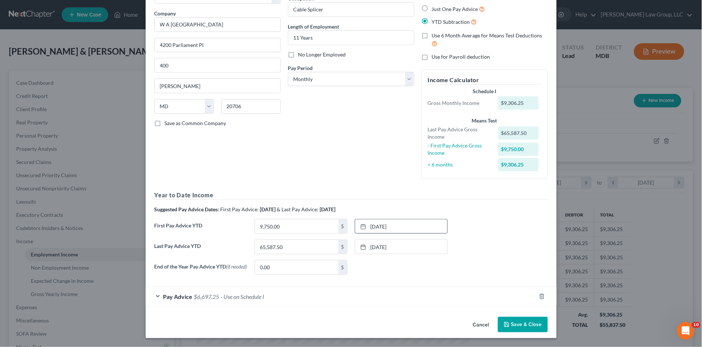
scroll to position [53, 0]
click at [384, 249] on link "7/31/2025" at bounding box center [401, 247] width 92 height 14
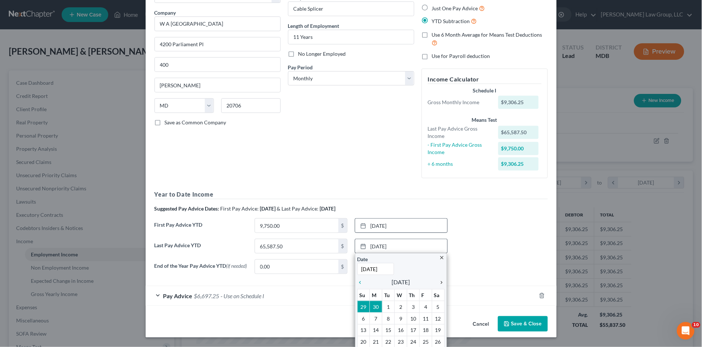
click at [437, 282] on icon "chevron_right" at bounding box center [440, 282] width 10 height 6
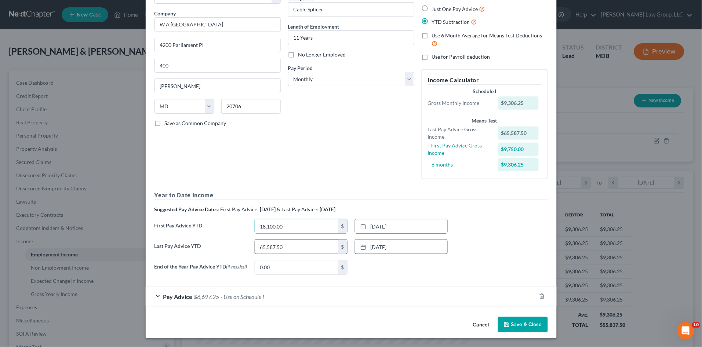
type input "18,100.00"
click at [282, 245] on input "text" at bounding box center [296, 247] width 83 height 14
type input "76,193.75"
click at [397, 266] on div "None close Date Time chevron_left September 2025 chevron_right Su M Tu W Th F S…" at bounding box center [401, 267] width 100 height 15
click at [507, 325] on button "Save & Close" at bounding box center [523, 324] width 50 height 15
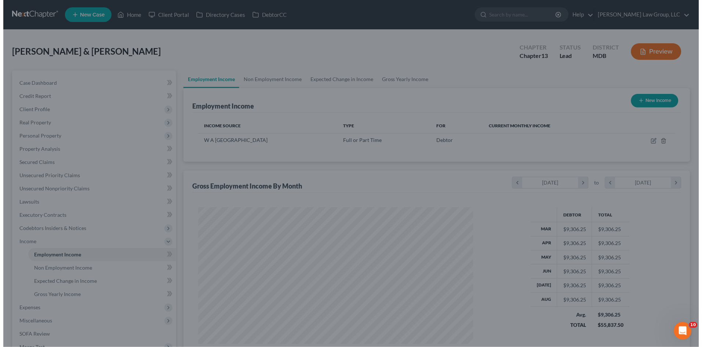
scroll to position [366582, 366431]
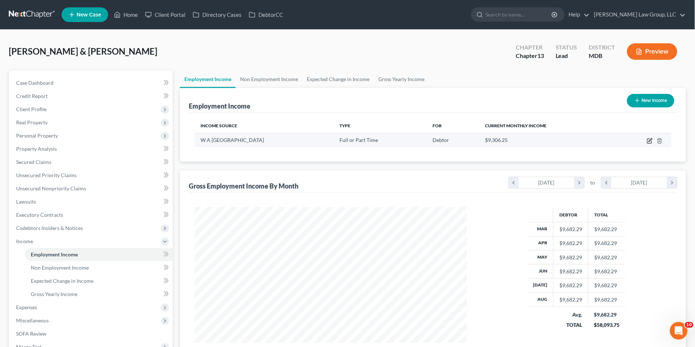
click at [650, 142] on icon "button" at bounding box center [650, 141] width 6 height 6
select select "0"
select select "21"
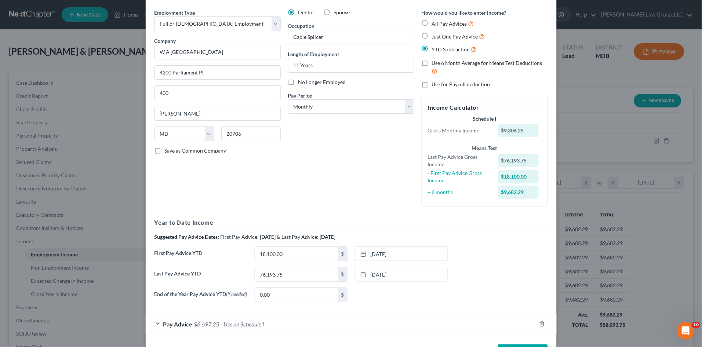
scroll to position [53, 0]
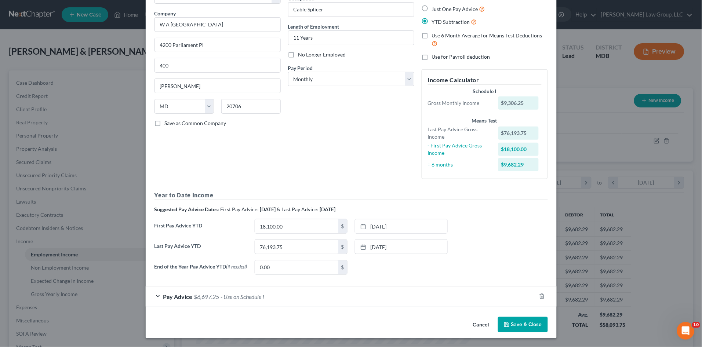
click at [221, 298] on span "- Use on Schedule I" at bounding box center [243, 296] width 44 height 7
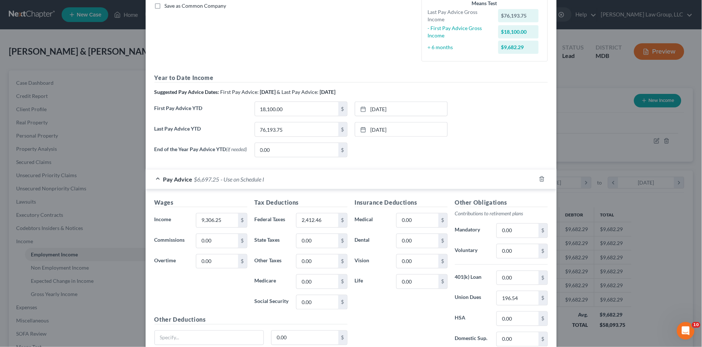
scroll to position [175, 0]
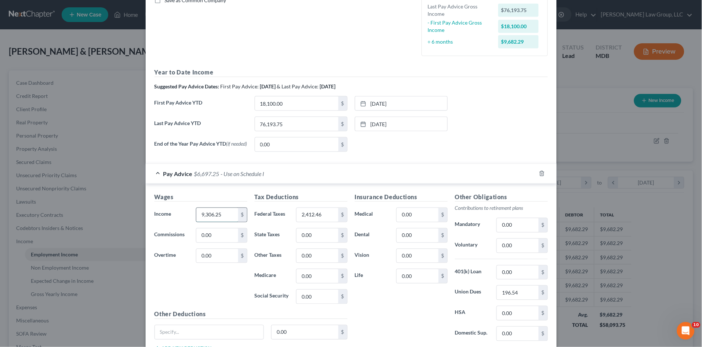
click at [220, 216] on input "9,306.25" at bounding box center [216, 215] width 41 height 14
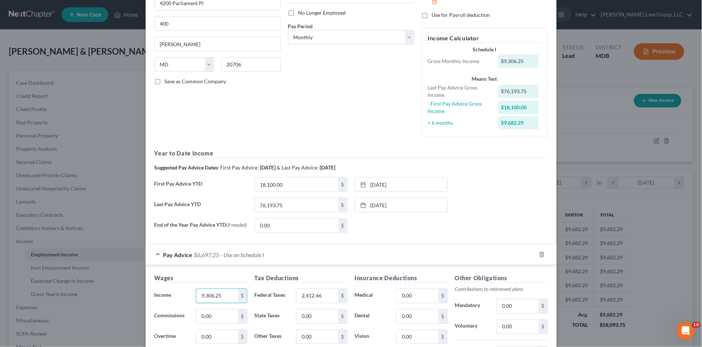
scroll to position [94, 0]
click at [323, 40] on select "Select Monthly Twice Monthly Every Other Week Weekly" at bounding box center [351, 37] width 126 height 15
select select "3"
click at [288, 30] on select "Select Monthly Twice Monthly Every Other Week Weekly" at bounding box center [351, 37] width 126 height 15
type input "2,500.00"
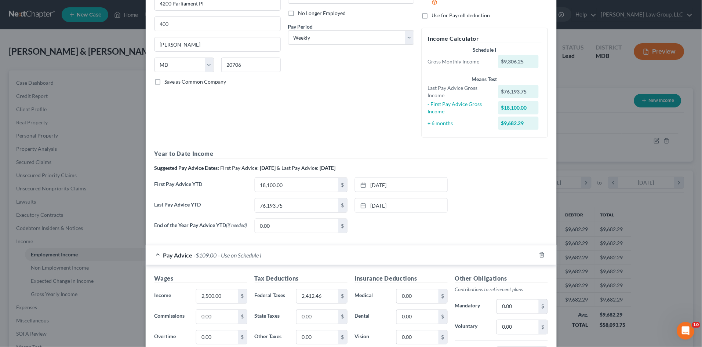
click at [444, 230] on div "None close Date Time chevron_left September 2025 chevron_right Su M Tu W Th F S…" at bounding box center [401, 226] width 100 height 15
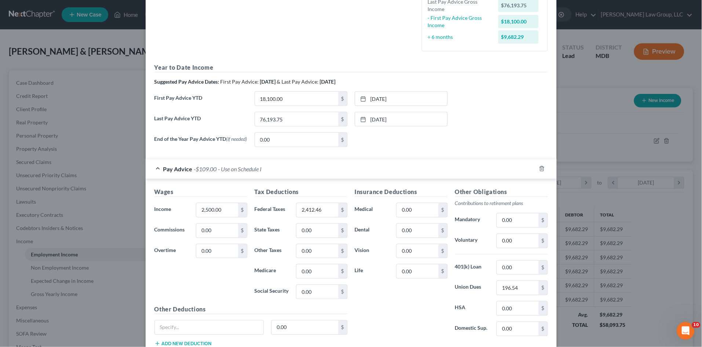
scroll to position [216, 0]
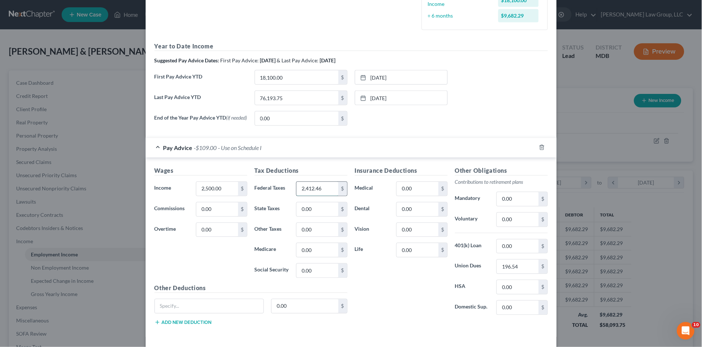
click at [324, 191] on input "2,412.46" at bounding box center [316, 189] width 41 height 14
type input "282.04"
click at [318, 208] on input "0.00" at bounding box center [316, 209] width 41 height 14
type input "192.02"
click at [315, 248] on input "0.00" at bounding box center [316, 250] width 41 height 14
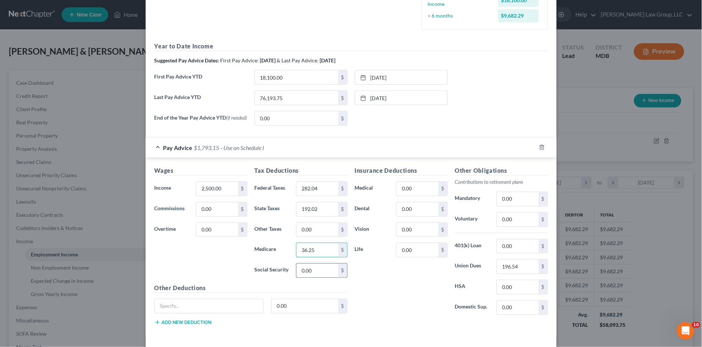
type input "36.25"
click at [320, 271] on input "0.00" at bounding box center [316, 271] width 41 height 14
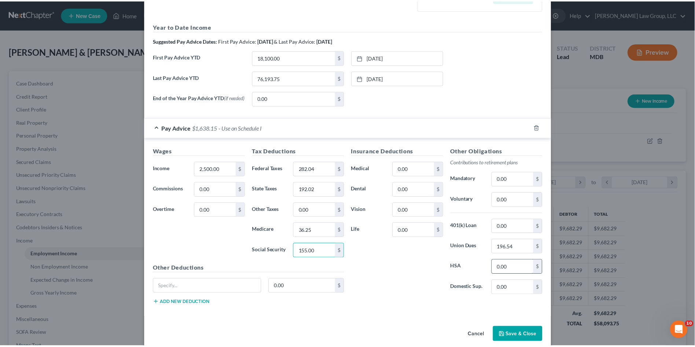
scroll to position [247, 0]
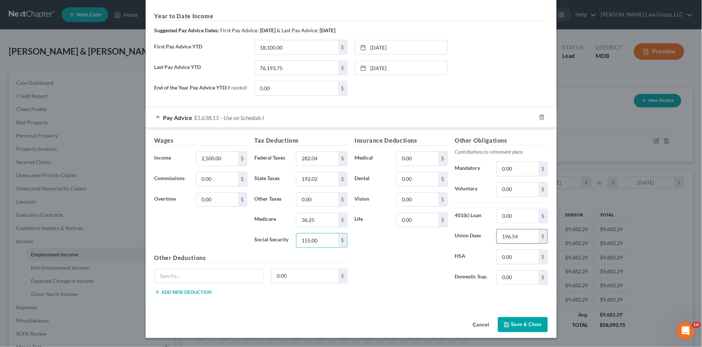
type input "155.00"
click at [520, 233] on input "196.54" at bounding box center [517, 237] width 41 height 14
type input "40.0"
click at [456, 272] on label "Domestic Sup." at bounding box center [472, 277] width 42 height 15
click at [533, 327] on button "Save & Close" at bounding box center [523, 324] width 50 height 15
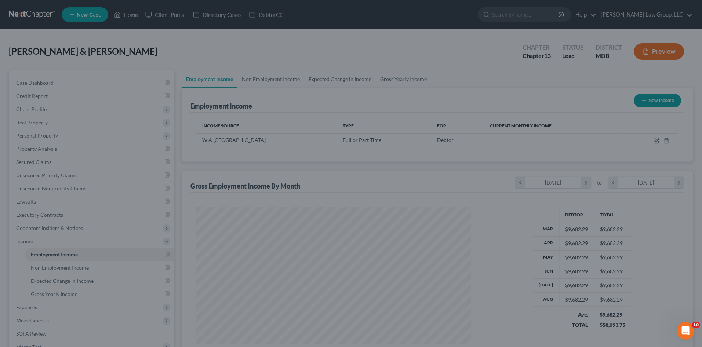
scroll to position [366582, 366431]
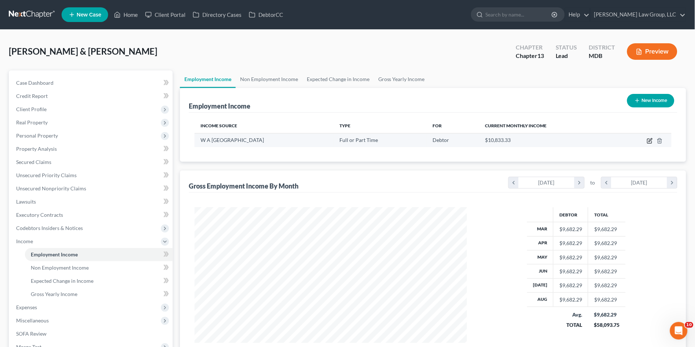
click at [650, 139] on icon "button" at bounding box center [650, 141] width 6 height 6
select select "0"
select select "21"
select select "3"
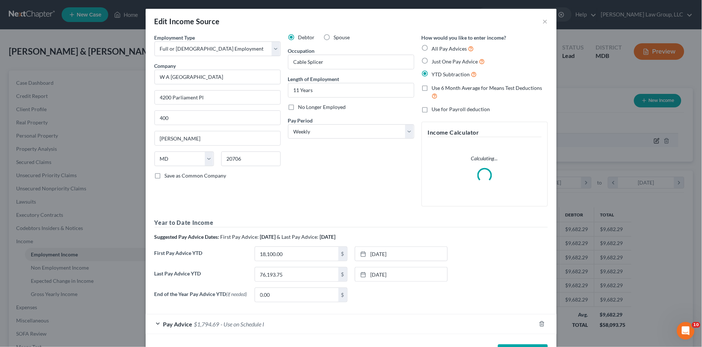
scroll to position [136, 290]
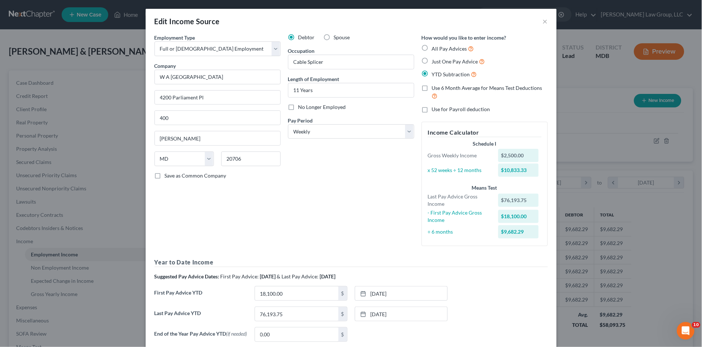
click at [432, 88] on label "Use 6 Month Average for Means Test Deductions" at bounding box center [490, 92] width 116 height 16
click at [435, 88] on input "Use 6 Month Average for Means Test Deductions" at bounding box center [437, 86] width 5 height 5
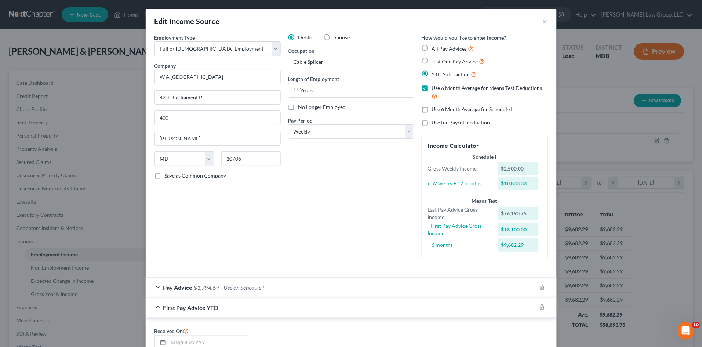
click at [432, 88] on label "Use 6 Month Average for Means Test Deductions" at bounding box center [490, 92] width 116 height 16
click at [435, 88] on input "Use 6 Month Average for Means Test Deductions" at bounding box center [437, 86] width 5 height 5
checkbox input "false"
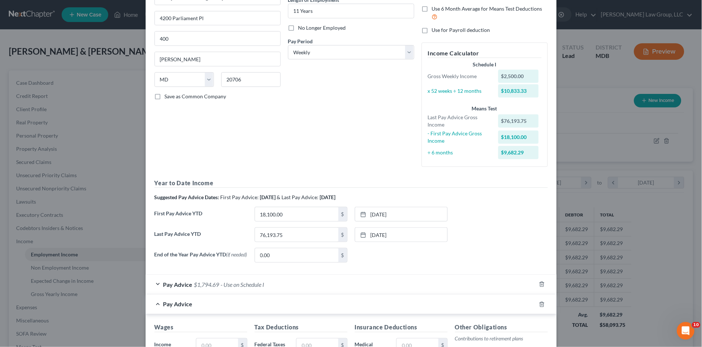
scroll to position [122, 0]
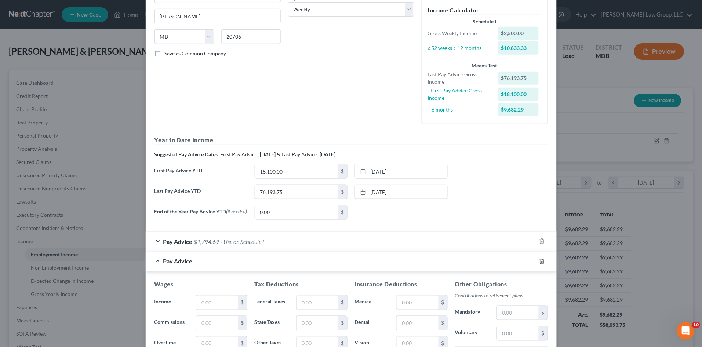
click at [539, 264] on icon "button" at bounding box center [542, 262] width 6 height 6
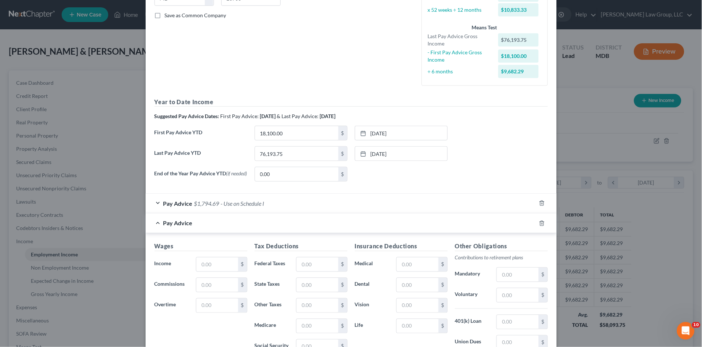
scroll to position [244, 0]
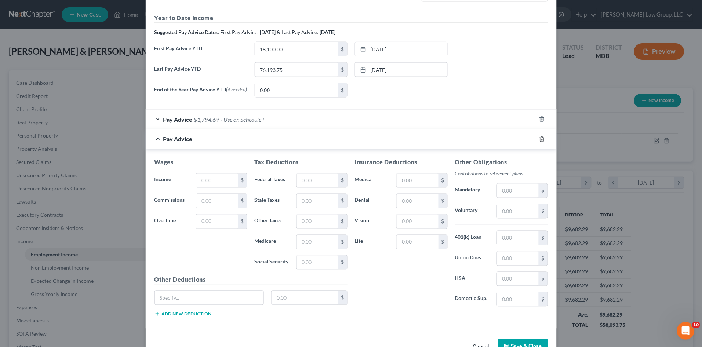
click at [539, 138] on polyline "button" at bounding box center [541, 138] width 4 height 0
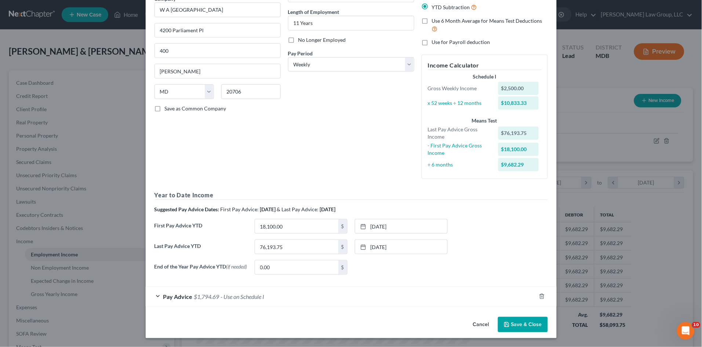
scroll to position [68, 0]
click at [369, 298] on div "Pay Advice $1,794.69 - Use on Schedule I" at bounding box center [341, 296] width 390 height 19
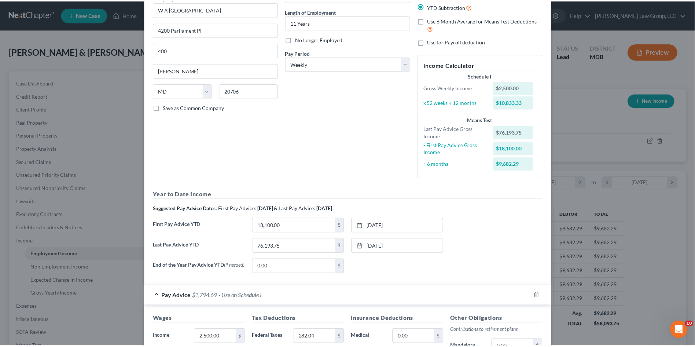
scroll to position [244, 0]
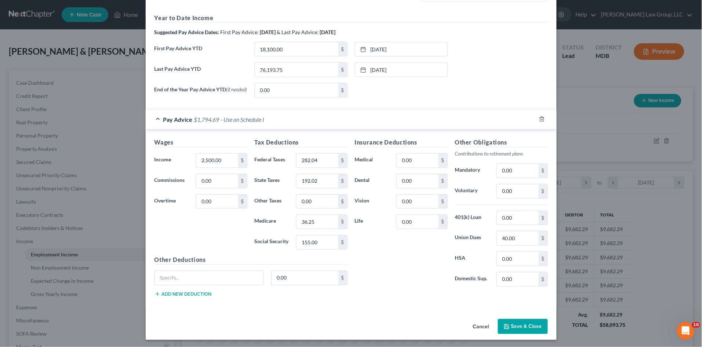
click at [527, 330] on button "Save & Close" at bounding box center [523, 326] width 50 height 15
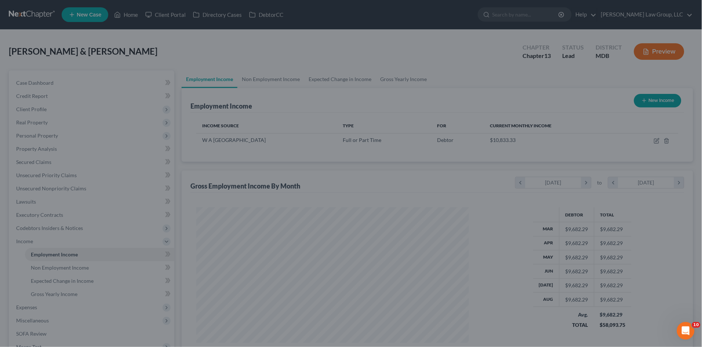
scroll to position [366582, 366431]
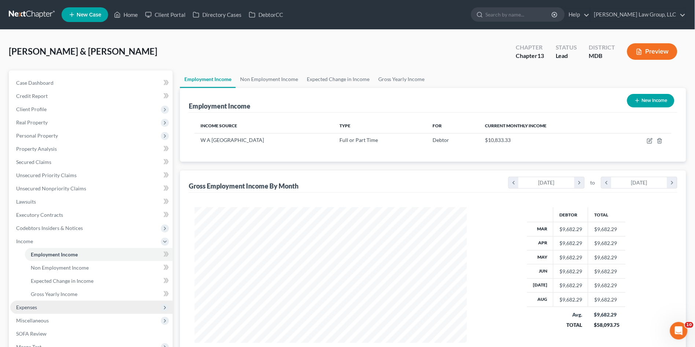
click at [57, 307] on span "Expenses" at bounding box center [91, 307] width 162 height 13
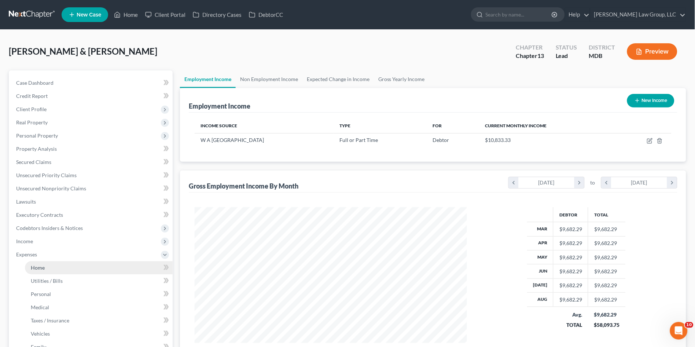
click at [47, 269] on link "Home" at bounding box center [99, 267] width 148 height 13
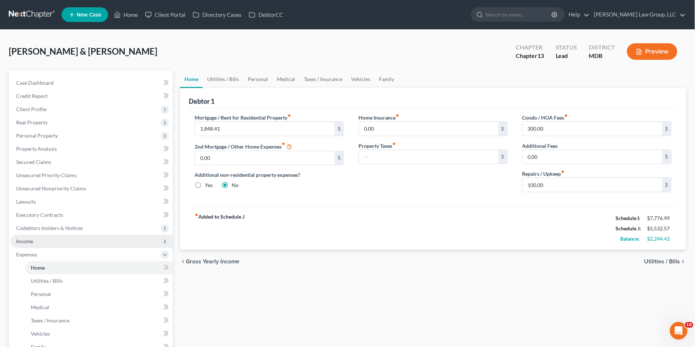
click at [56, 241] on span "Income" at bounding box center [91, 241] width 162 height 13
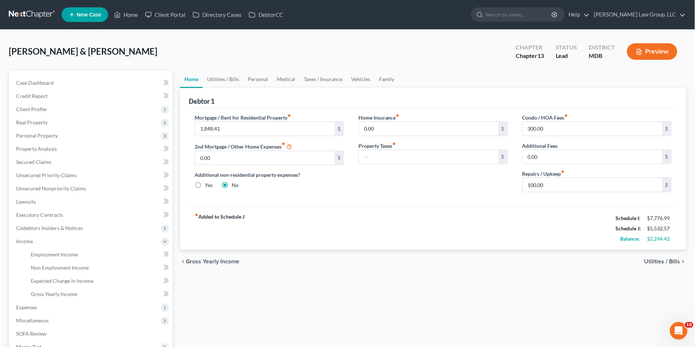
click at [650, 48] on button "Preview" at bounding box center [652, 51] width 50 height 17
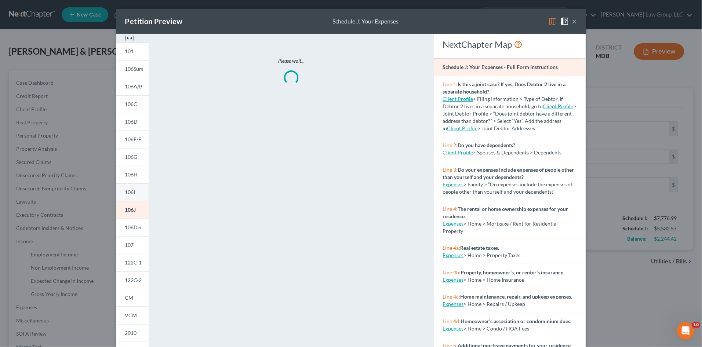
click at [129, 192] on span "106I" at bounding box center [130, 192] width 10 height 6
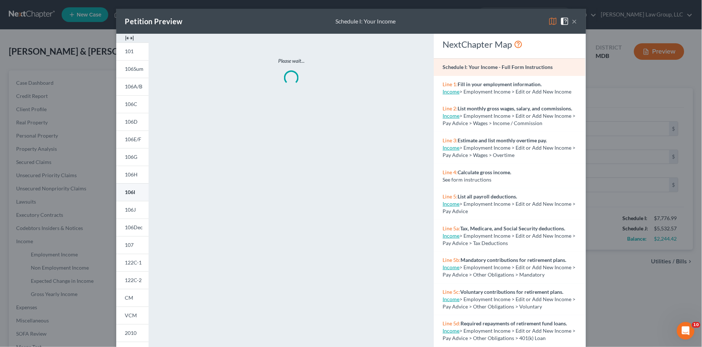
click at [129, 192] on span "106I" at bounding box center [130, 192] width 10 height 6
click at [572, 21] on button "×" at bounding box center [574, 21] width 5 height 9
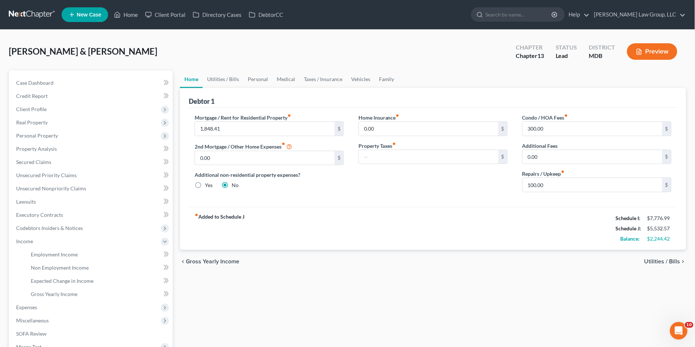
click at [350, 207] on div "fiber_manual_record Added to Schedule J Schedule I: $7,776.99 Schedule J: $5,53…" at bounding box center [433, 228] width 489 height 43
click at [44, 160] on span "Secured Claims" at bounding box center [33, 162] width 35 height 6
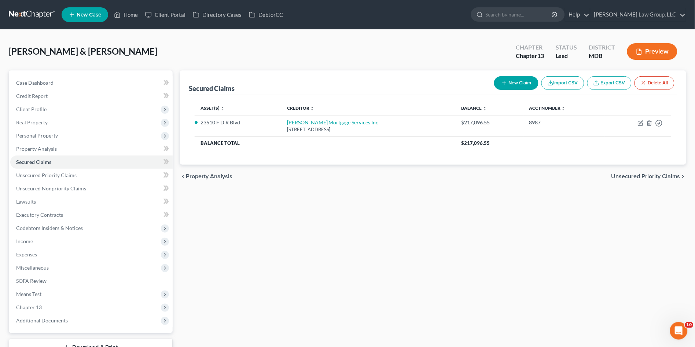
click at [513, 84] on button "New Claim" at bounding box center [516, 83] width 44 height 14
select select "2"
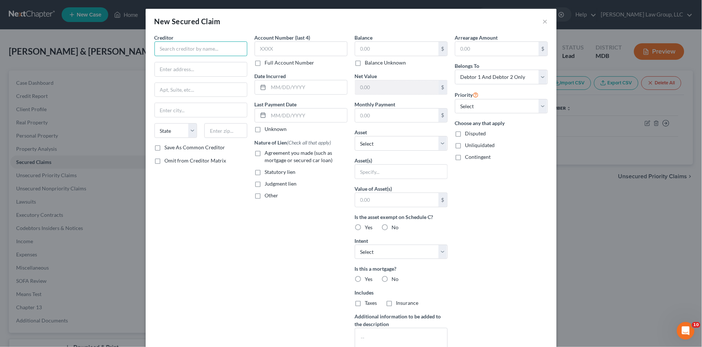
click at [187, 50] on input "text" at bounding box center [200, 48] width 93 height 15
click at [171, 44] on input "text" at bounding box center [200, 48] width 93 height 15
paste input "The Residences at Wildewood Condominium 6 Association"
type input "The Residences at Wildewood Condominium 6 Association"
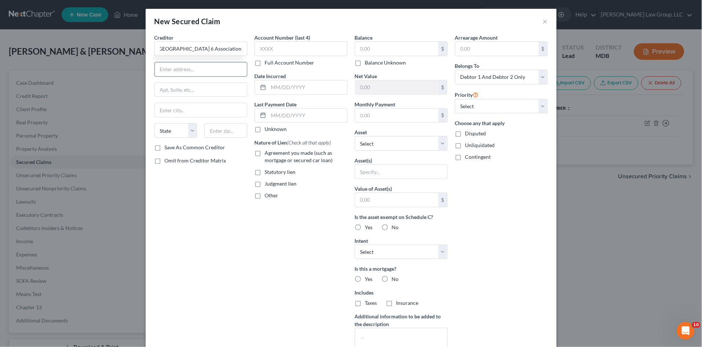
scroll to position [0, 0]
click at [177, 69] on input "text" at bounding box center [201, 69] width 92 height 14
click at [191, 69] on input "text" at bounding box center [201, 69] width 92 height 14
paste input "c/o Blackstone Management, LLC"
type input "c/o Blackstone Management, LLC"
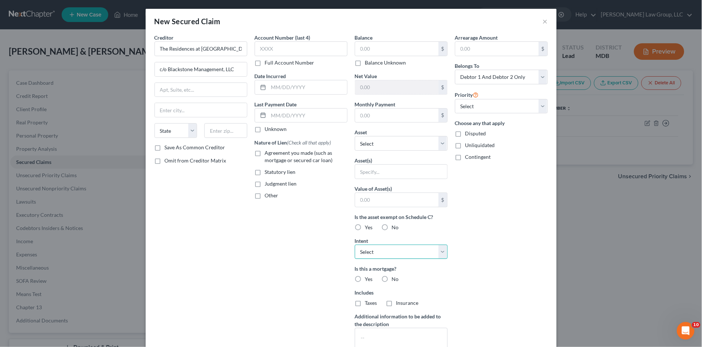
click at [393, 248] on select "Select Surrender Redeem Reaffirm Avoid Other" at bounding box center [401, 252] width 93 height 15
select select "4"
click at [355, 245] on select "Select Surrender Redeem Reaffirm Avoid Other" at bounding box center [401, 252] width 93 height 15
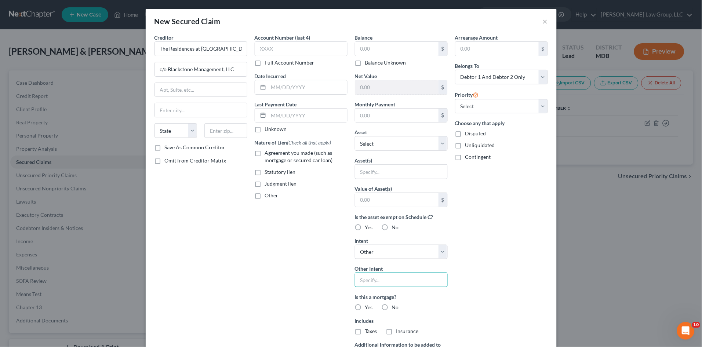
drag, startPoint x: 400, startPoint y: 279, endPoint x: 407, endPoint y: 278, distance: 7.1
click at [400, 279] on input "text" at bounding box center [401, 279] width 93 height 15
type input "Retain & Pay per Contract"
click at [392, 307] on label "No" at bounding box center [395, 307] width 7 height 7
click at [395, 307] on input "No" at bounding box center [397, 306] width 5 height 5
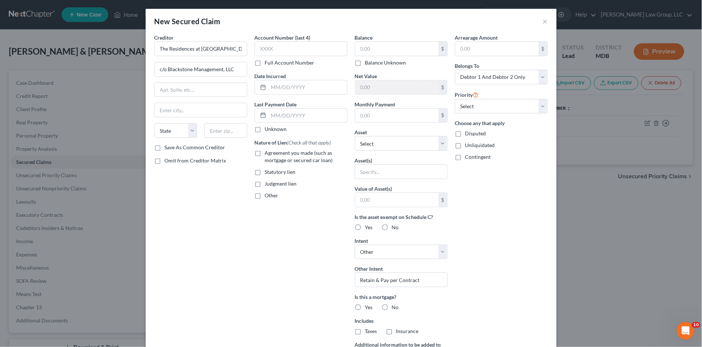
radio input "true"
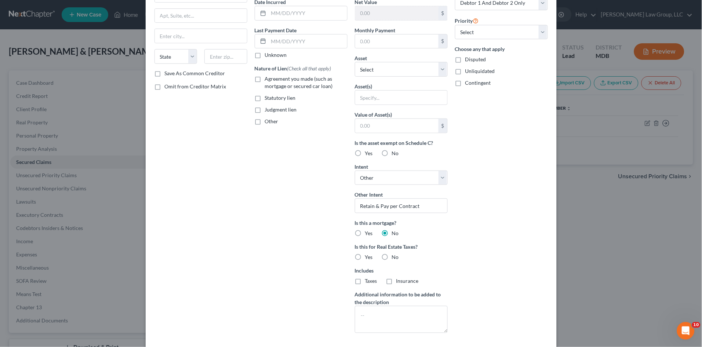
scroll to position [81, 0]
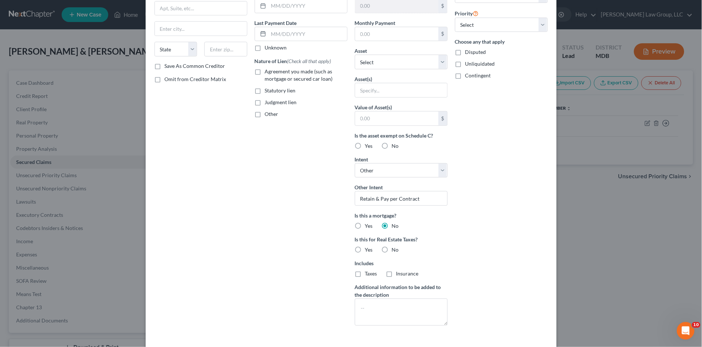
click at [392, 250] on label "No" at bounding box center [395, 249] width 7 height 7
click at [395, 250] on input "No" at bounding box center [397, 248] width 5 height 5
radio input "true"
click at [365, 274] on label "Taxes" at bounding box center [371, 273] width 12 height 7
click at [368, 274] on input "Taxes" at bounding box center [370, 272] width 5 height 5
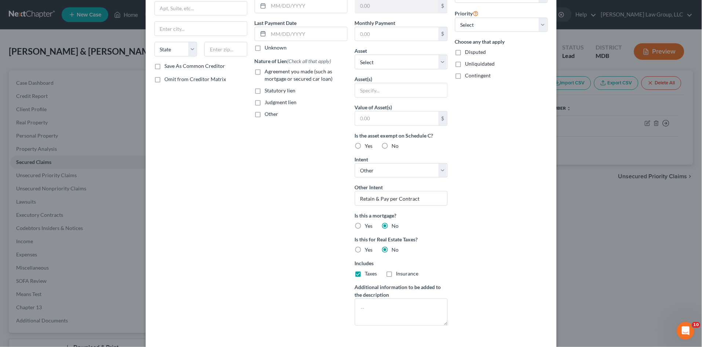
click at [365, 273] on label "Taxes" at bounding box center [371, 273] width 12 height 7
click at [368, 273] on input "Taxes" at bounding box center [370, 272] width 5 height 5
checkbox input "false"
click at [427, 252] on div "Is this for Real Estate Taxes? Yes No" at bounding box center [401, 244] width 93 height 18
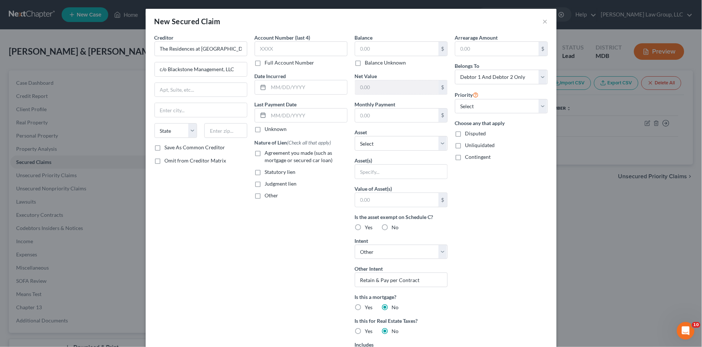
click at [265, 154] on label "Agreement you made (such as mortgage or secured car loan)" at bounding box center [306, 156] width 83 height 15
click at [268, 154] on input "Agreement you made (such as mortgage or secured car loan)" at bounding box center [270, 151] width 5 height 5
checkbox input "true"
click at [367, 141] on select "Select Other Multiple Assets Crypto - Debtor's crypto wallet was stolen by an u…" at bounding box center [401, 143] width 93 height 15
select select "3"
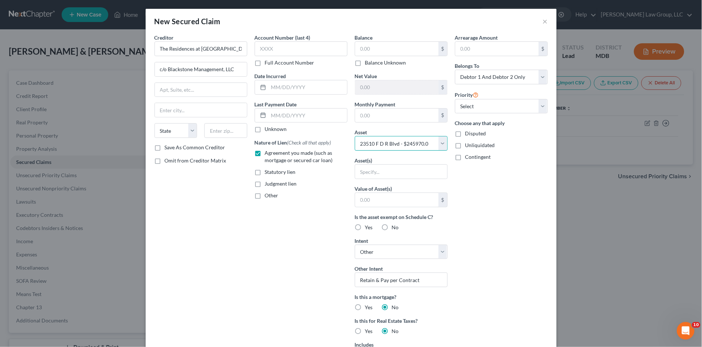
click at [355, 136] on select "Select Other Multiple Assets Crypto - Debtor's crypto wallet was stolen by an u…" at bounding box center [401, 143] width 93 height 15
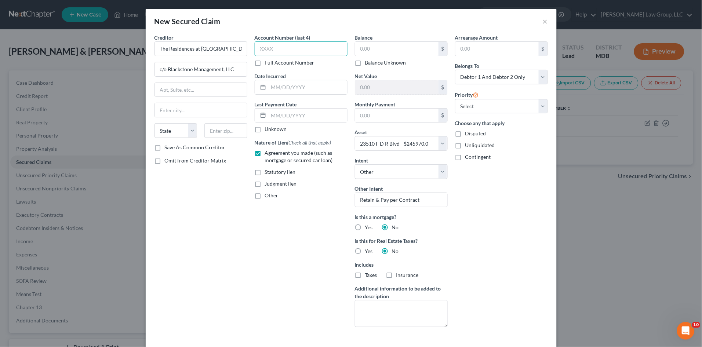
click at [266, 47] on input "text" at bounding box center [301, 48] width 93 height 15
type input "306."
click at [206, 180] on div "Creditor * The Residences at Wildewood Condominium 6 Association c/o Blackstone…" at bounding box center [201, 183] width 100 height 299
click at [194, 92] on input "text" at bounding box center [201, 90] width 92 height 14
paste input "2A Industrial Park Drive"
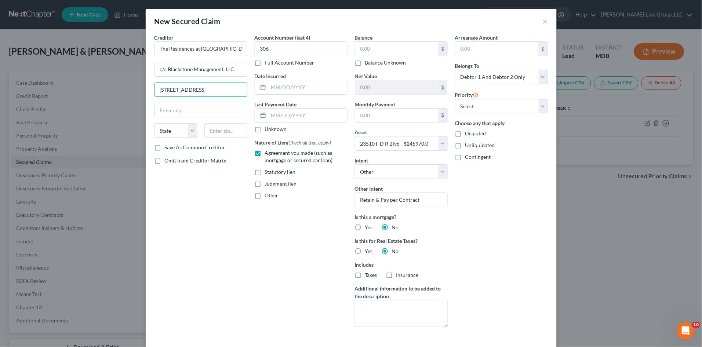
type input "2A Industrial Park Drive"
click at [215, 131] on input "text" at bounding box center [225, 130] width 43 height 15
type input "20602"
click at [229, 231] on div "Creditor * The Residences at Wildewood Condominium 6 Association c/o Blackstone…" at bounding box center [201, 183] width 100 height 299
type input "Waldorf"
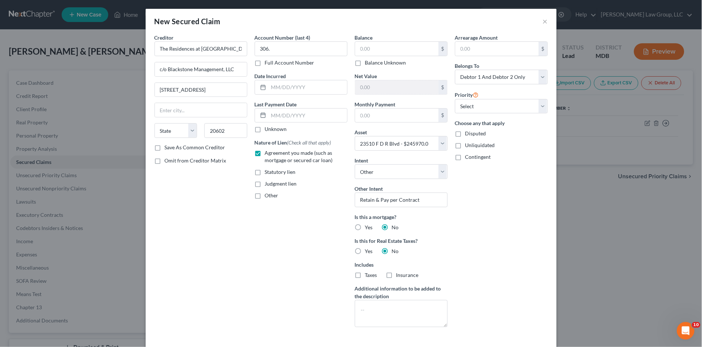
select select "21"
click at [377, 46] on input "text" at bounding box center [396, 49] width 83 height 14
click at [463, 227] on div "Arrearage Amount $ Belongs To * Select Debtor 1 Only Debtor 2 Only Debtor 1 And…" at bounding box center [501, 183] width 100 height 299
click at [488, 76] on select "Select Debtor 1 Only Debtor 2 Only Debtor 1 And Debtor 2 Only At Least One Of T…" at bounding box center [501, 77] width 93 height 15
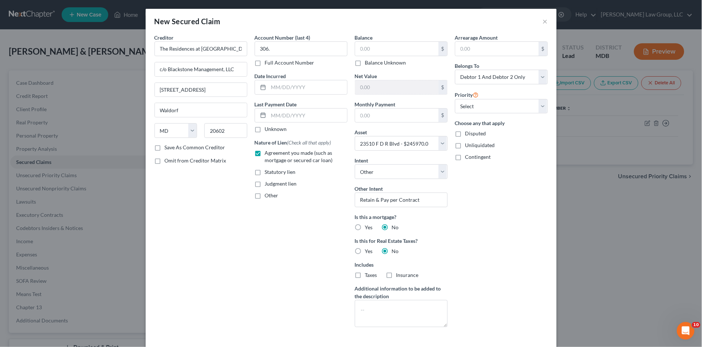
click at [487, 221] on div "Arrearage Amount $ Belongs To * Select Debtor 1 Only Debtor 2 Only Debtor 1 And…" at bounding box center [501, 183] width 100 height 299
click at [272, 223] on div "Account Number (last 4) 306. Full Account Number Date Incurred Last Payment Dat…" at bounding box center [301, 183] width 100 height 299
click at [373, 47] on input "text" at bounding box center [396, 49] width 83 height 14
type input "1,050.00"
click at [470, 241] on div "Arrearage Amount $ Belongs To * Select Debtor 1 Only Debtor 2 Only Debtor 1 And…" at bounding box center [501, 183] width 100 height 299
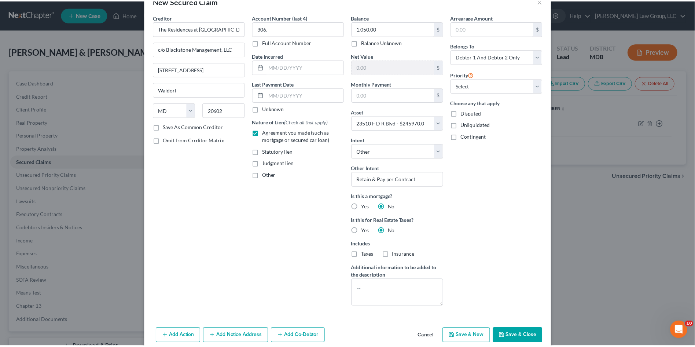
scroll to position [32, 0]
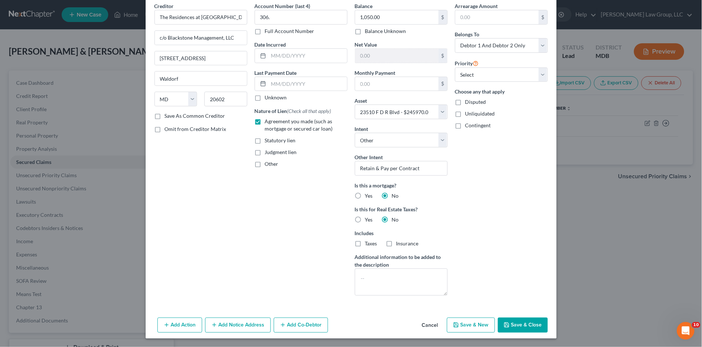
click at [524, 327] on button "Save & Close" at bounding box center [523, 325] width 50 height 15
select select
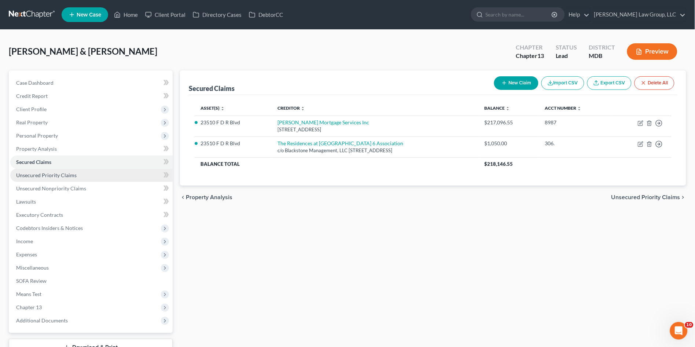
click at [80, 175] on link "Unsecured Priority Claims" at bounding box center [91, 175] width 162 height 13
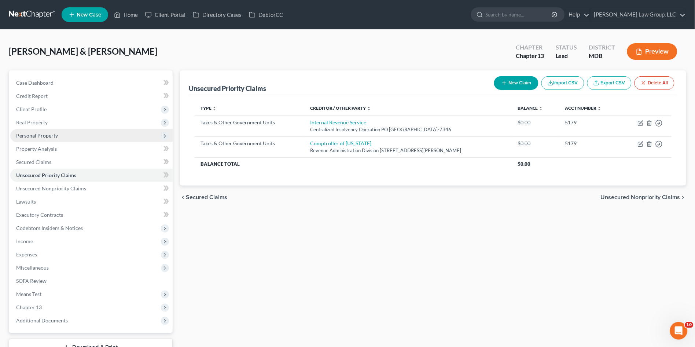
click at [57, 130] on span "Personal Property" at bounding box center [91, 135] width 162 height 13
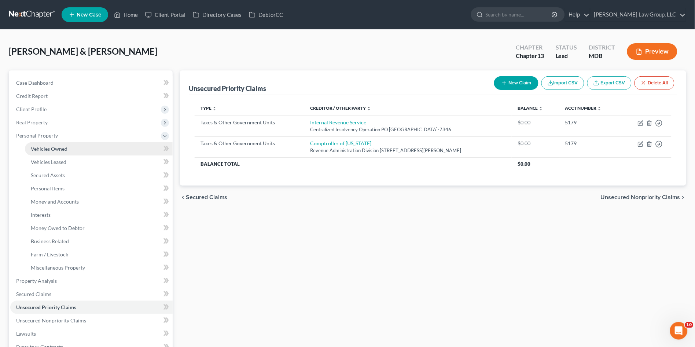
click at [57, 147] on span "Vehicles Owned" at bounding box center [49, 149] width 37 height 6
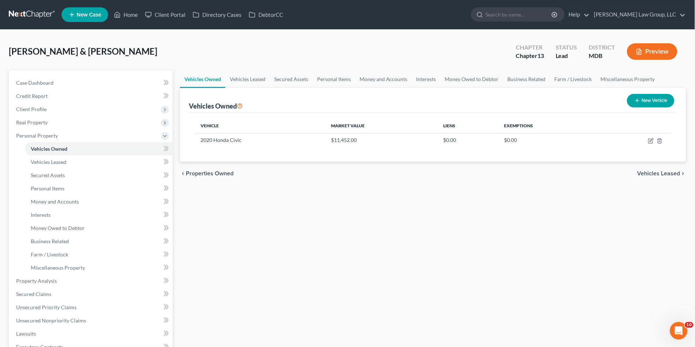
click at [653, 101] on button "New Vehicle" at bounding box center [650, 101] width 47 height 14
select select "0"
select select "2"
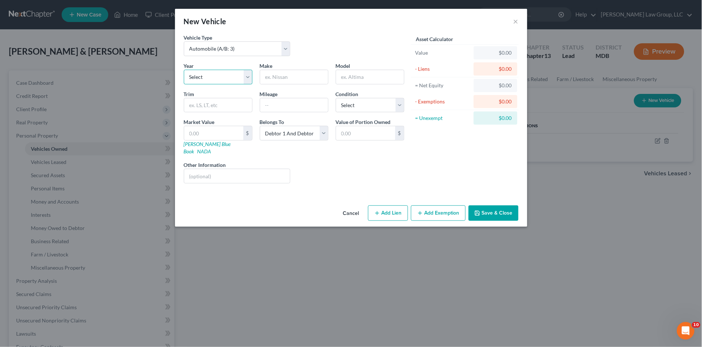
click at [212, 78] on select "Select 2026 2025 2024 2023 2022 2021 2020 2019 2018 2017 2016 2015 2014 2013 20…" at bounding box center [218, 77] width 69 height 15
select select "6"
click at [184, 70] on select "Select 2026 2025 2024 2023 2022 2021 2020 2019 2018 2017 2016 2015 2014 2013 20…" at bounding box center [218, 77] width 69 height 15
click at [288, 81] on input "text" at bounding box center [294, 77] width 68 height 14
type input "Honda"
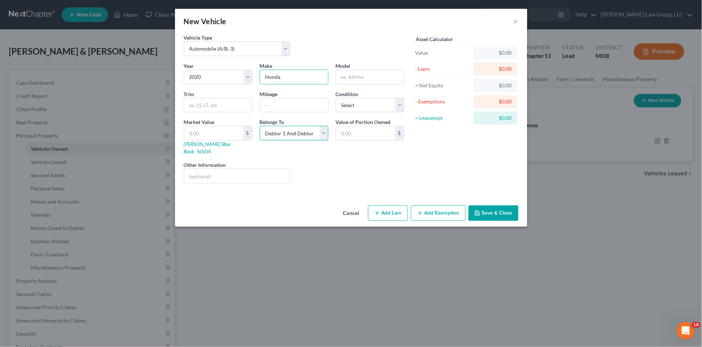
click at [305, 131] on select "Select Debtor 1 Only Debtor 2 Only Debtor 1 And Debtor 2 Only At Least One Of T…" at bounding box center [294, 133] width 69 height 15
select select "1"
click at [260, 126] on select "Select Debtor 1 Only Debtor 2 Only Debtor 1 And Debtor 2 Only At Least One Of T…" at bounding box center [294, 133] width 69 height 15
click at [494, 208] on button "Save & Close" at bounding box center [493, 212] width 50 height 15
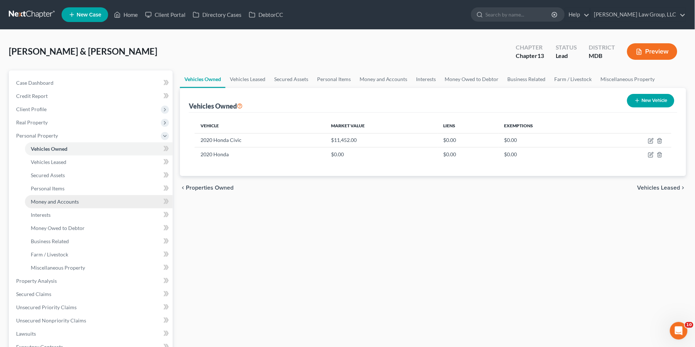
click at [63, 198] on span "Money and Accounts" at bounding box center [55, 201] width 48 height 6
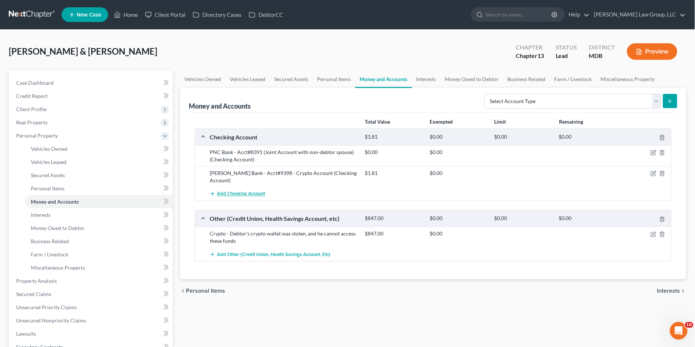
click at [247, 191] on span "Add Checking Account" at bounding box center [241, 194] width 48 height 6
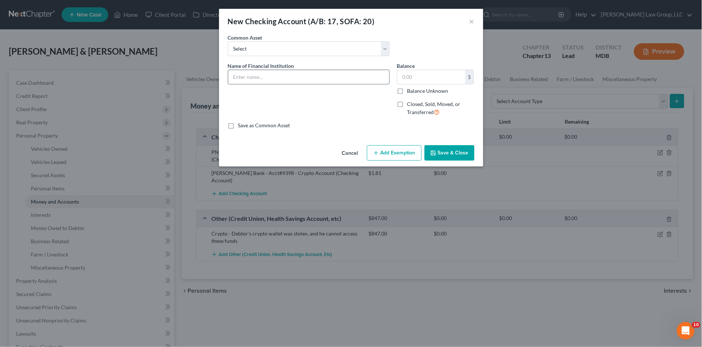
click at [260, 77] on input "text" at bounding box center [308, 77] width 161 height 14
type input "PNC Bank -- Acct#7159 (Lisa)"
click at [448, 156] on button "Save & Close" at bounding box center [449, 152] width 50 height 15
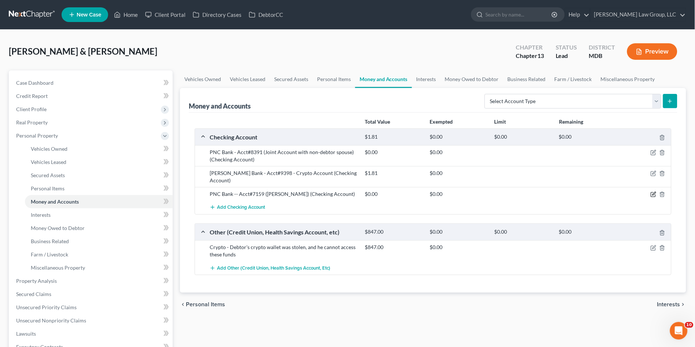
drag, startPoint x: 655, startPoint y: 184, endPoint x: 636, endPoint y: 179, distance: 19.4
click at [655, 191] on icon "button" at bounding box center [654, 194] width 6 height 6
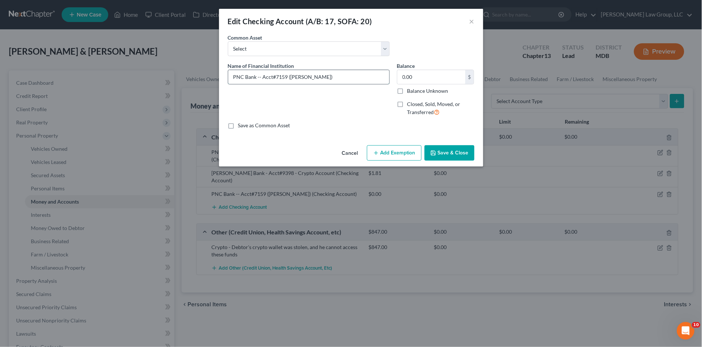
click at [260, 77] on input "PNC Bank -- Acct#7159 (Lisa)" at bounding box center [308, 77] width 161 height 14
type input "PNC Bank - Acct#7159 (Lisa)"
click at [438, 152] on button "Save & Close" at bounding box center [449, 152] width 50 height 15
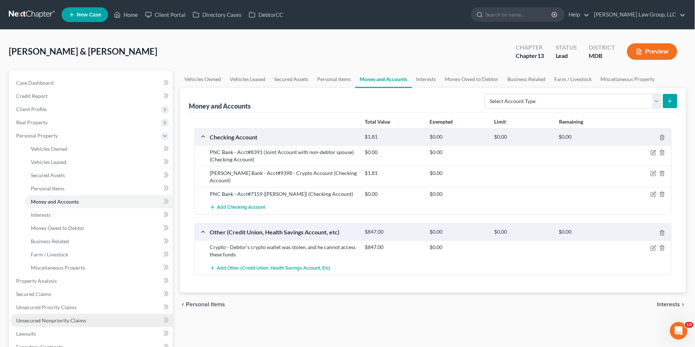
click at [62, 322] on span "Unsecured Nonpriority Claims" at bounding box center [51, 320] width 70 height 6
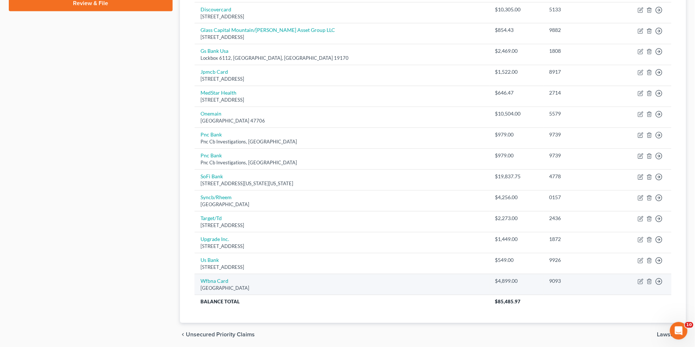
scroll to position [349, 0]
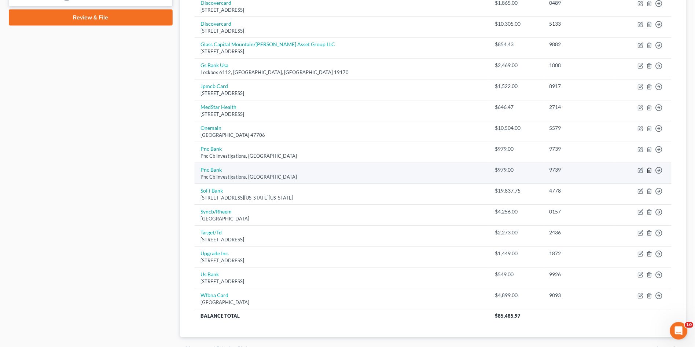
click at [649, 171] on line "button" at bounding box center [649, 171] width 0 height 1
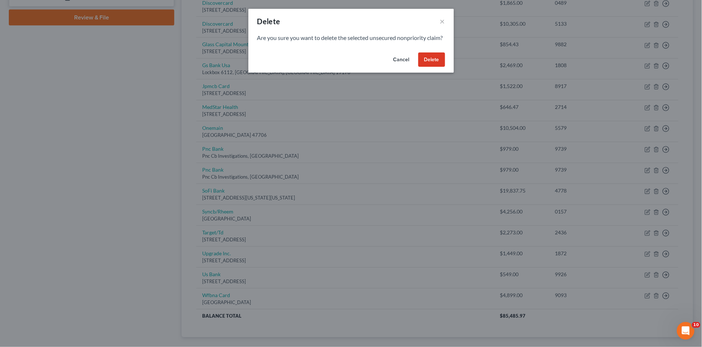
click at [428, 64] on button "Delete" at bounding box center [431, 59] width 27 height 15
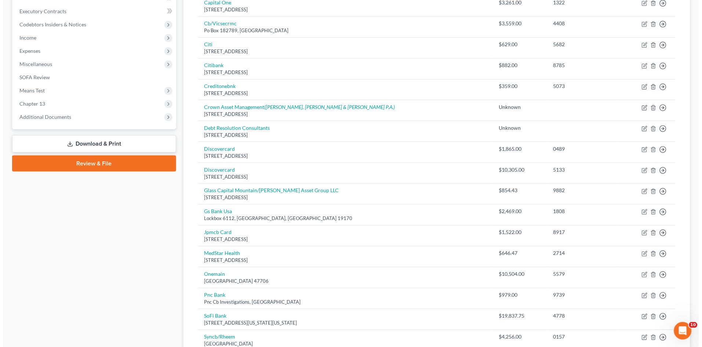
scroll to position [41, 0]
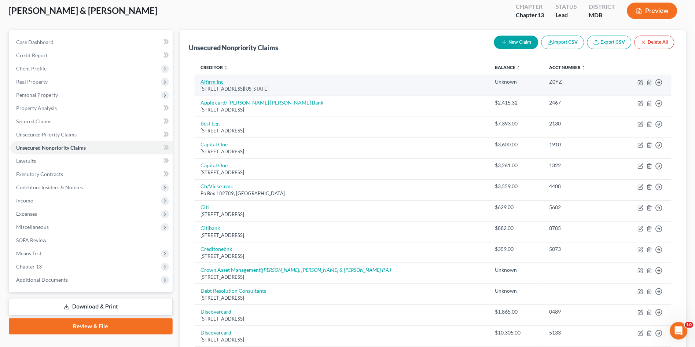
click at [215, 81] on link "Affirm Inc" at bounding box center [212, 81] width 23 height 6
select select "4"
select select "10"
select select "0"
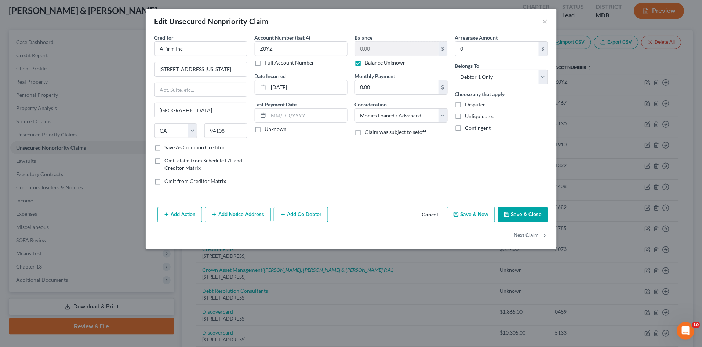
click at [220, 212] on button "Add Notice Address" at bounding box center [238, 214] width 66 height 15
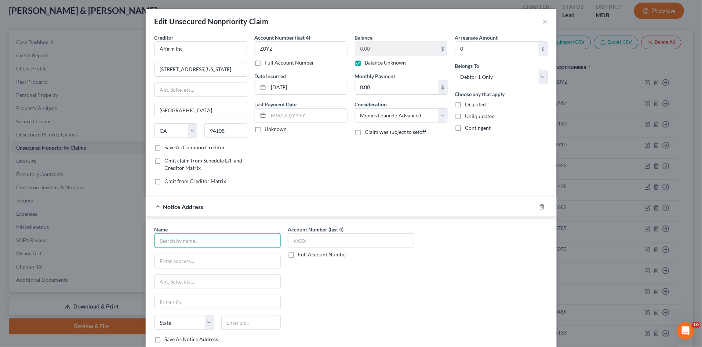
click at [177, 241] on input "text" at bounding box center [217, 240] width 126 height 15
type input "Celtic Bank"
click at [175, 261] on input "text" at bounding box center [217, 261] width 125 height 14
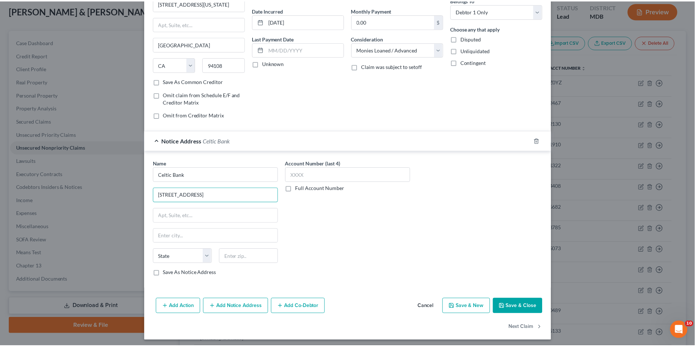
scroll to position [69, 0]
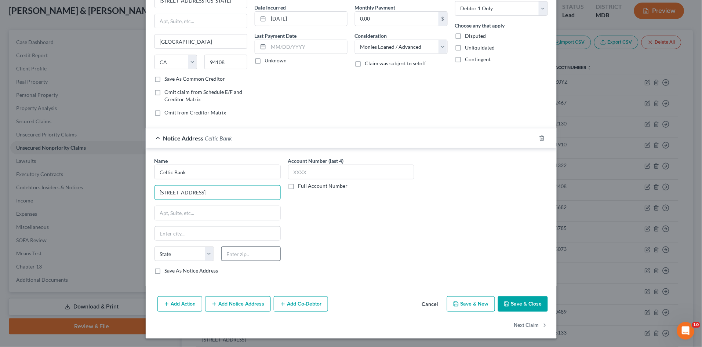
type input "268 South State St, Ste 300"
click at [232, 258] on input "text" at bounding box center [250, 253] width 59 height 15
type input "84111"
click at [366, 226] on div "Account Number (last 4) Full Account Number" at bounding box center [350, 218] width 133 height 123
type input "Salt Lake City"
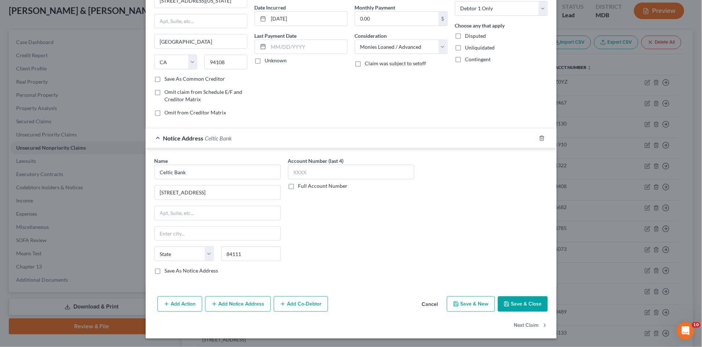
select select "46"
click at [512, 304] on button "Save & Close" at bounding box center [523, 303] width 50 height 15
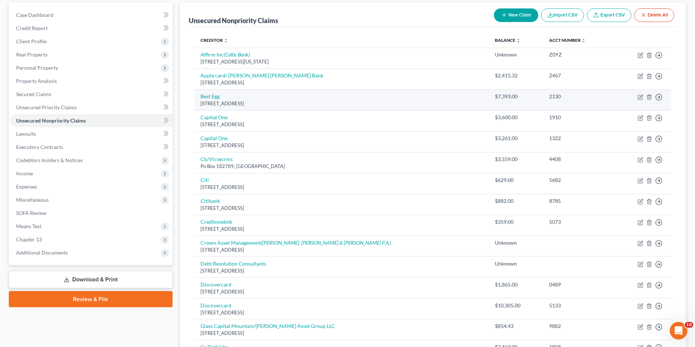
scroll to position [81, 0]
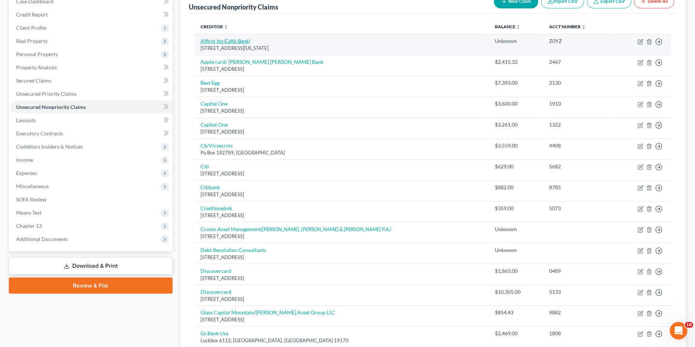
click at [230, 41] on icon "(Celtic Bank)" at bounding box center [237, 41] width 26 height 6
select select "4"
select select "10"
select select "0"
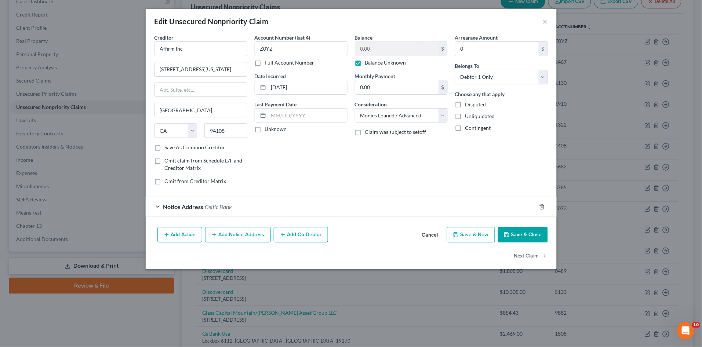
click at [531, 233] on button "Save & Close" at bounding box center [523, 234] width 50 height 15
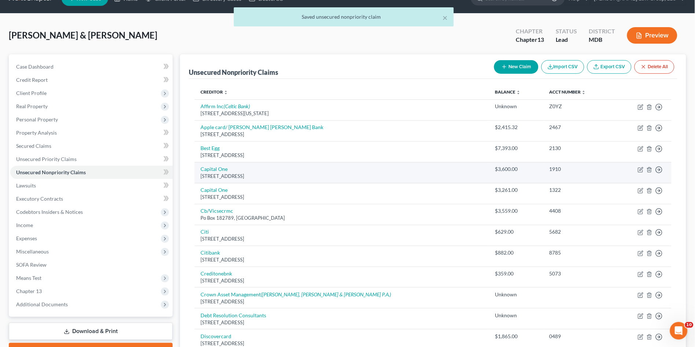
scroll to position [0, 0]
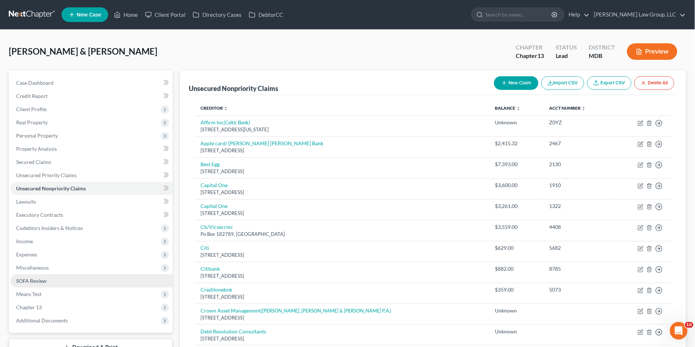
click at [40, 279] on span "SOFA Review" at bounding box center [31, 281] width 30 height 6
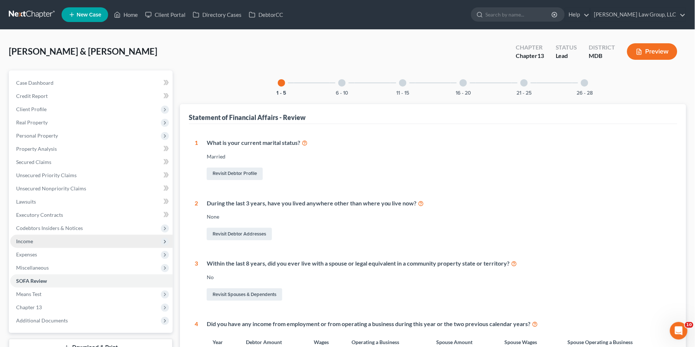
click at [39, 239] on span "Income" at bounding box center [91, 241] width 162 height 13
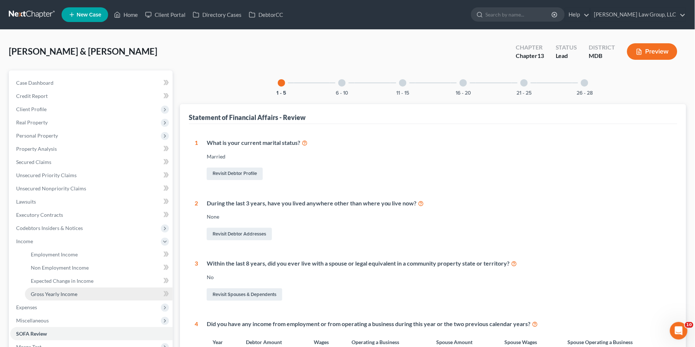
click at [50, 293] on span "Gross Yearly Income" at bounding box center [54, 294] width 47 height 6
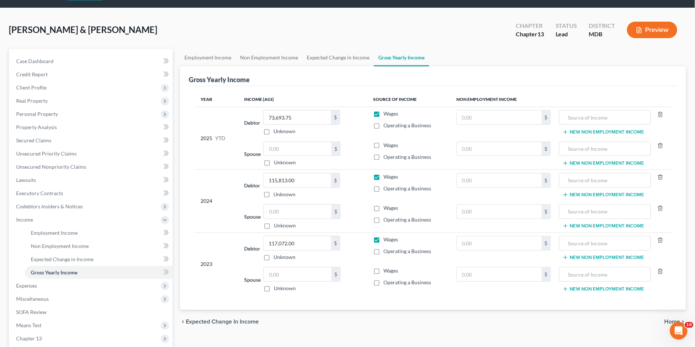
scroll to position [41, 0]
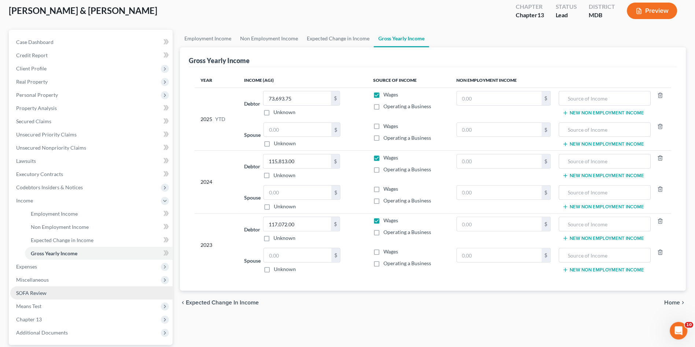
click at [43, 290] on span "SOFA Review" at bounding box center [31, 293] width 30 height 6
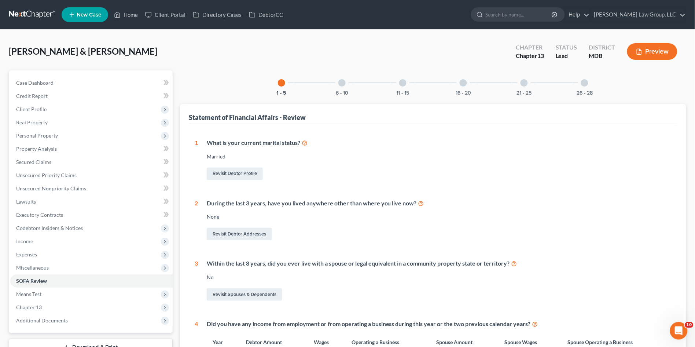
click at [344, 85] on div at bounding box center [341, 82] width 7 height 7
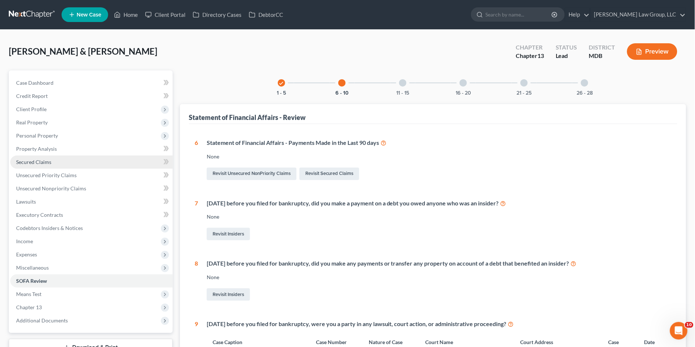
click at [41, 162] on span "Secured Claims" at bounding box center [33, 162] width 35 height 6
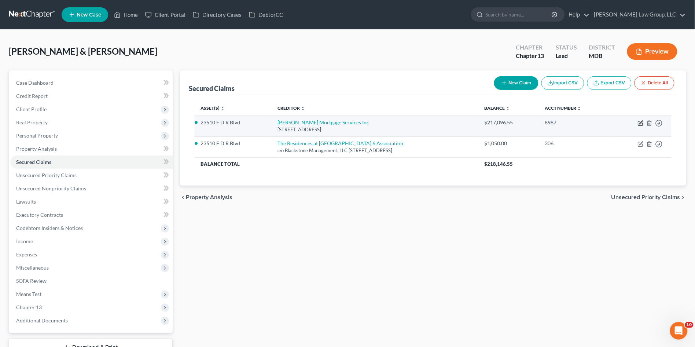
click at [641, 122] on icon "button" at bounding box center [641, 123] width 6 height 6
select select "15"
select select "4"
select select "3"
select select "0"
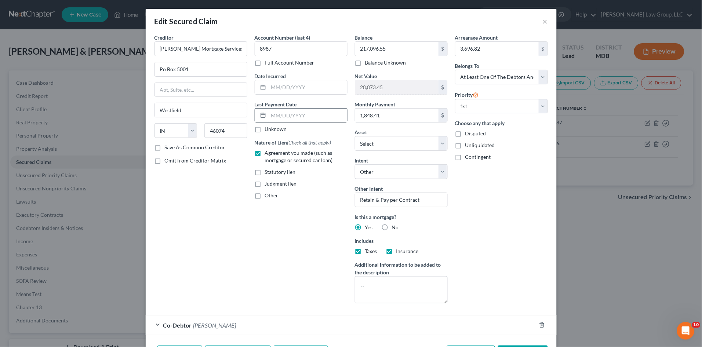
click at [295, 115] on input "text" at bounding box center [307, 116] width 78 height 14
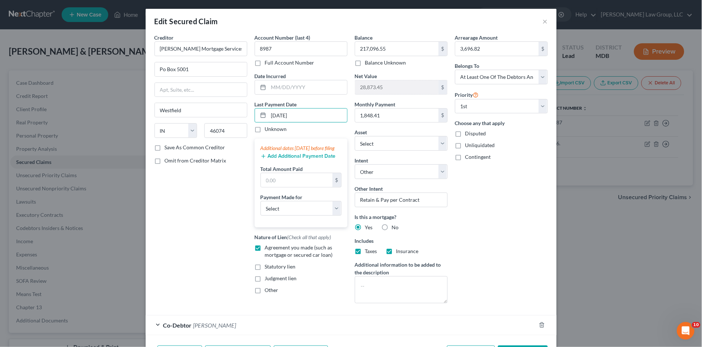
type input "07/01/2025"
click at [209, 215] on div "Creditor * Carrington Mortgage Services Inc Po Box 5001 Westfield State AL AK A…" at bounding box center [201, 171] width 100 height 275
click at [281, 211] on select "Select Car Credit Card Loan Repayment Mortgage Other Suppliers Or Vendors" at bounding box center [300, 208] width 81 height 15
select select "3"
click at [260, 208] on select "Select Car Credit Card Loan Repayment Mortgage Other Suppliers Or Vendors" at bounding box center [300, 208] width 81 height 15
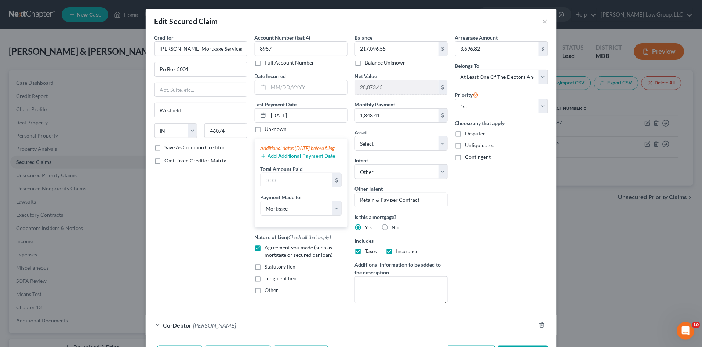
click at [206, 221] on div "Creditor * Carrington Mortgage Services Inc Po Box 5001 Westfield State AL AK A…" at bounding box center [201, 171] width 100 height 275
click at [283, 159] on button "Add Additional Payment Date" at bounding box center [297, 156] width 75 height 6
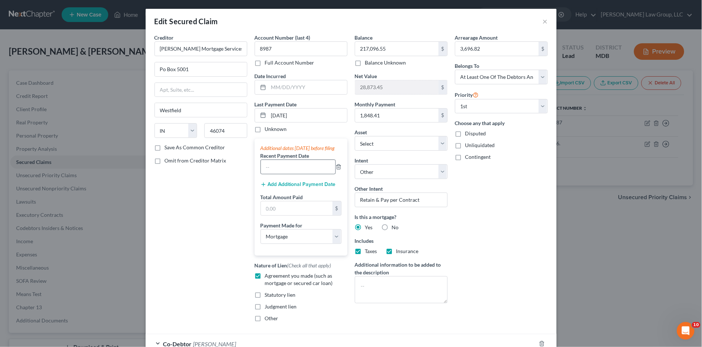
click at [298, 167] on div at bounding box center [297, 167] width 75 height 15
click at [291, 183] on div "Additional dates within 90 days before filing Recent Payment Date Add Additiona…" at bounding box center [301, 197] width 93 height 117
click at [293, 174] on input "text" at bounding box center [298, 167] width 74 height 14
type input "06/01/2025"
click at [205, 238] on div "Creditor * Carrington Mortgage Services Inc Po Box 5001 Westfield State AL AK A…" at bounding box center [201, 181] width 100 height 294
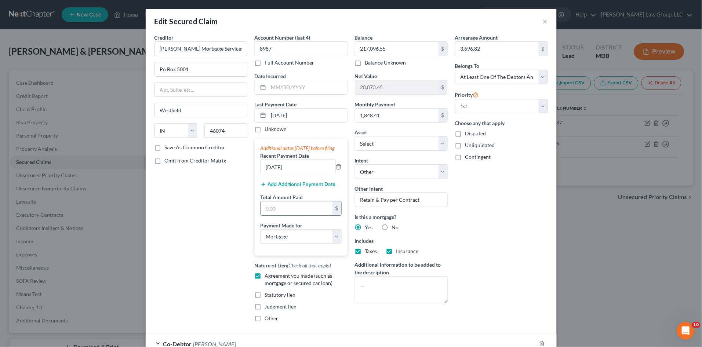
click at [267, 215] on input "text" at bounding box center [297, 208] width 72 height 14
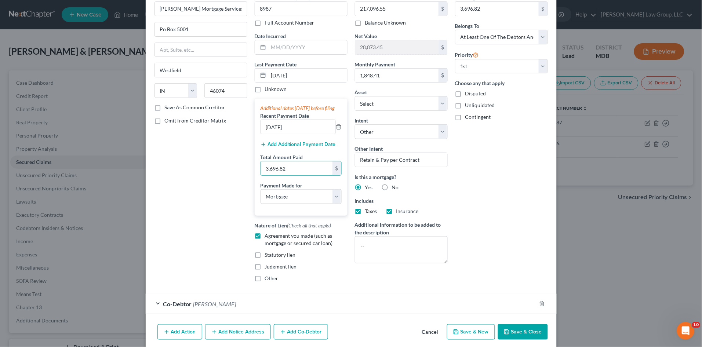
scroll to position [75, 0]
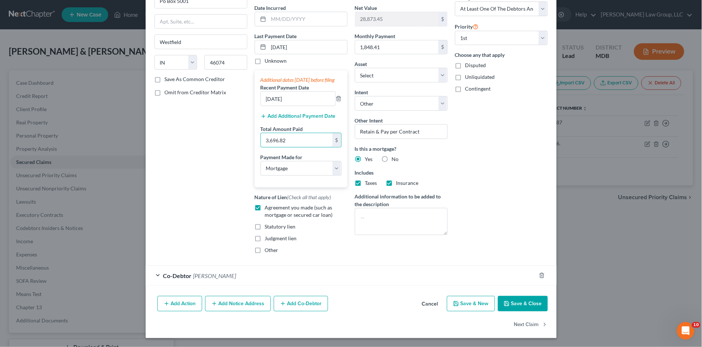
type input "3,696.82"
click at [521, 306] on button "Save & Close" at bounding box center [523, 303] width 50 height 15
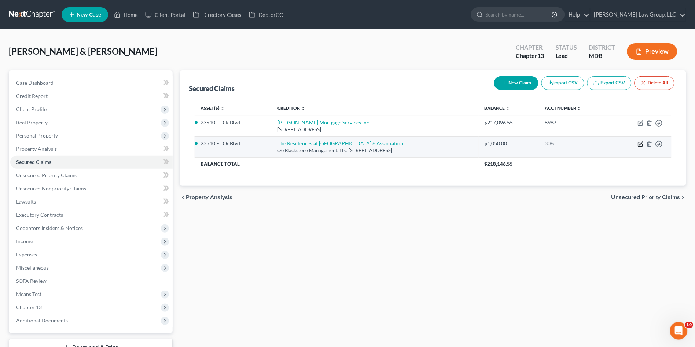
click at [640, 145] on icon "button" at bounding box center [641, 144] width 6 height 6
select select "21"
select select "4"
select select "2"
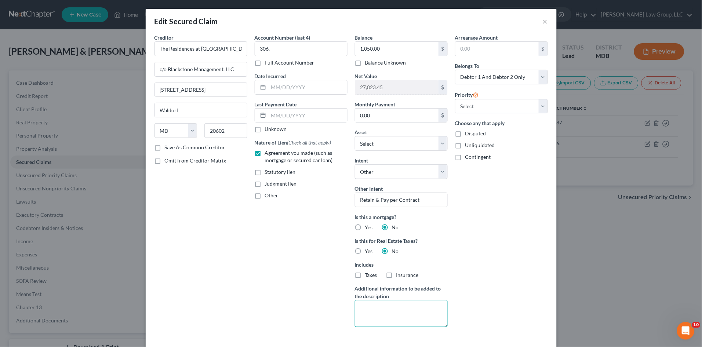
click at [383, 311] on textarea at bounding box center [401, 313] width 93 height 27
type textarea "Condo Association Dues"
click at [273, 115] on input "text" at bounding box center [307, 116] width 78 height 14
click at [274, 116] on input "0814/2025" at bounding box center [307, 116] width 78 height 14
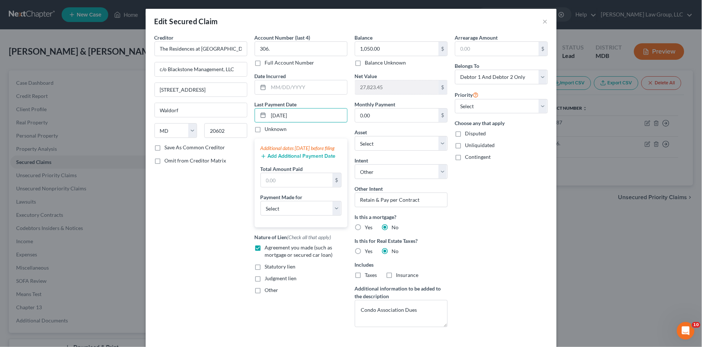
type input "[DATE]"
click at [277, 159] on button "Add Additional Payment Date" at bounding box center [297, 156] width 75 height 6
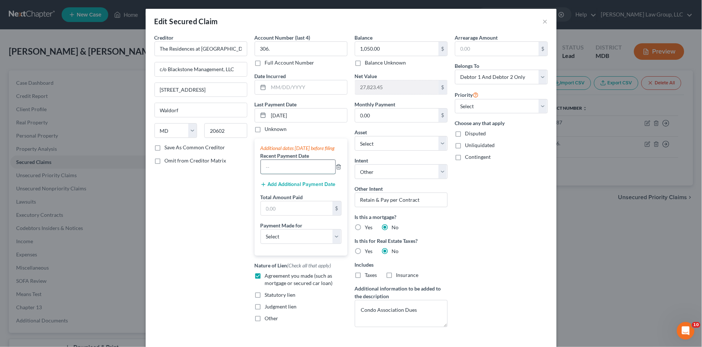
click at [278, 173] on input "text" at bounding box center [298, 167] width 74 height 14
click at [268, 187] on button "Add Additional Payment Date" at bounding box center [297, 185] width 75 height 6
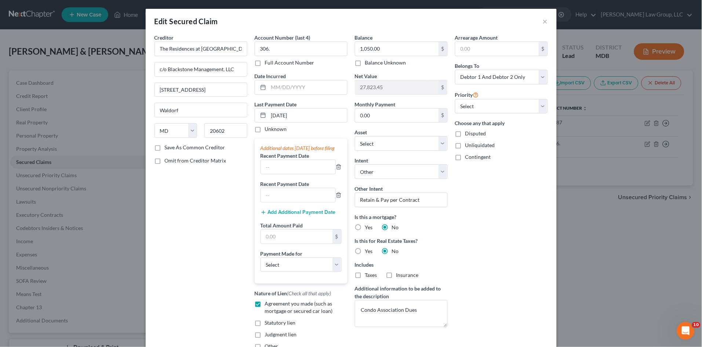
click at [271, 215] on button "Add Additional Payment Date" at bounding box center [297, 212] width 75 height 6
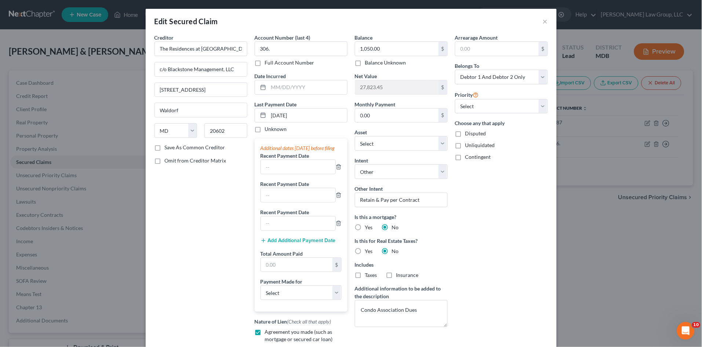
click at [278, 244] on button "Add Additional Payment Date" at bounding box center [297, 241] width 75 height 6
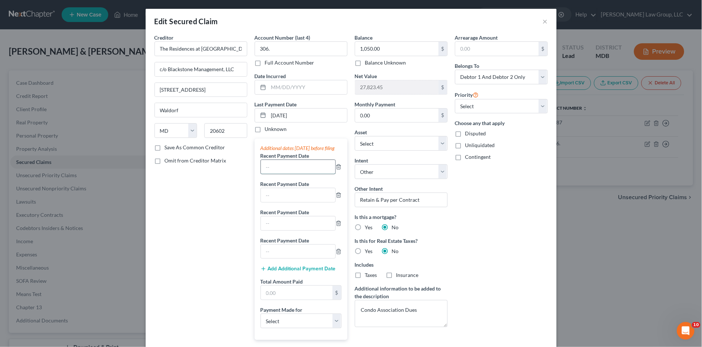
click at [287, 174] on input "text" at bounding box center [298, 167] width 74 height 14
click at [283, 173] on input "text" at bounding box center [298, 167] width 74 height 14
type input "[DATE]"
click at [286, 202] on input "text" at bounding box center [298, 195] width 74 height 14
type input "[DATE]"
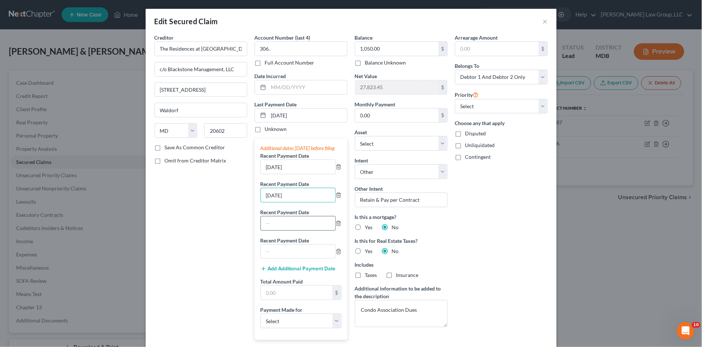
click at [294, 230] on input "text" at bounding box center [298, 223] width 74 height 14
type input "[DATE]"
click at [336, 255] on icon "button" at bounding box center [339, 252] width 6 height 6
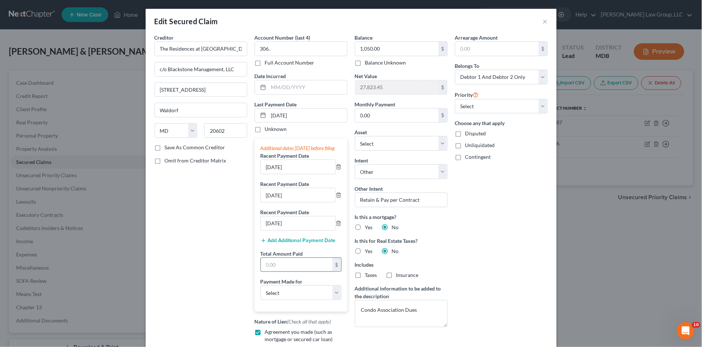
click at [296, 271] on input "text" at bounding box center [297, 265] width 72 height 14
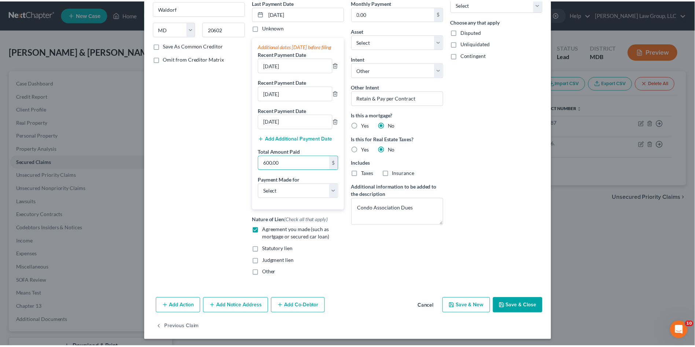
scroll to position [111, 0]
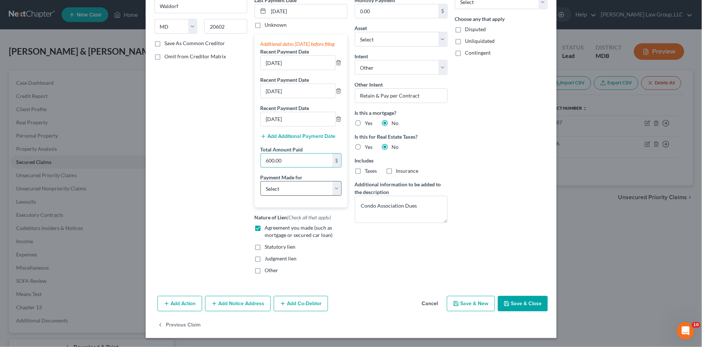
type input "600.00"
click at [289, 185] on select "Select Car Credit Card Loan Repayment Mortgage Other Suppliers Or Vendors" at bounding box center [300, 188] width 81 height 15
click at [290, 188] on select "Select Car Credit Card Loan Repayment Mortgage Other Suppliers Or Vendors" at bounding box center [300, 188] width 81 height 15
click at [271, 270] on span "Other" at bounding box center [272, 270] width 14 height 6
click at [271, 270] on input "Other" at bounding box center [270, 269] width 5 height 5
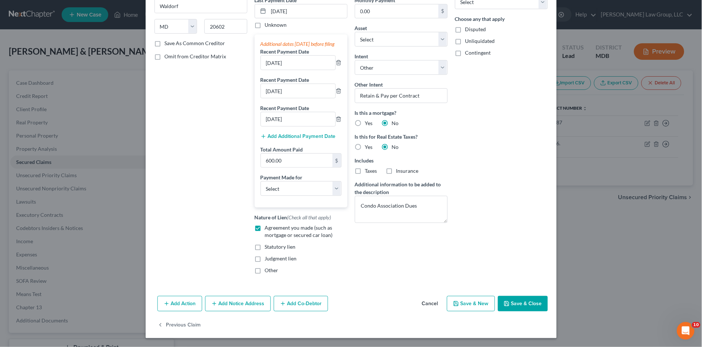
checkbox input "true"
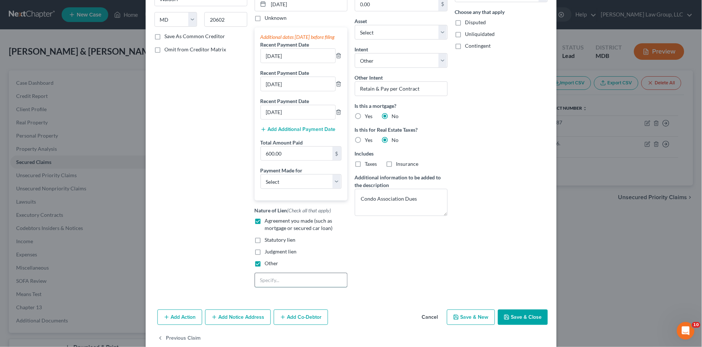
click at [280, 283] on input "text" at bounding box center [301, 280] width 92 height 14
drag, startPoint x: 416, startPoint y: 200, endPoint x: 355, endPoint y: 202, distance: 61.7
click at [355, 202] on textarea "Condo Association Dues" at bounding box center [401, 202] width 93 height 27
click at [274, 287] on input "text" at bounding box center [301, 280] width 92 height 14
paste input "Condo Association Dues"
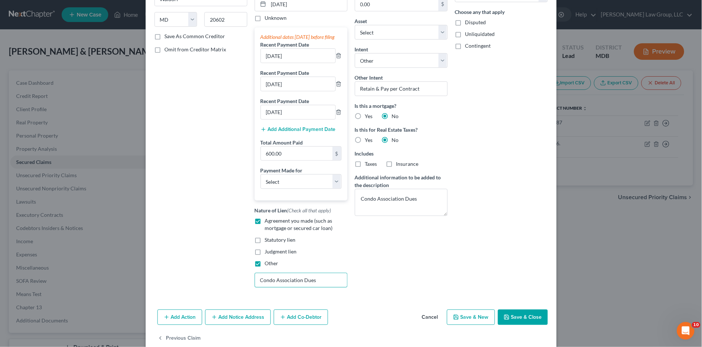
type input "Condo Association Dues"
click at [526, 323] on button "Save & Close" at bounding box center [523, 317] width 50 height 15
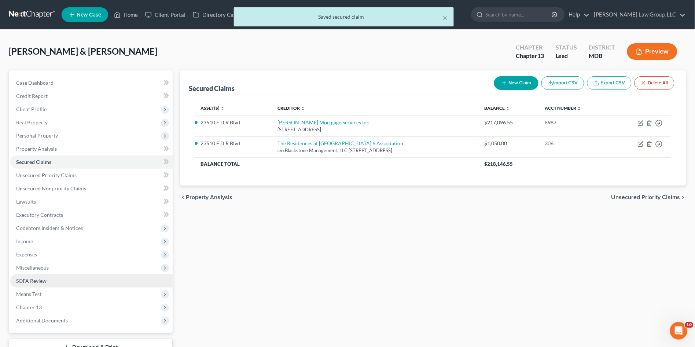
click at [34, 279] on span "SOFA Review" at bounding box center [31, 281] width 30 height 6
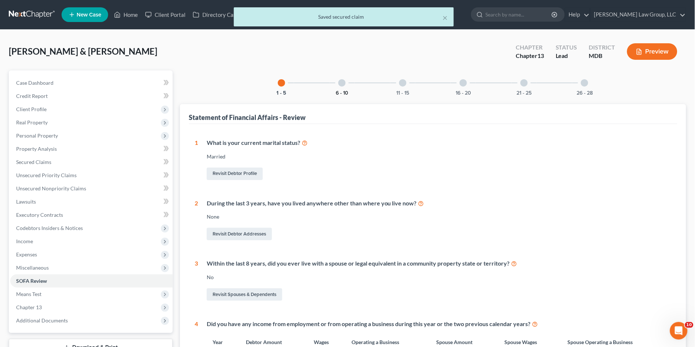
click at [343, 94] on button "6 - 10" at bounding box center [342, 93] width 12 height 5
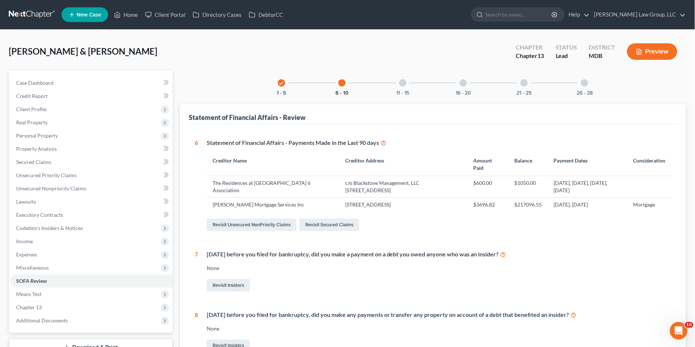
click at [405, 77] on div "11 - 15" at bounding box center [403, 82] width 25 height 25
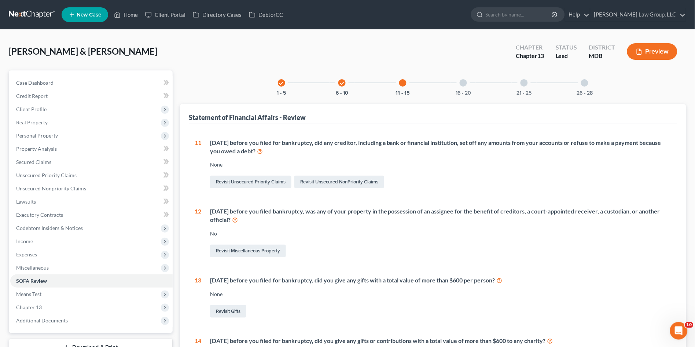
click at [459, 86] on div "16 - 20" at bounding box center [463, 82] width 25 height 25
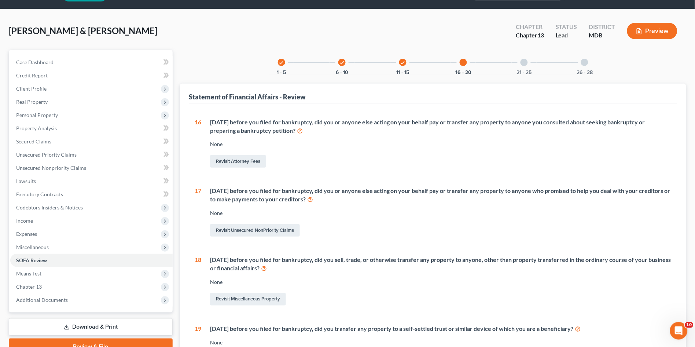
scroll to position [41, 0]
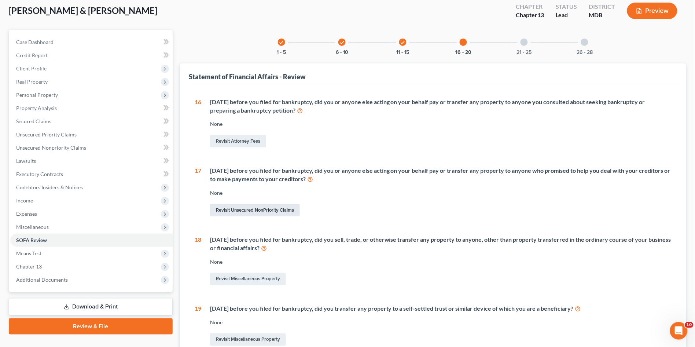
click at [250, 210] on link "Revisit Unsecured NonPriority Claims" at bounding box center [255, 210] width 90 height 12
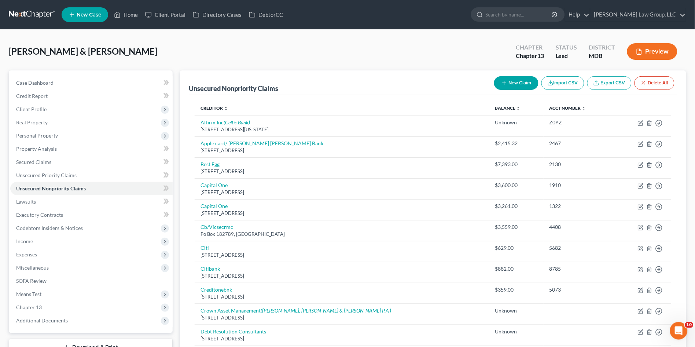
click at [513, 83] on button "New Claim" at bounding box center [516, 83] width 44 height 14
select select "2"
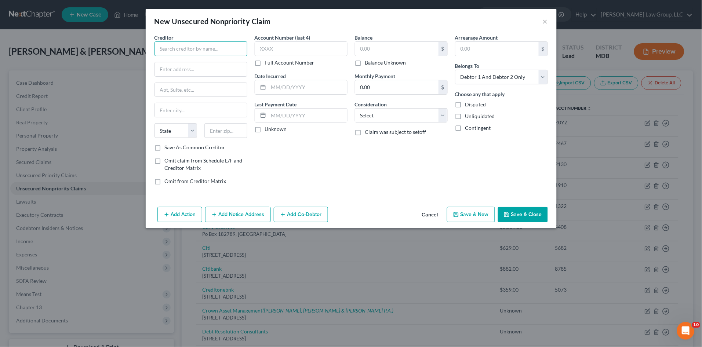
click at [172, 48] on input "text" at bounding box center [200, 48] width 93 height 15
type input "Debt Managment"
click at [365, 64] on label "Balance Unknown" at bounding box center [385, 62] width 41 height 7
click at [368, 64] on input "Balance Unknown" at bounding box center [370, 61] width 5 height 5
checkbox input "true"
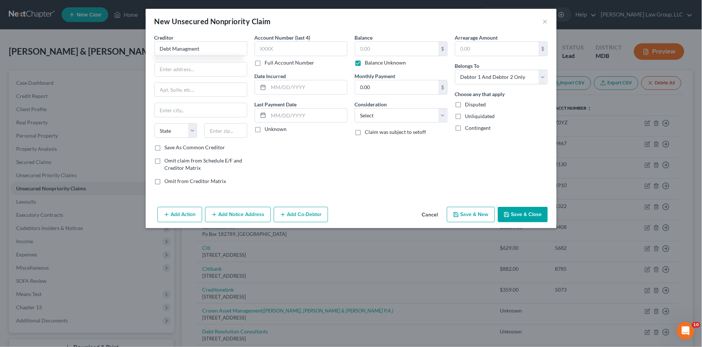
type input "0.00"
type input "Debt Managment"
drag, startPoint x: 493, startPoint y: 75, endPoint x: 494, endPoint y: 85, distance: 9.9
click at [493, 75] on select "Select Debtor 1 Only Debtor 2 Only Debtor 1 And Debtor 2 Only At Least One Of T…" at bounding box center [501, 77] width 93 height 15
select select "1"
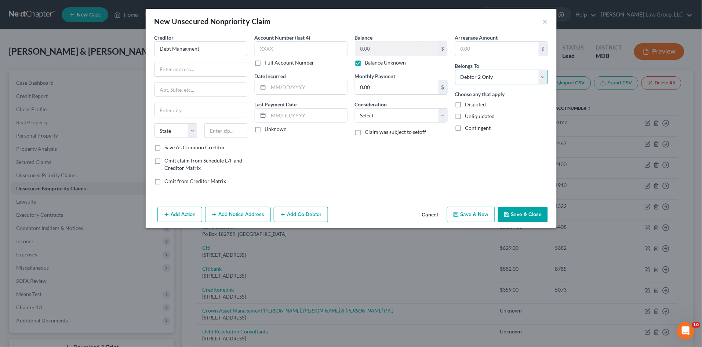
click at [455, 70] on select "Select Debtor 1 Only Debtor 2 Only Debtor 1 And Debtor 2 Only At Least One Of T…" at bounding box center [501, 77] width 93 height 15
click at [519, 210] on button "Save & Close" at bounding box center [523, 214] width 50 height 15
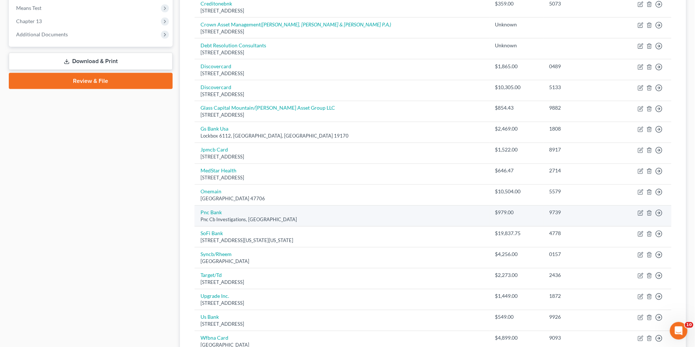
scroll to position [367, 0]
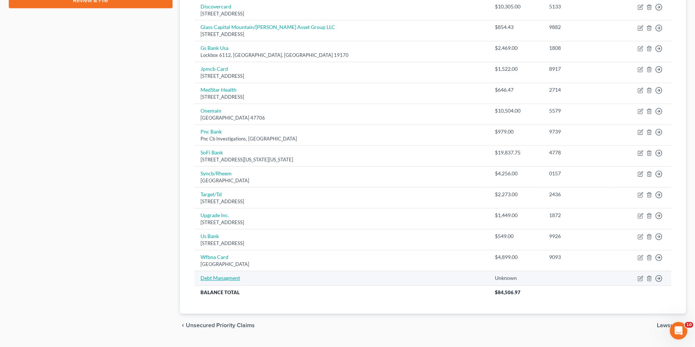
click at [217, 279] on link "Debt Managment" at bounding box center [221, 278] width 40 height 6
select select "1"
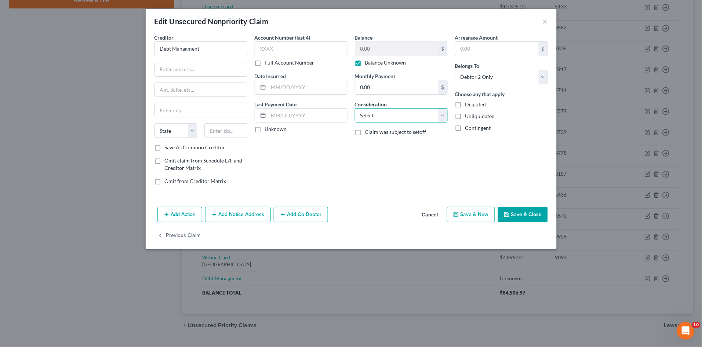
click at [369, 112] on select "Select Cable / Satellite Services Collection Agency Credit Card Debt Debt Couns…" at bounding box center [401, 115] width 93 height 15
select select "14"
click at [355, 108] on select "Select Cable / Satellite Services Collection Agency Credit Card Debt Debt Couns…" at bounding box center [401, 115] width 93 height 15
click at [389, 142] on input "text" at bounding box center [401, 143] width 92 height 14
click at [372, 146] on input "Debt payment program" at bounding box center [401, 143] width 92 height 14
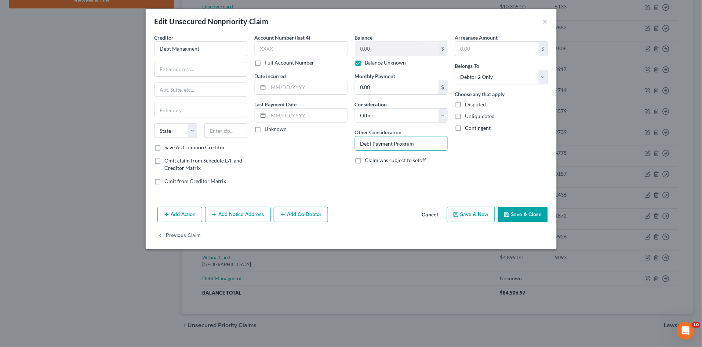
type input "Debt Payment Program"
click at [531, 212] on button "Save & Close" at bounding box center [523, 214] width 50 height 15
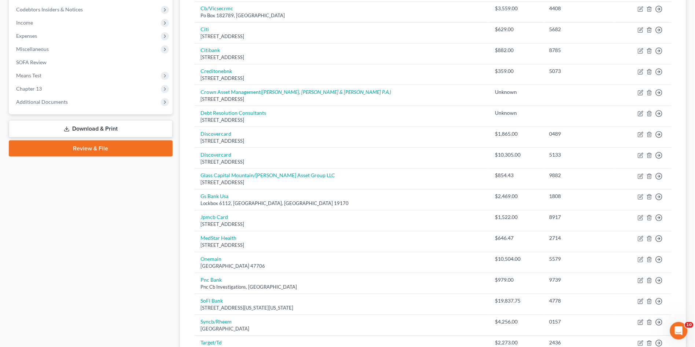
scroll to position [0, 0]
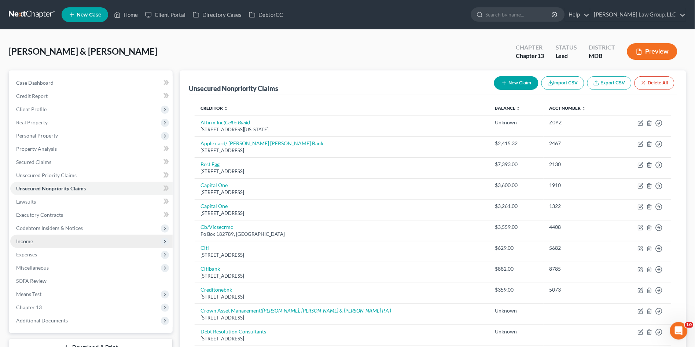
click at [30, 242] on span "Income" at bounding box center [24, 241] width 17 height 6
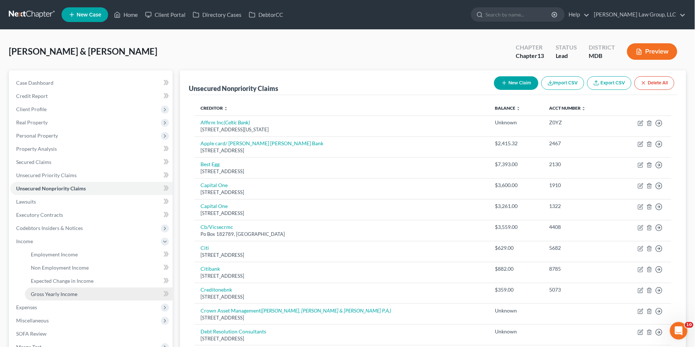
click at [39, 297] on link "Gross Yearly Income" at bounding box center [99, 294] width 148 height 13
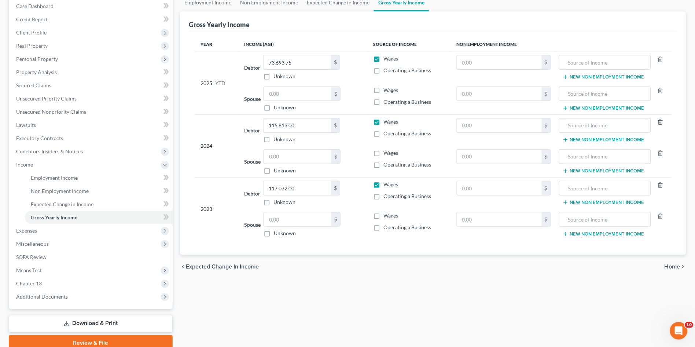
scroll to position [108, 0]
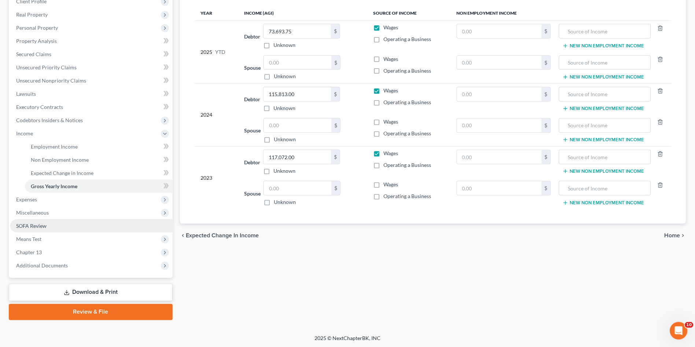
click at [25, 225] on span "SOFA Review" at bounding box center [31, 226] width 30 height 6
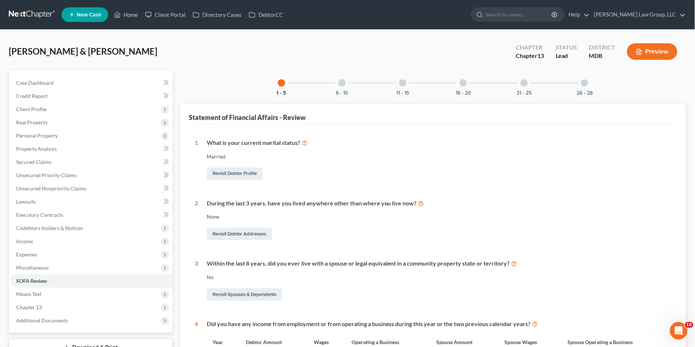
click at [526, 81] on div at bounding box center [524, 82] width 7 height 7
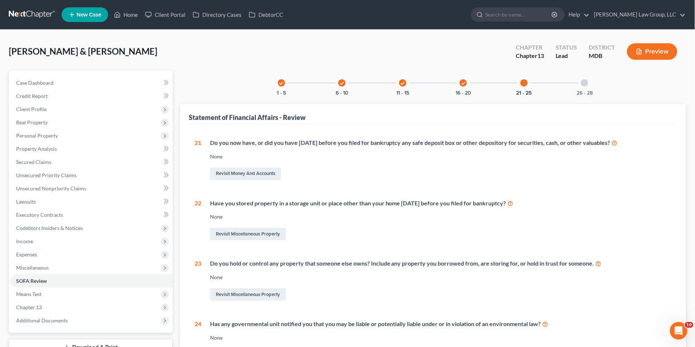
click at [587, 80] on div at bounding box center [584, 82] width 7 height 7
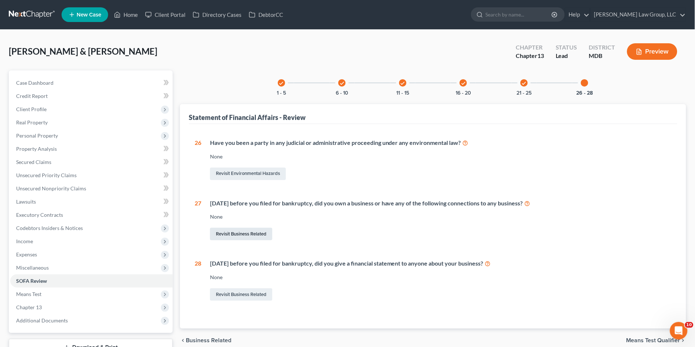
click at [238, 232] on link "Revisit Business Related" at bounding box center [241, 234] width 62 height 12
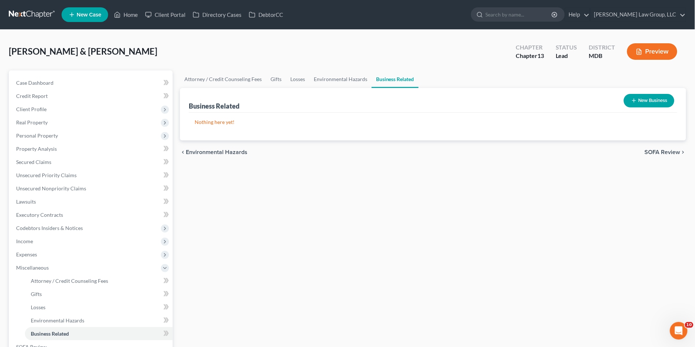
click at [375, 80] on link "Business Related" at bounding box center [395, 79] width 47 height 18
click at [638, 98] on button "New Business" at bounding box center [649, 101] width 51 height 14
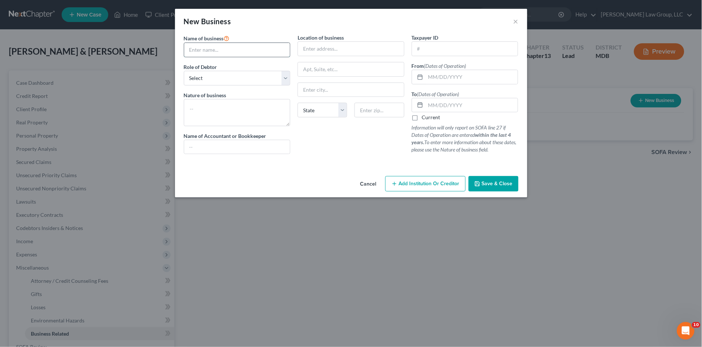
click at [243, 48] on input "text" at bounding box center [237, 50] width 106 height 14
click at [222, 44] on input "text" at bounding box center [237, 50] width 106 height 14
paste input "LISA WILDONER WLLNESS"
type input "LISA WILDONER WLLNESS"
click at [227, 108] on textarea at bounding box center [237, 112] width 107 height 27
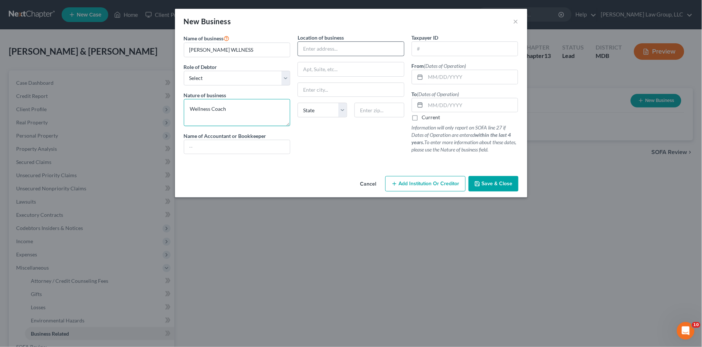
type textarea "Wellness Coach"
click at [337, 47] on input "text" at bounding box center [351, 49] width 106 height 14
type input "23510 F D R Blvd Unit 306"
click at [389, 113] on input "text" at bounding box center [379, 110] width 50 height 15
type input "20619"
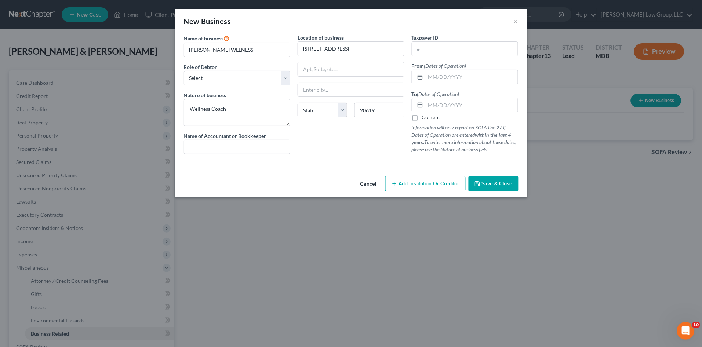
click at [350, 147] on div "Location of business 23510 F D R Blvd Unit 306 State AL AK AR AZ CA CO CT DE DC…" at bounding box center [351, 97] width 114 height 126
type input "California"
select select "21"
click at [492, 184] on span "Save & Close" at bounding box center [497, 183] width 31 height 6
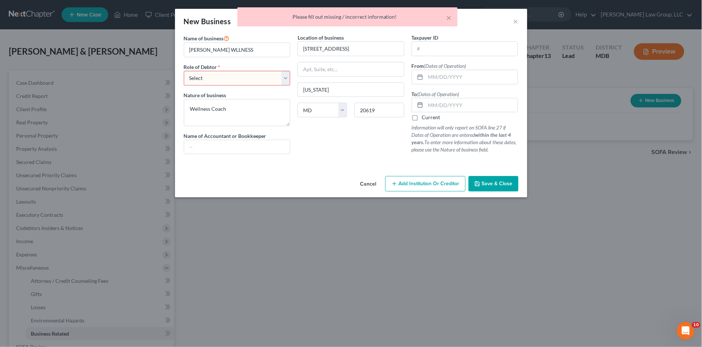
click at [219, 77] on select "Select A member of a limited liability company (LLC) or limited liability partn…" at bounding box center [237, 78] width 107 height 15
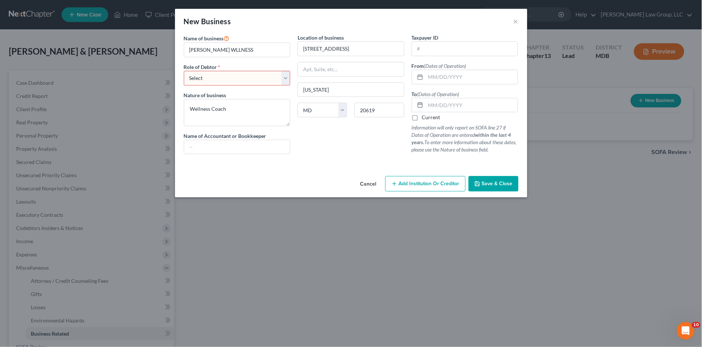
select select "sole_proprietor"
click at [184, 71] on select "Select A member of a limited liability company (LLC) or limited liability partn…" at bounding box center [237, 78] width 107 height 15
click at [483, 181] on span "Save & Close" at bounding box center [497, 183] width 31 height 6
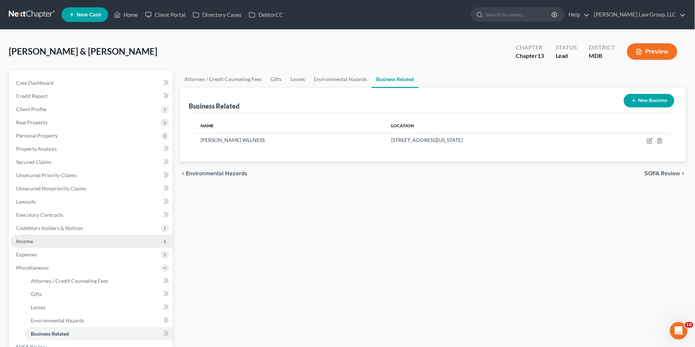
click at [29, 239] on span "Income" at bounding box center [24, 241] width 17 height 6
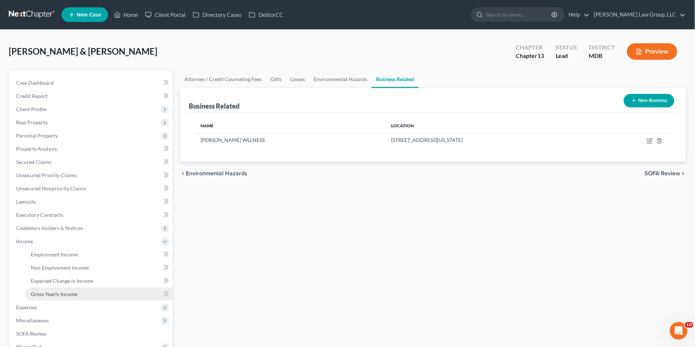
click at [50, 294] on span "Gross Yearly Income" at bounding box center [54, 294] width 47 height 6
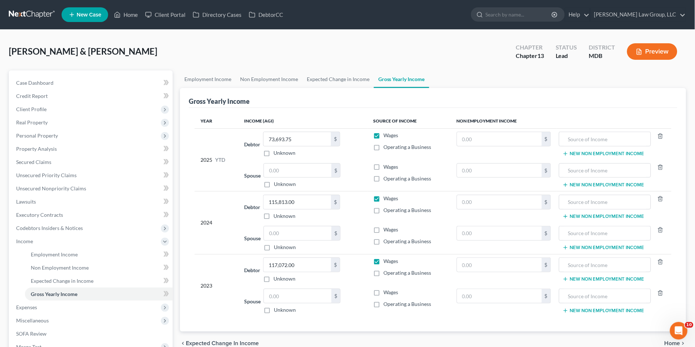
click at [384, 303] on label "Operating a Business" at bounding box center [408, 303] width 48 height 7
click at [387, 303] on input "Operating a Business" at bounding box center [389, 302] width 5 height 5
checkbox input "true"
click at [290, 289] on input "text" at bounding box center [297, 296] width 67 height 14
type input "0"
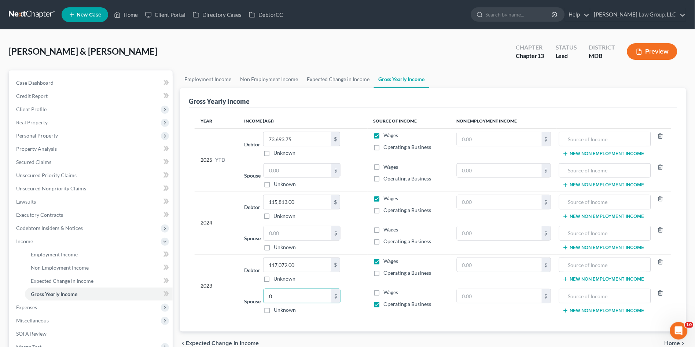
type input "0"
click at [227, 307] on div "2023" at bounding box center [217, 285] width 32 height 56
click at [384, 242] on label "Operating a Business" at bounding box center [408, 241] width 48 height 7
click at [387, 242] on input "Operating a Business" at bounding box center [389, 240] width 5 height 5
checkbox input "true"
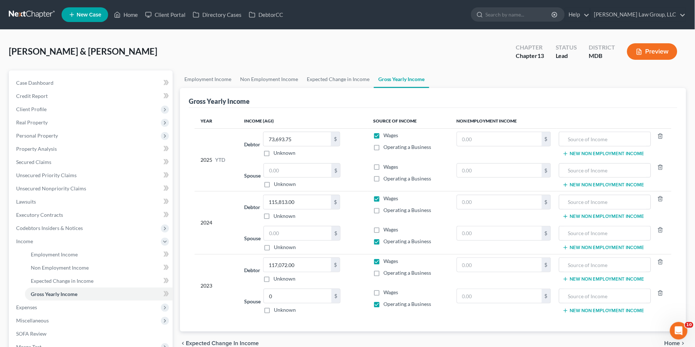
drag, startPoint x: 377, startPoint y: 180, endPoint x: 367, endPoint y: 239, distance: 59.9
click at [384, 180] on label "Operating a Business" at bounding box center [408, 178] width 48 height 7
click at [387, 180] on input "Operating a Business" at bounding box center [389, 177] width 5 height 5
checkbox input "true"
click at [290, 175] on input "text" at bounding box center [297, 171] width 67 height 14
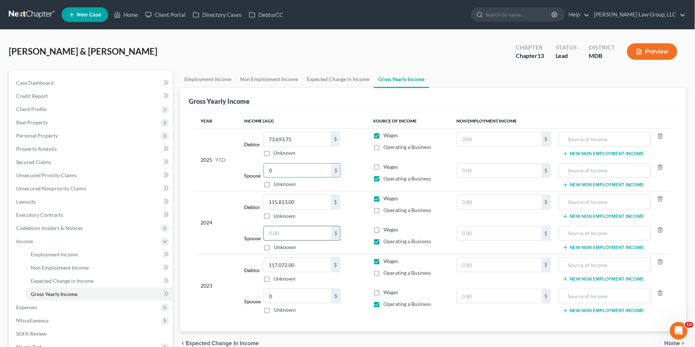
type input "0"
click at [291, 232] on input "text" at bounding box center [297, 233] width 67 height 14
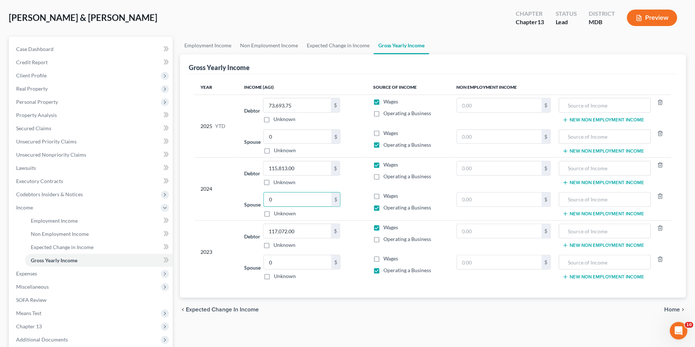
scroll to position [81, 0]
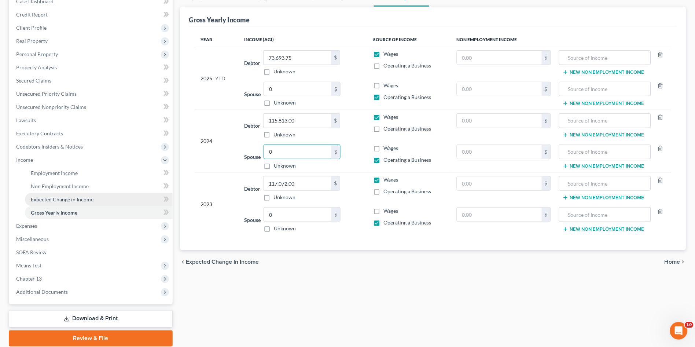
type input "0"
click at [69, 199] on span "Expected Change in Income" at bounding box center [62, 199] width 63 height 6
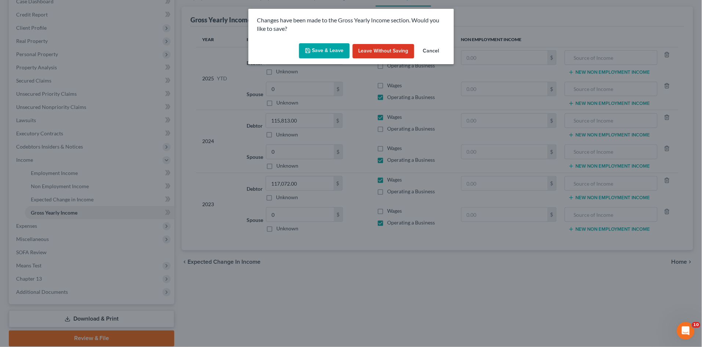
click at [325, 47] on button "Save & Leave" at bounding box center [324, 50] width 51 height 15
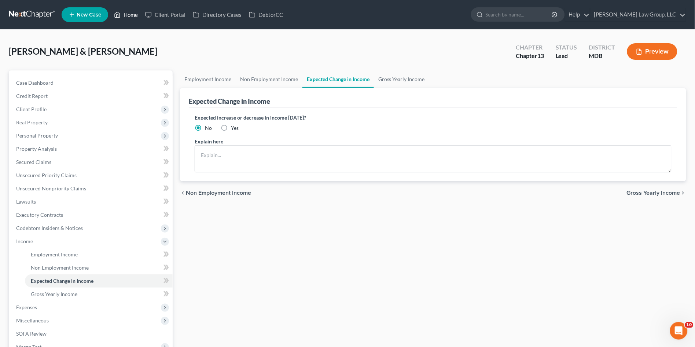
click at [128, 8] on ul "New Case Home Client Portal Directory Cases DebtorCC - No Result - See all resu…" at bounding box center [374, 14] width 625 height 19
click at [128, 12] on link "Home" at bounding box center [125, 14] width 31 height 13
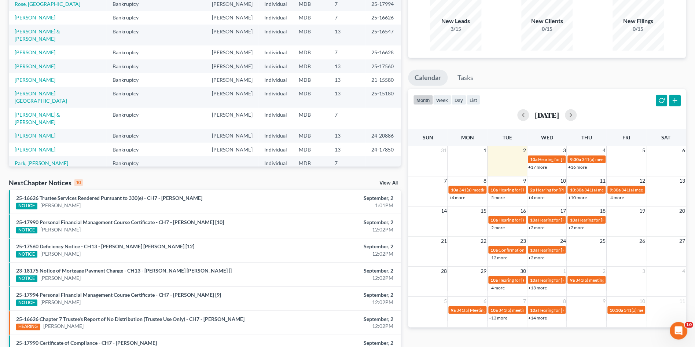
scroll to position [81, 0]
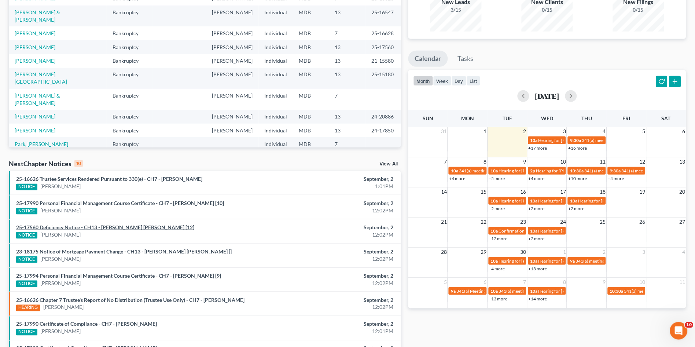
click at [56, 226] on link "25-17560 Deficiency Notice - CH13 - Jason Warren Doyle [12]" at bounding box center [105, 227] width 178 height 6
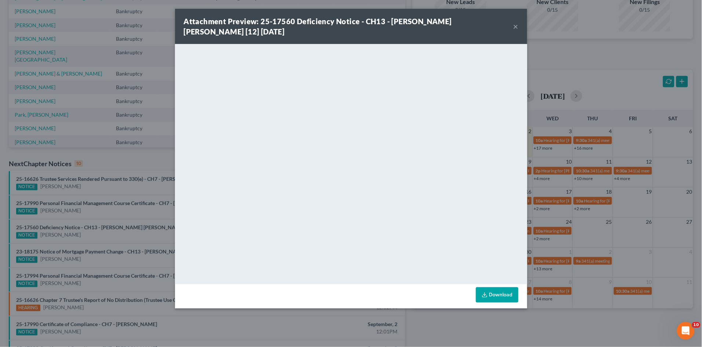
click at [514, 28] on button "×" at bounding box center [515, 26] width 5 height 9
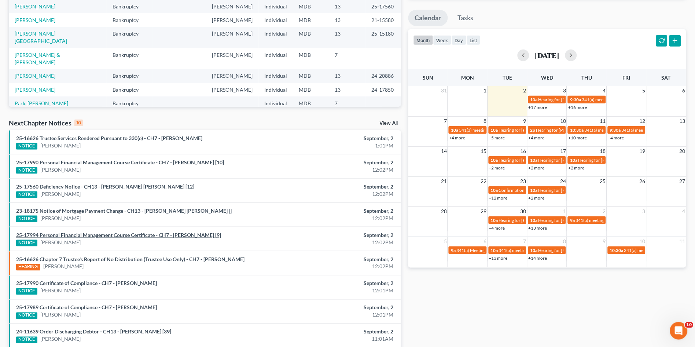
scroll to position [163, 0]
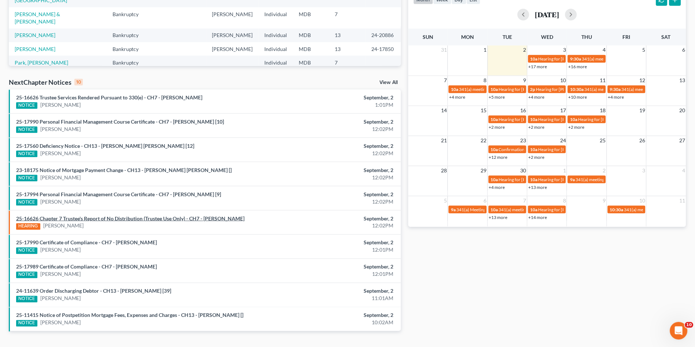
click at [97, 217] on link "25-16626 Chapter 7 Trustee's Report of No Distribution (Trustee Use Only) - CH7…" at bounding box center [130, 218] width 228 height 6
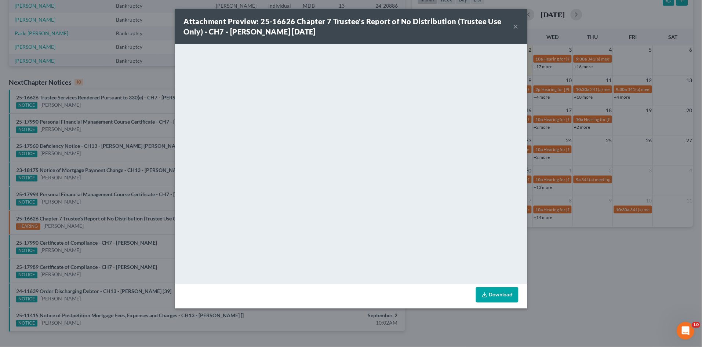
click at [516, 25] on button "×" at bounding box center [515, 26] width 5 height 9
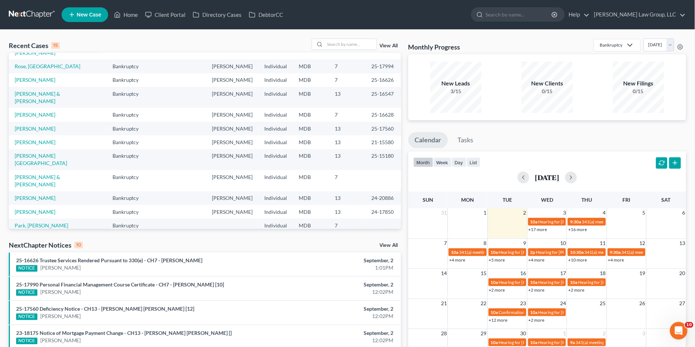
scroll to position [0, 0]
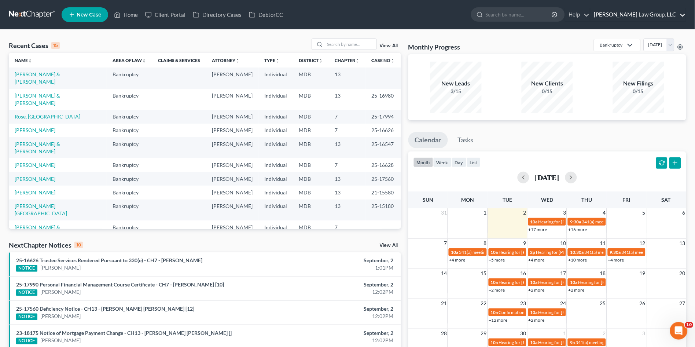
click at [649, 13] on link "[PERSON_NAME] Law Group, LLC" at bounding box center [638, 14] width 95 height 13
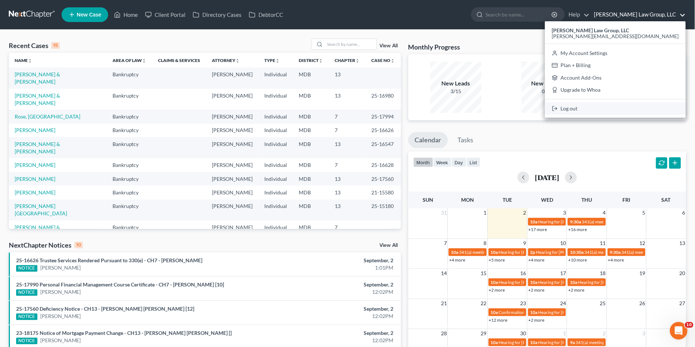
click at [642, 109] on link "Log out" at bounding box center [615, 108] width 141 height 12
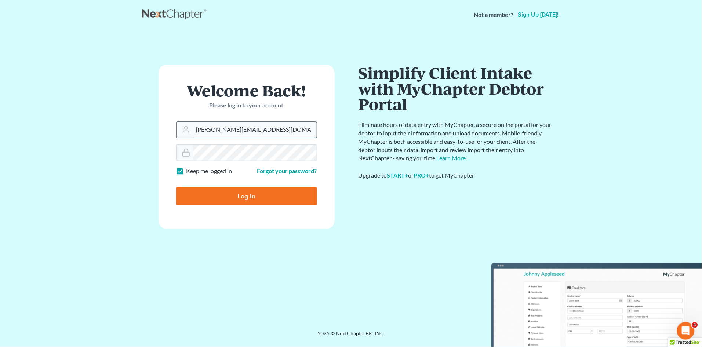
click at [270, 128] on input "[PERSON_NAME][EMAIL_ADDRESS][DOMAIN_NAME]" at bounding box center [255, 130] width 124 height 16
type input "[EMAIL_ADDRESS][DOMAIN_NAME]"
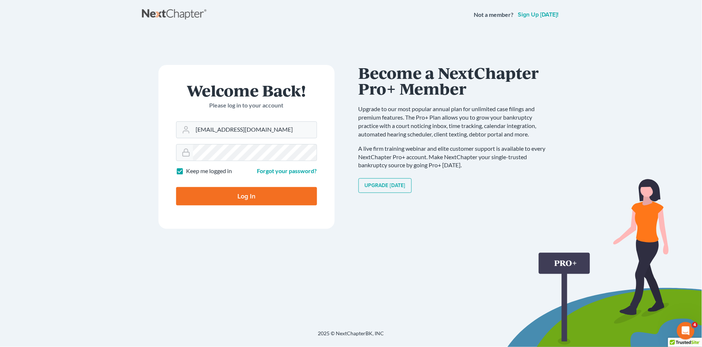
click at [239, 196] on input "Log In" at bounding box center [246, 196] width 141 height 18
type input "Thinking..."
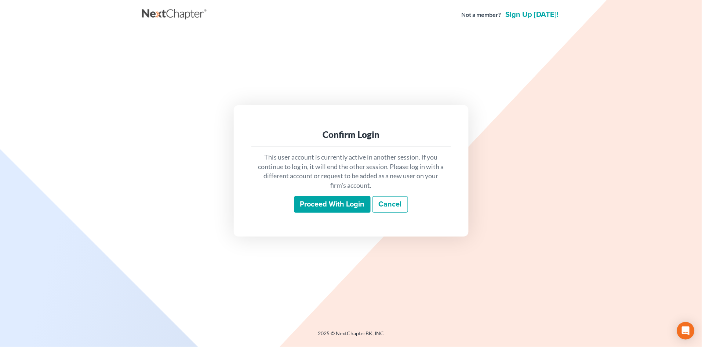
click at [322, 206] on input "Proceed with login" at bounding box center [332, 204] width 76 height 17
